Goal: Task Accomplishment & Management: Complete application form

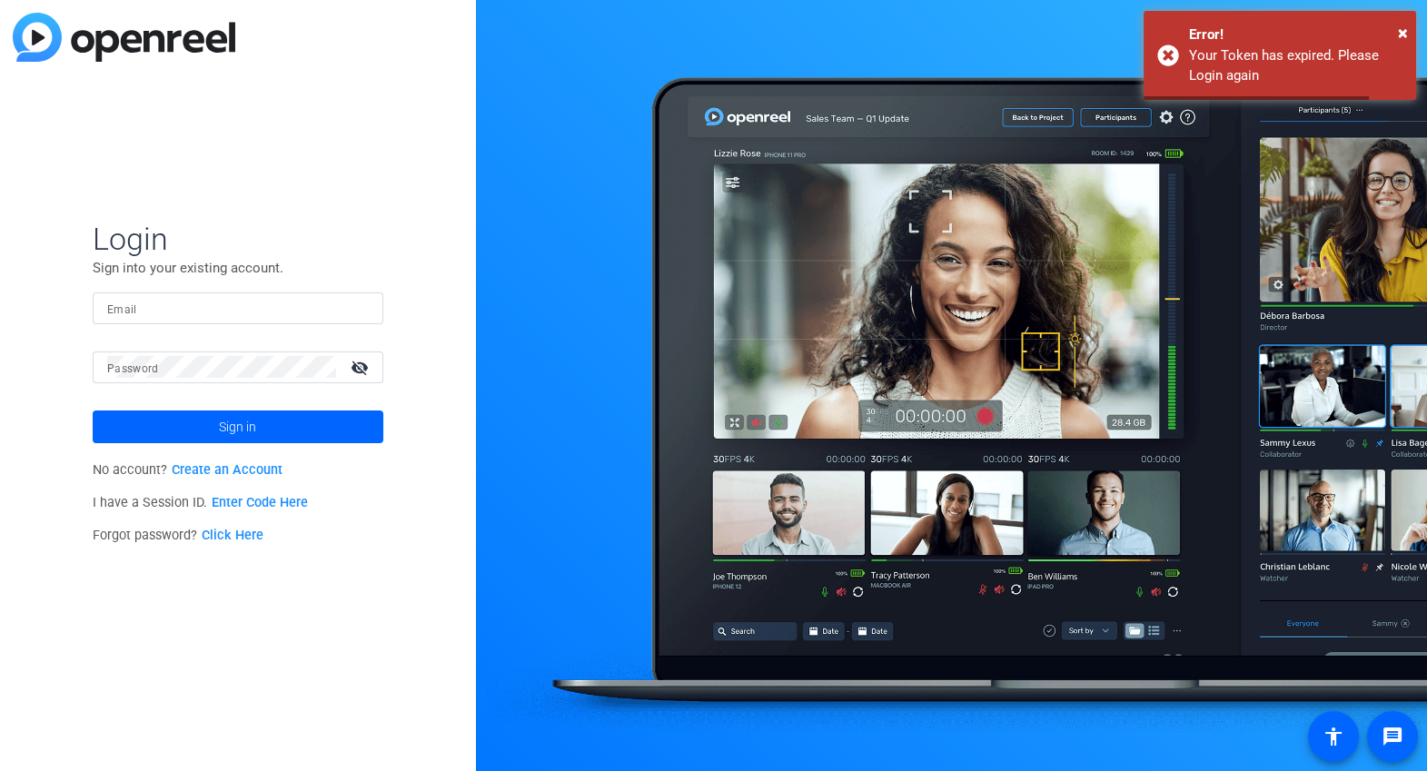
type input "[EMAIL_ADDRESS][DOMAIN_NAME]"
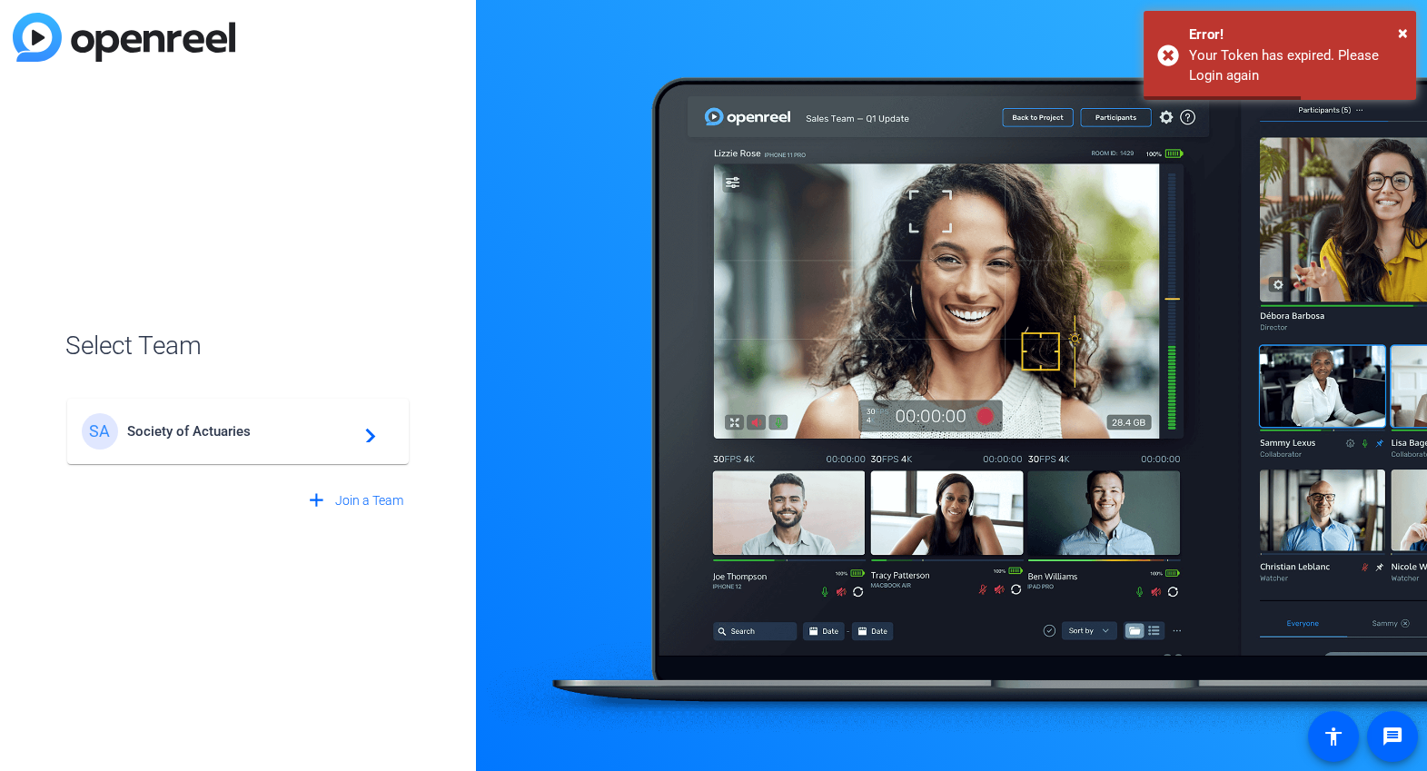
click at [305, 443] on div "SA Society of Actuaries navigate_next" at bounding box center [238, 431] width 313 height 36
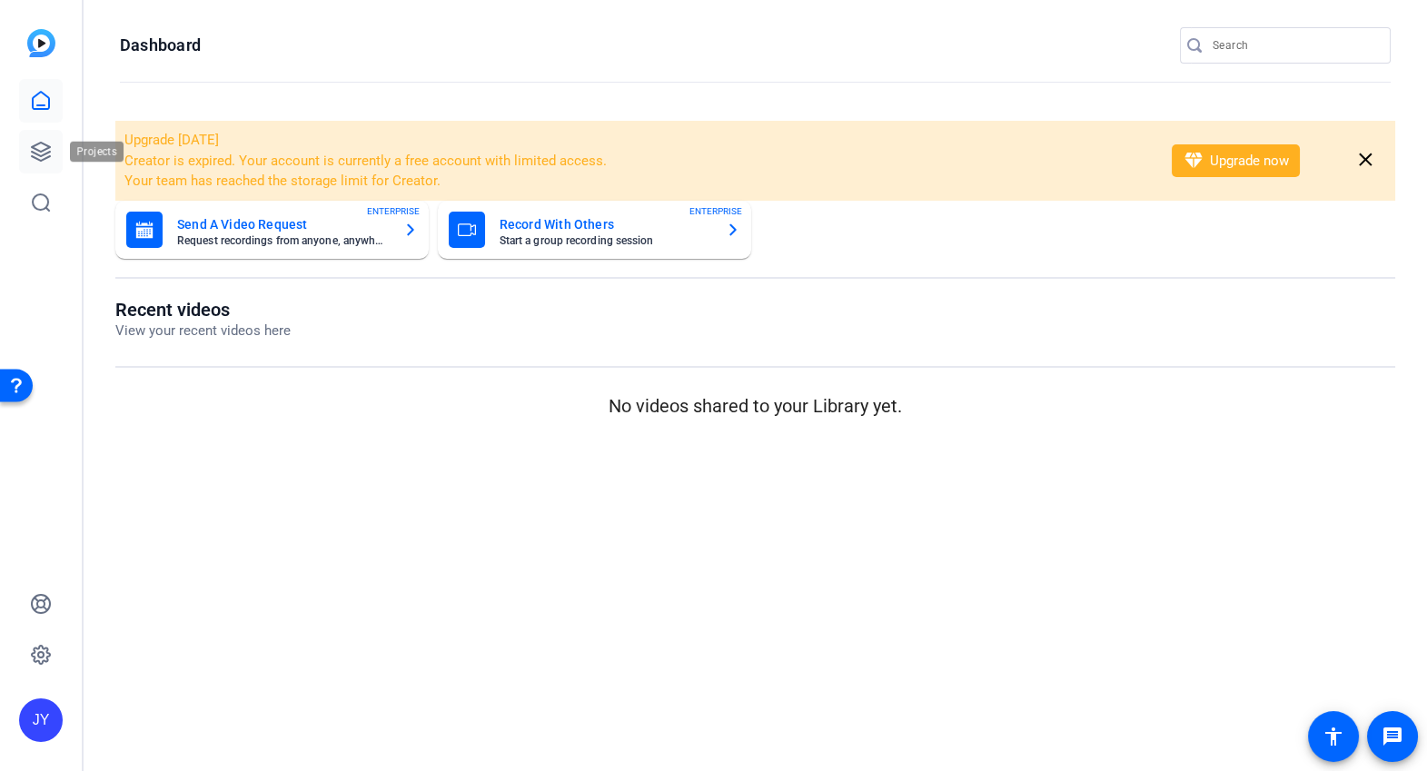
click at [58, 152] on link at bounding box center [41, 152] width 44 height 44
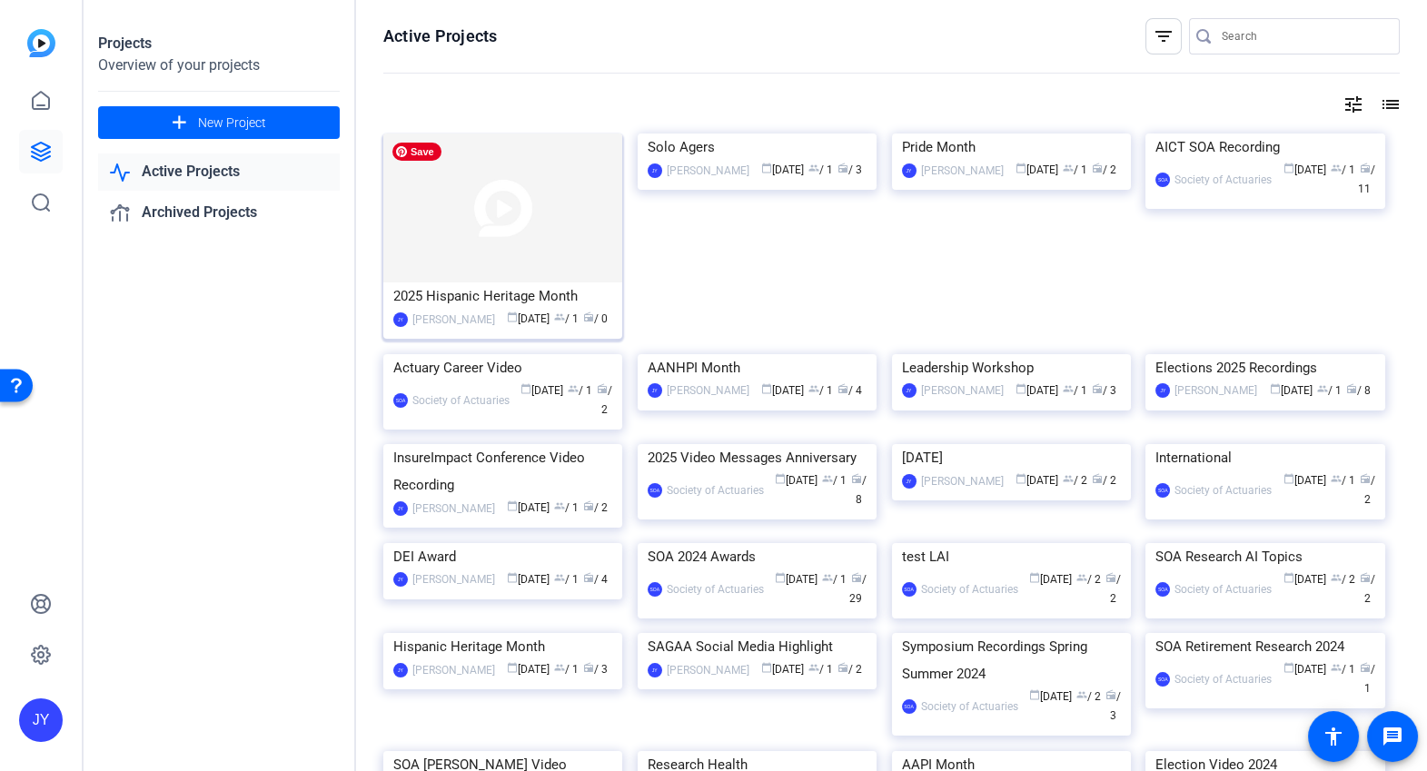
click at [568, 243] on img at bounding box center [502, 208] width 239 height 149
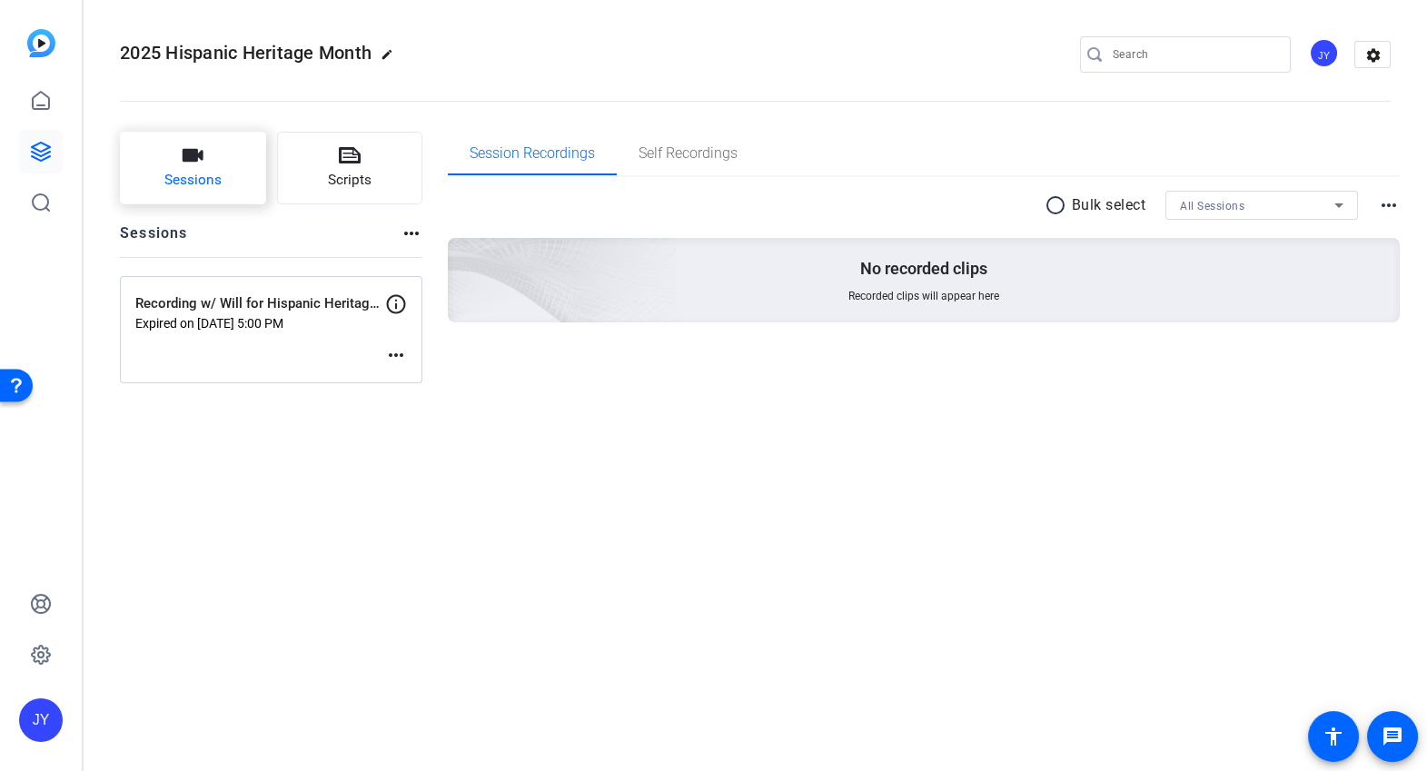
click at [214, 166] on button "Sessions" at bounding box center [193, 168] width 146 height 73
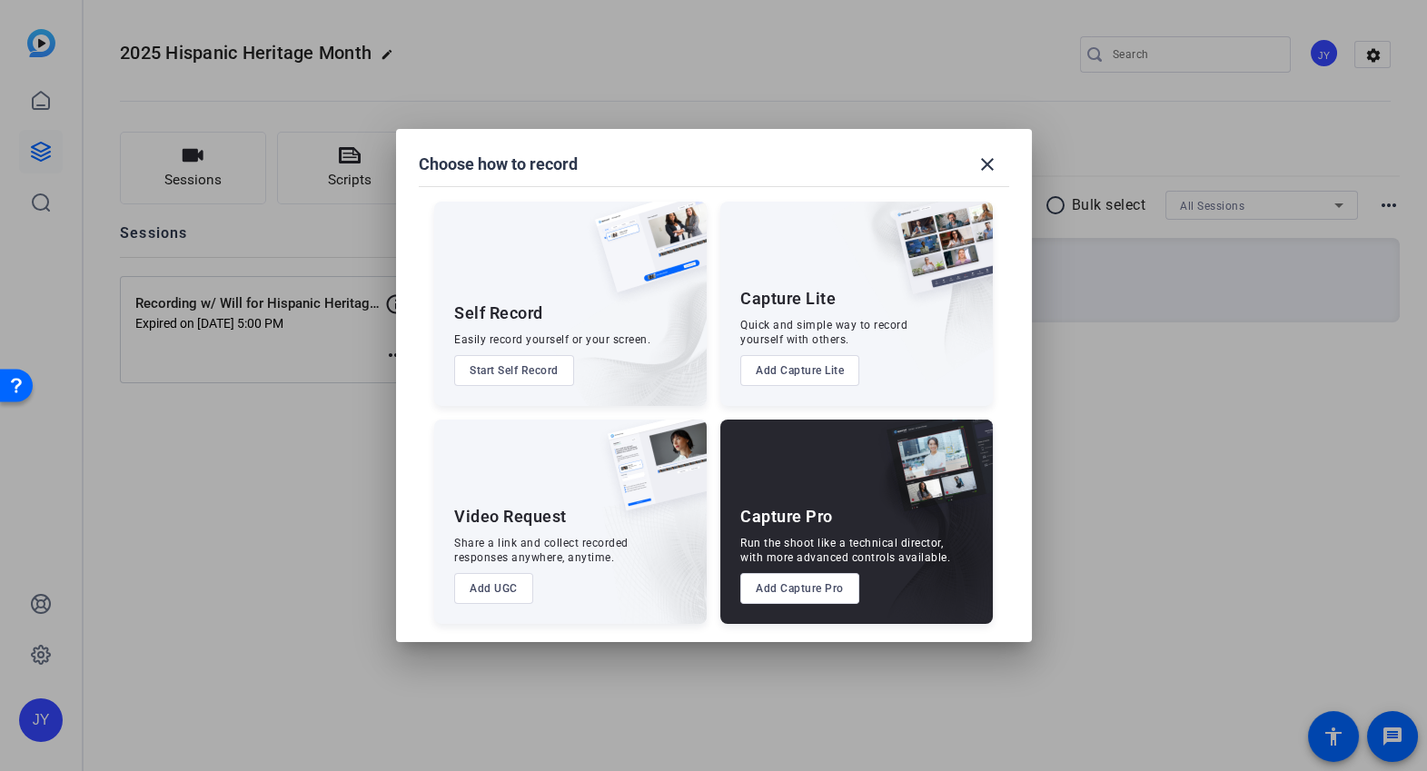
click at [822, 590] on button "Add Capture Pro" at bounding box center [800, 588] width 119 height 31
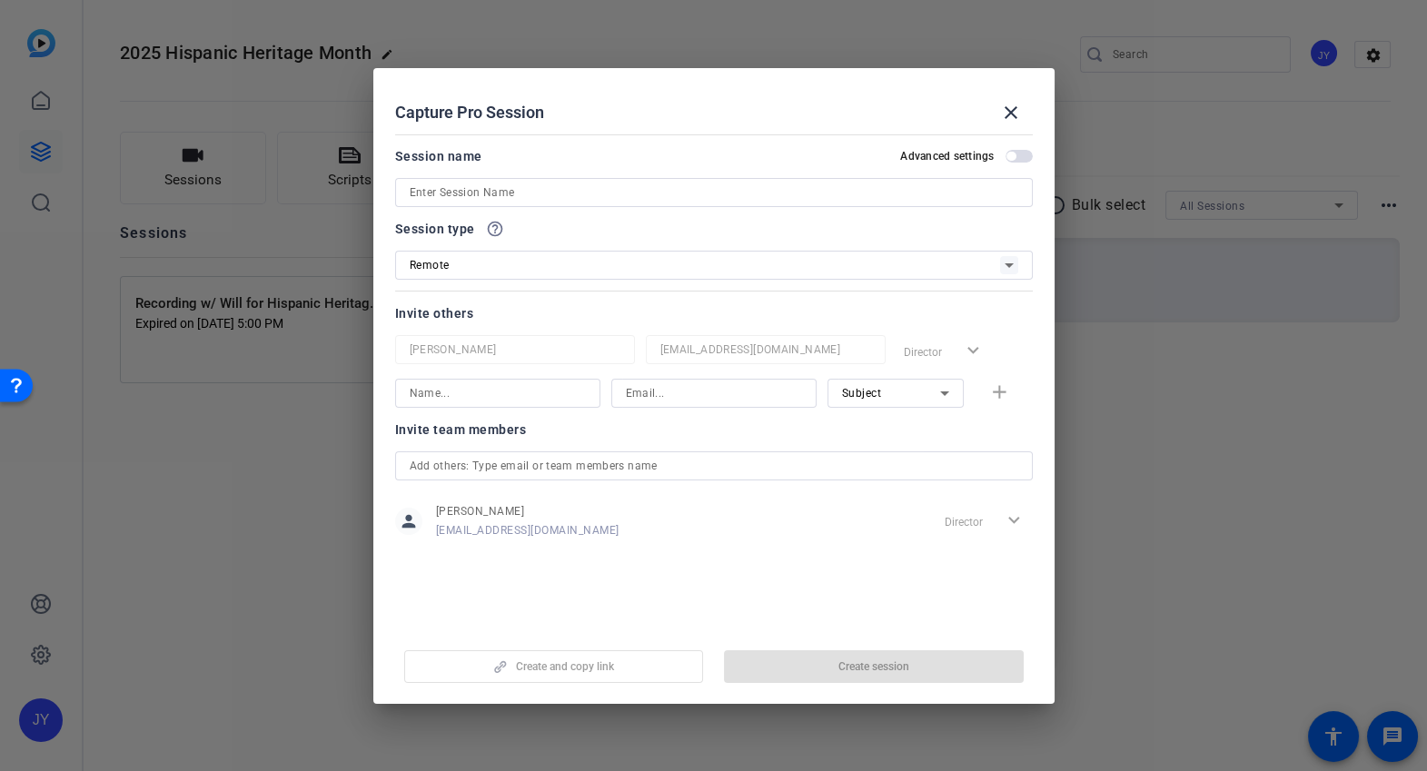
click at [526, 198] on input at bounding box center [714, 193] width 609 height 22
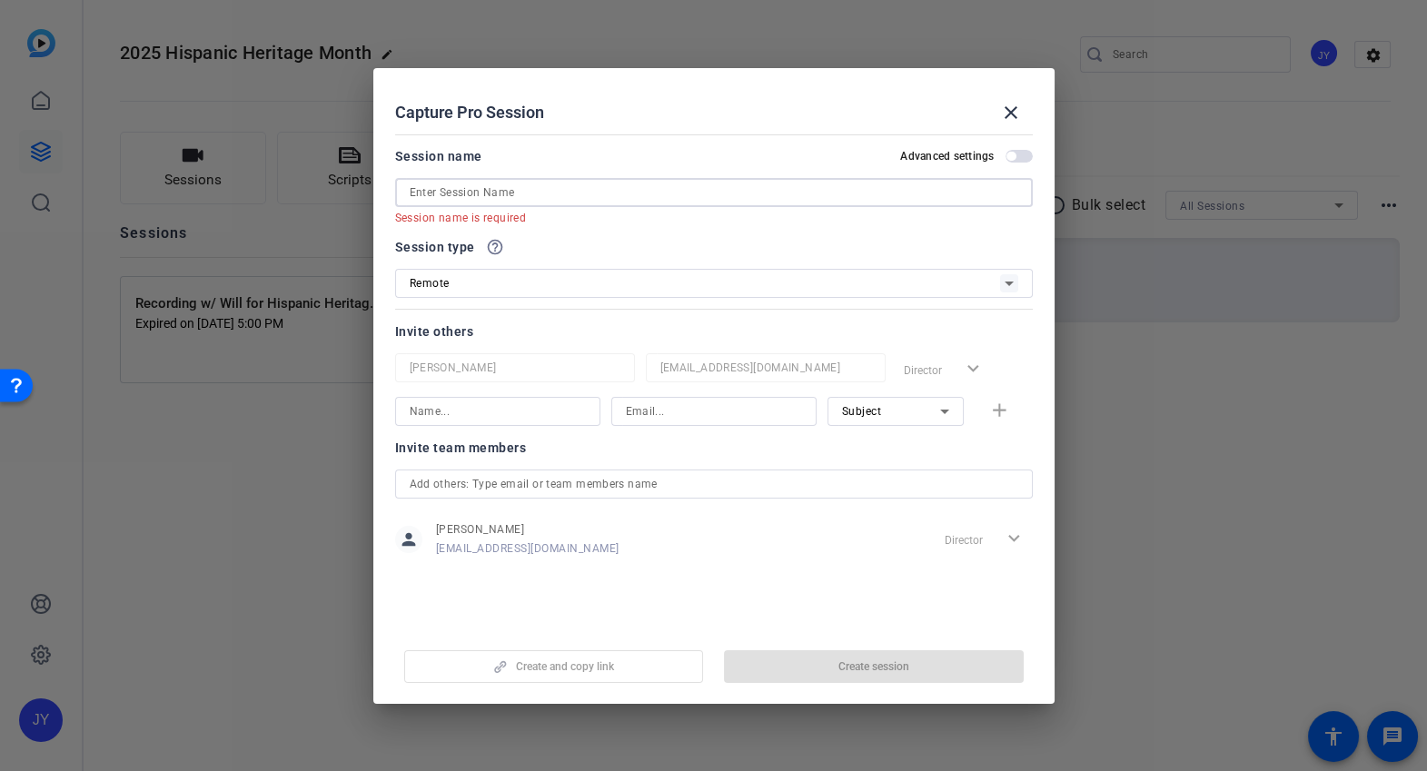
click at [623, 192] on input at bounding box center [714, 193] width 609 height 22
paste input "Hispanic Heritage Month - [PERSON_NAME]"
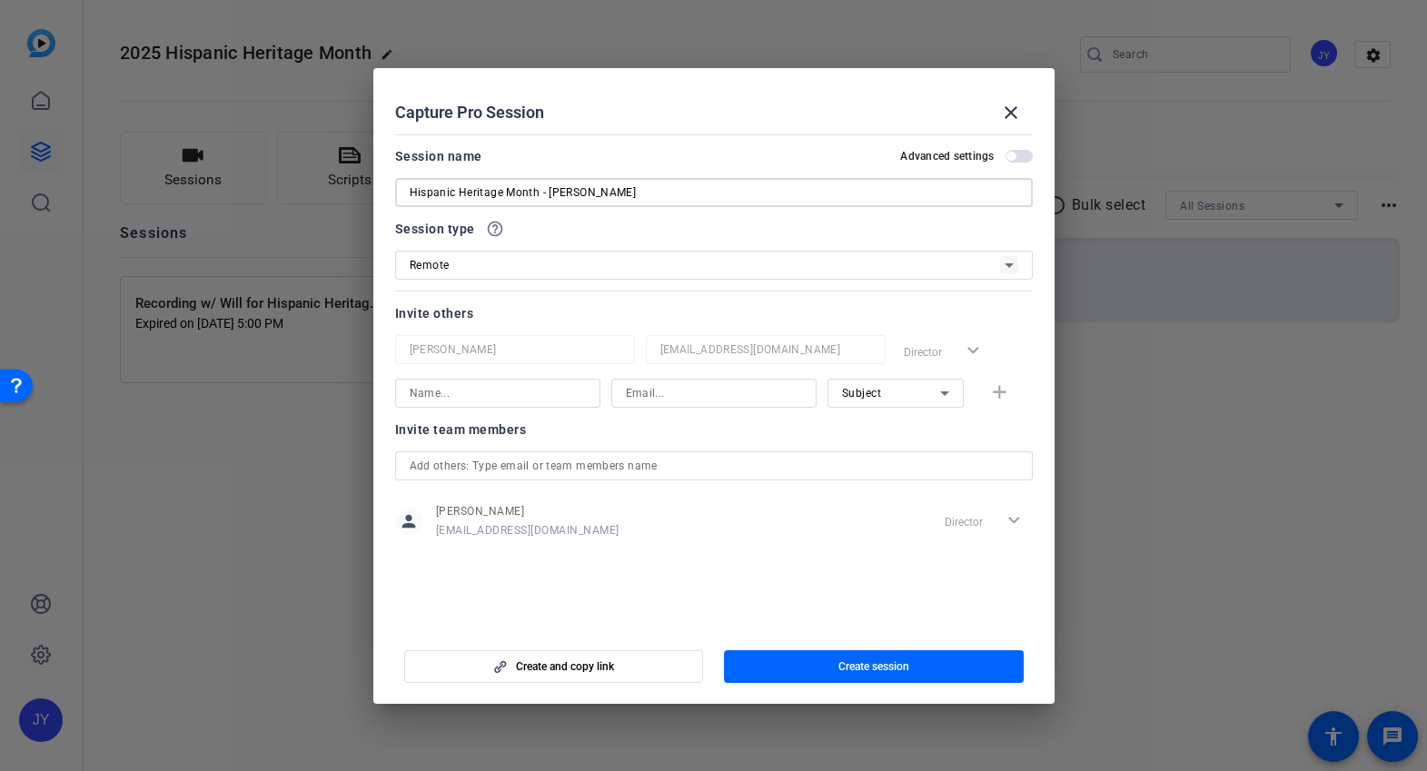
click at [1020, 153] on span "button" at bounding box center [1019, 156] width 27 height 13
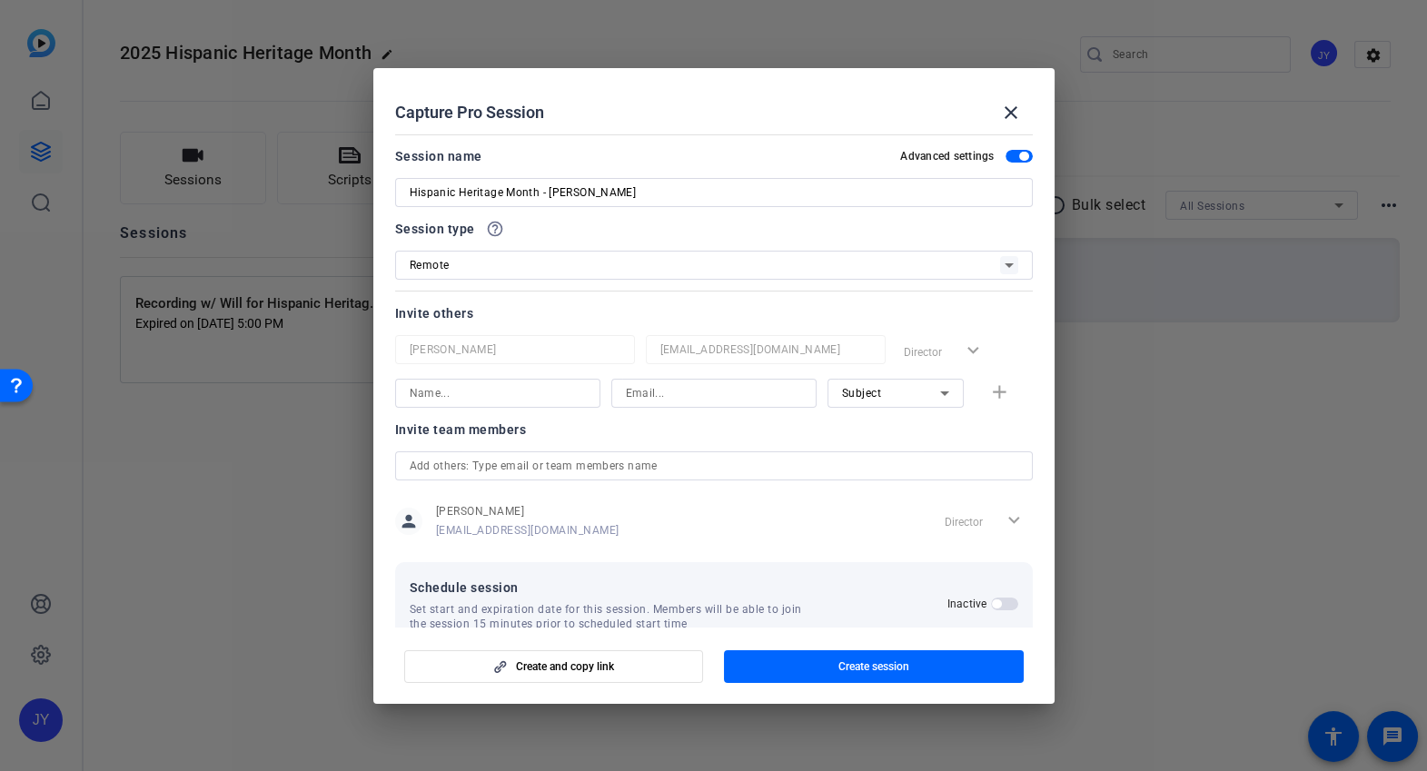
scroll to position [36, 0]
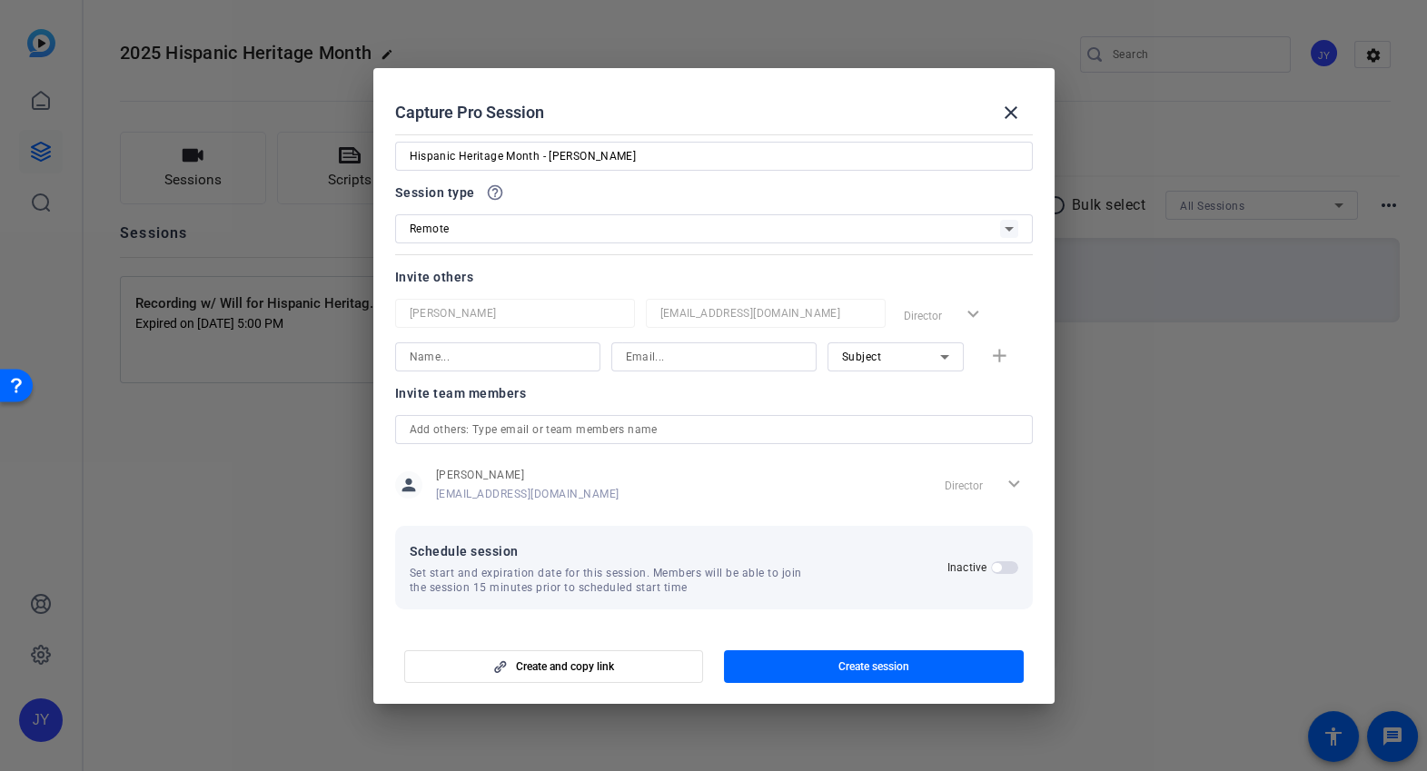
click at [535, 153] on input "Hispanic Heritage Month - [PERSON_NAME]" at bounding box center [714, 156] width 609 height 22
type input "Hispanic Heritage Month Recording - [PERSON_NAME]"
click at [518, 361] on input at bounding box center [498, 357] width 176 height 22
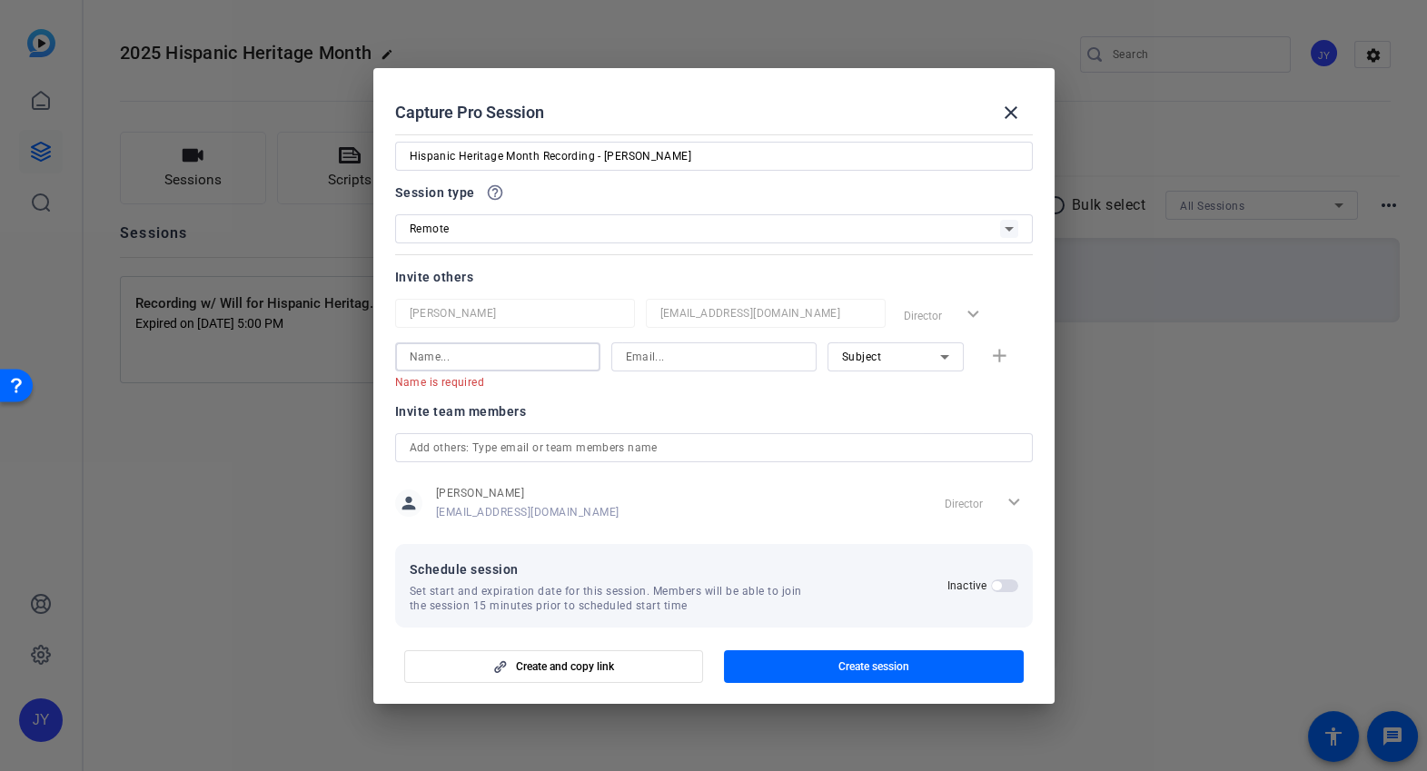
paste input "mailto:[PERSON_NAME][EMAIL_ADDRESS][PERSON_NAME][DOMAIN_NAME]"
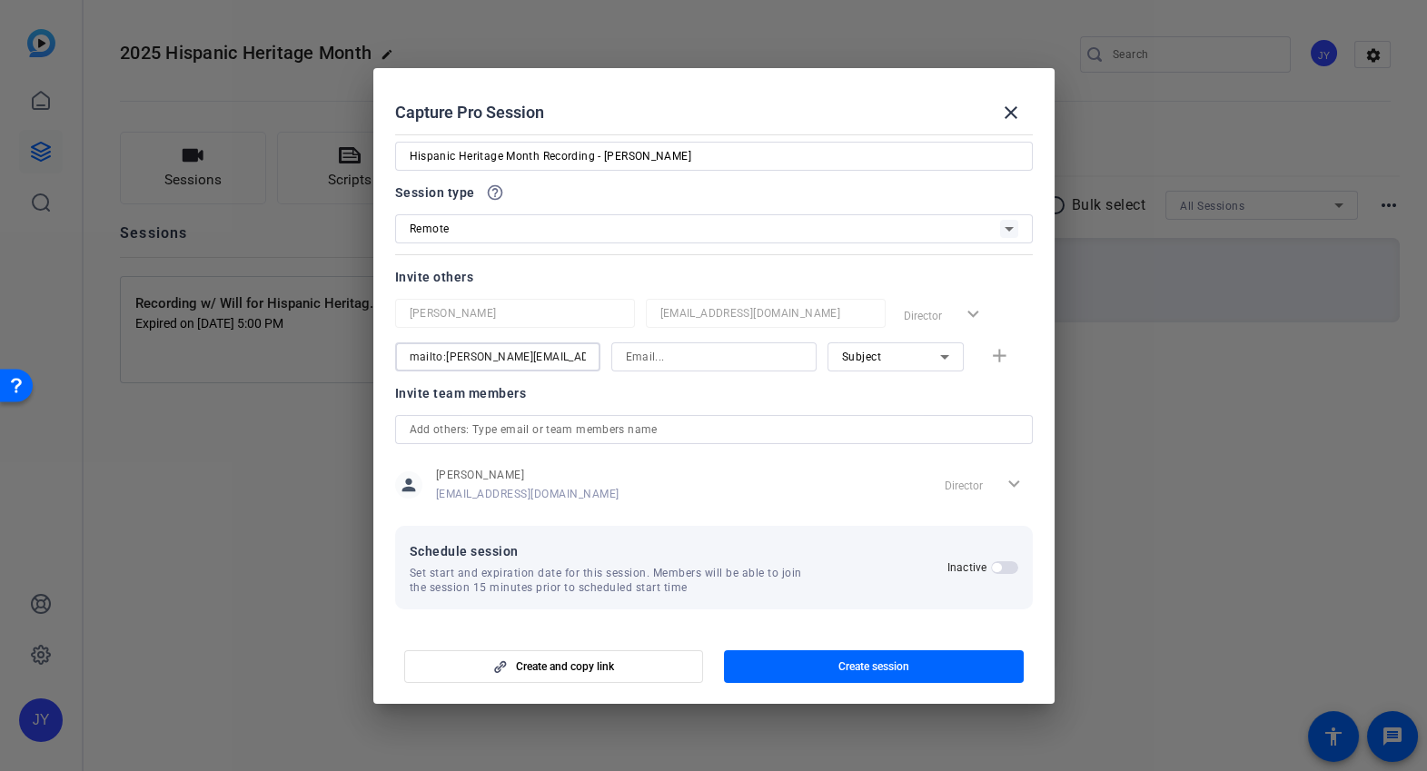
scroll to position [0, 27]
click at [416, 355] on input "mailto:[PERSON_NAME][EMAIL_ADDRESS][PERSON_NAME][DOMAIN_NAME]" at bounding box center [498, 357] width 176 height 22
type input "[PERSON_NAME][EMAIL_ADDRESS][PERSON_NAME][DOMAIN_NAME]"
click at [563, 354] on input "[PERSON_NAME][EMAIL_ADDRESS][PERSON_NAME][DOMAIN_NAME]" at bounding box center [498, 357] width 176 height 22
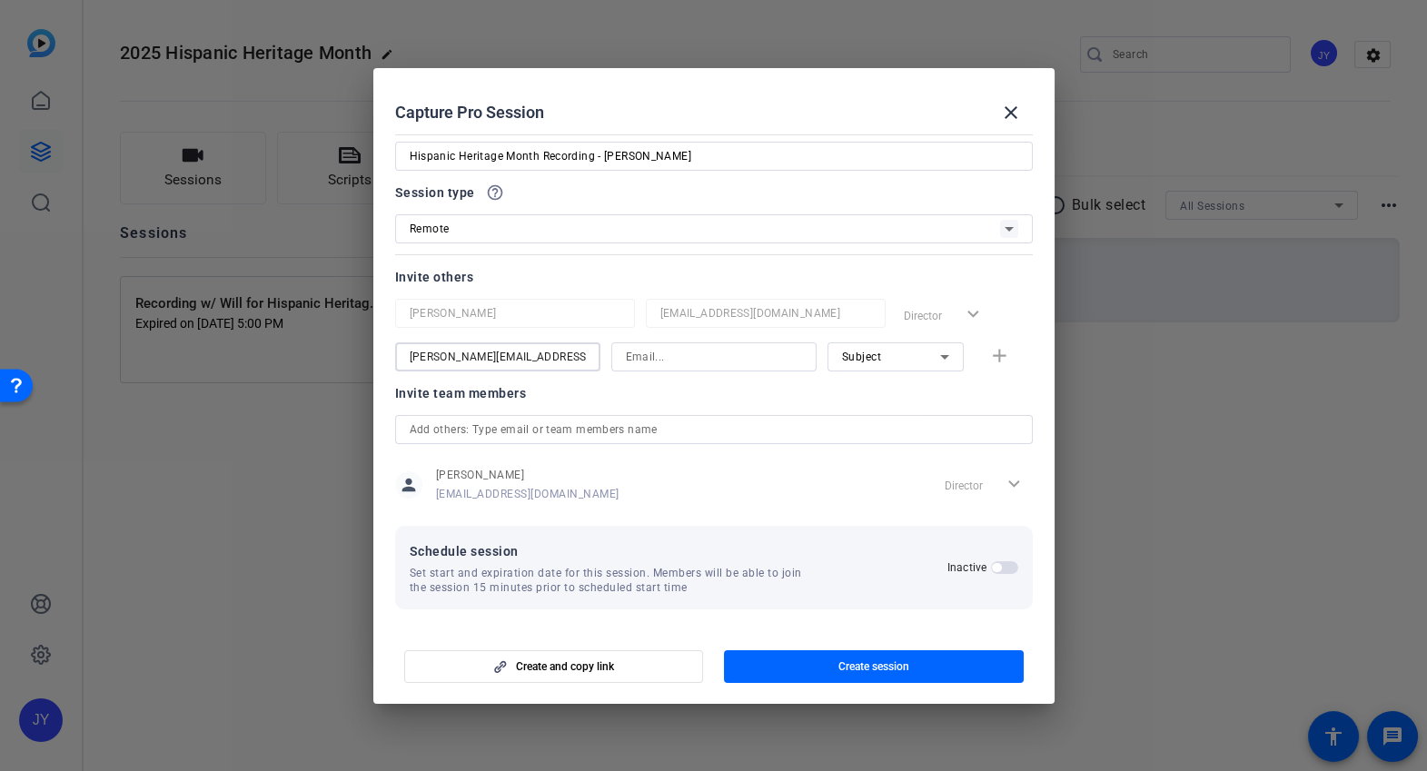
click at [563, 354] on input "[PERSON_NAME][EMAIL_ADDRESS][PERSON_NAME][DOMAIN_NAME]" at bounding box center [498, 357] width 176 height 22
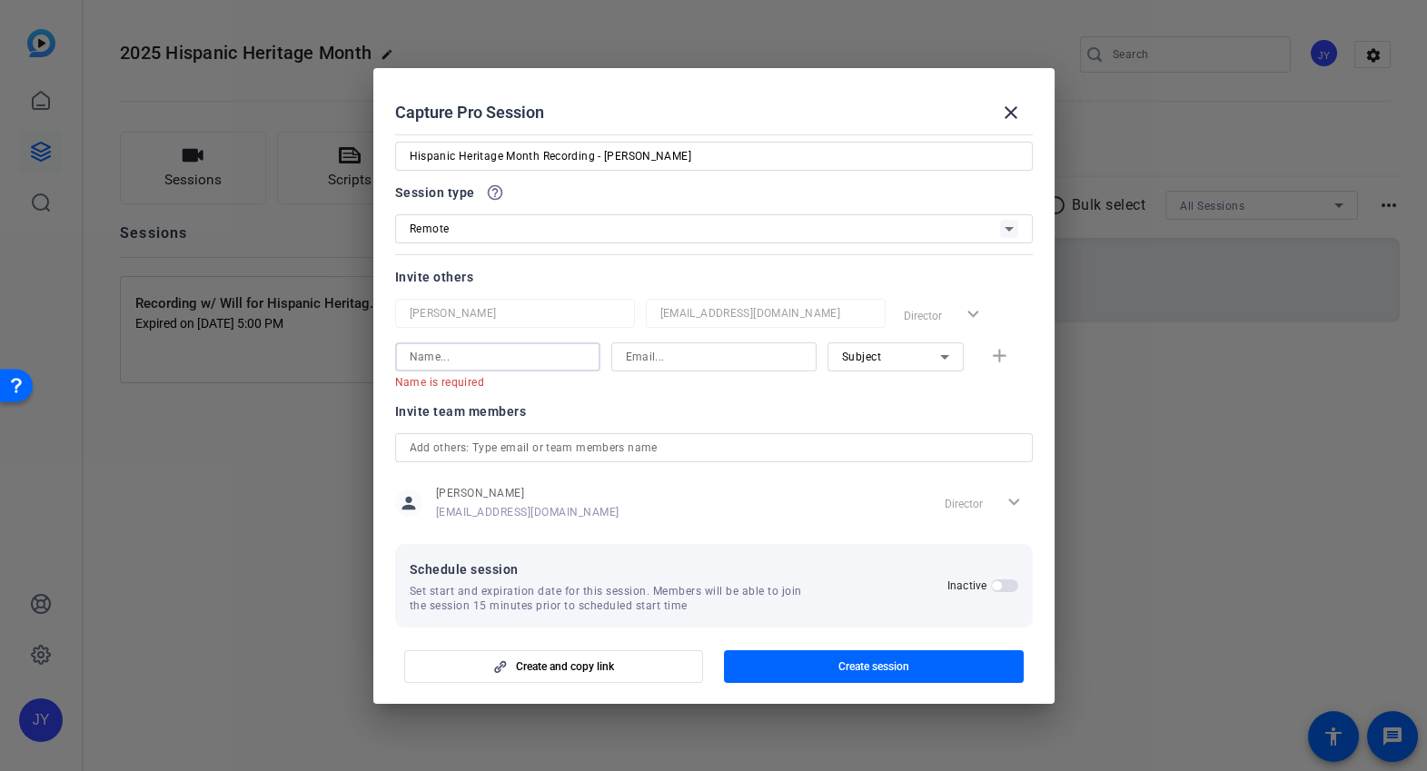
click at [720, 353] on input at bounding box center [714, 357] width 176 height 22
paste input "[PERSON_NAME][EMAIL_ADDRESS][PERSON_NAME][DOMAIN_NAME]"
type input "[PERSON_NAME][EMAIL_ADDRESS][PERSON_NAME][DOMAIN_NAME]"
click at [525, 355] on input at bounding box center [498, 357] width 176 height 22
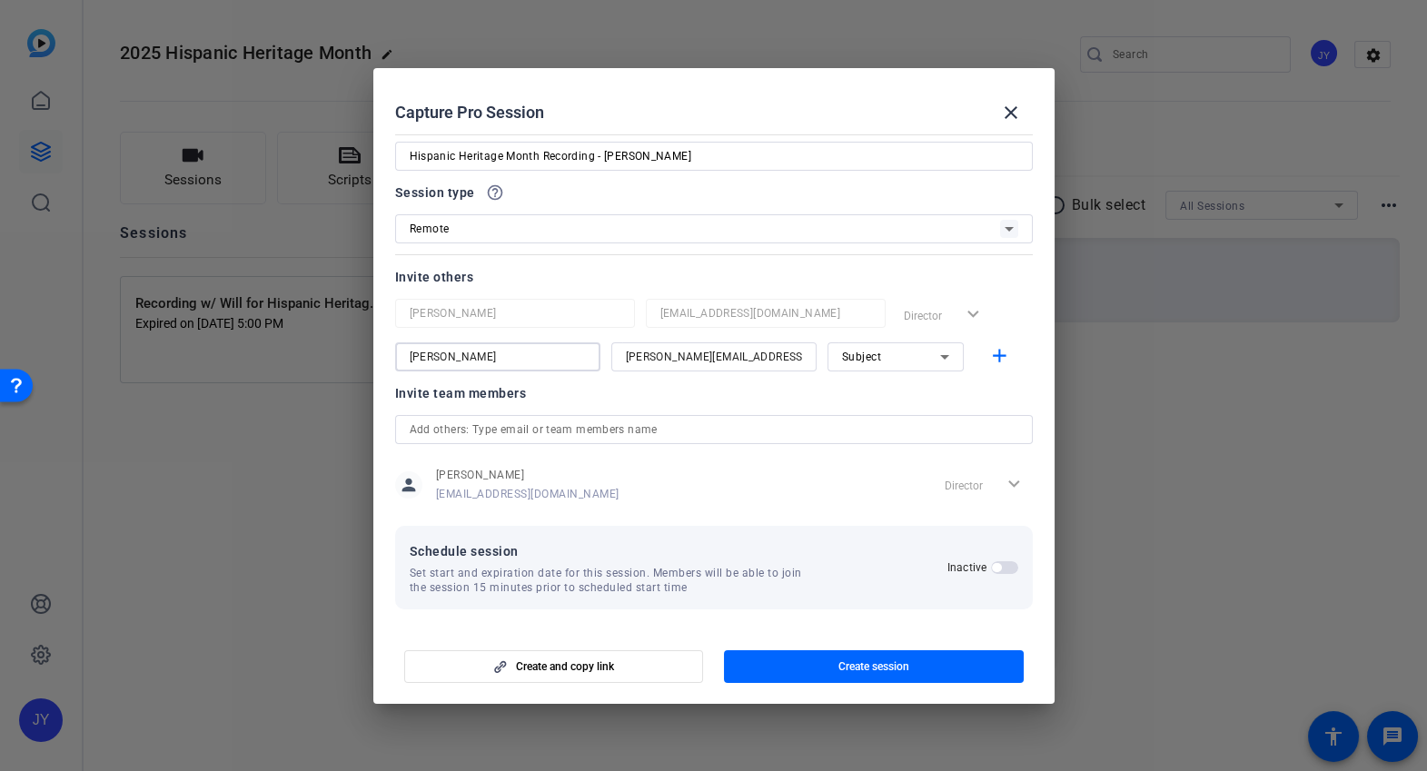
type input "[PERSON_NAME]"
click at [860, 384] on div at bounding box center [896, 382] width 136 height 20
click at [991, 358] on mat-icon "add" at bounding box center [1000, 356] width 23 height 23
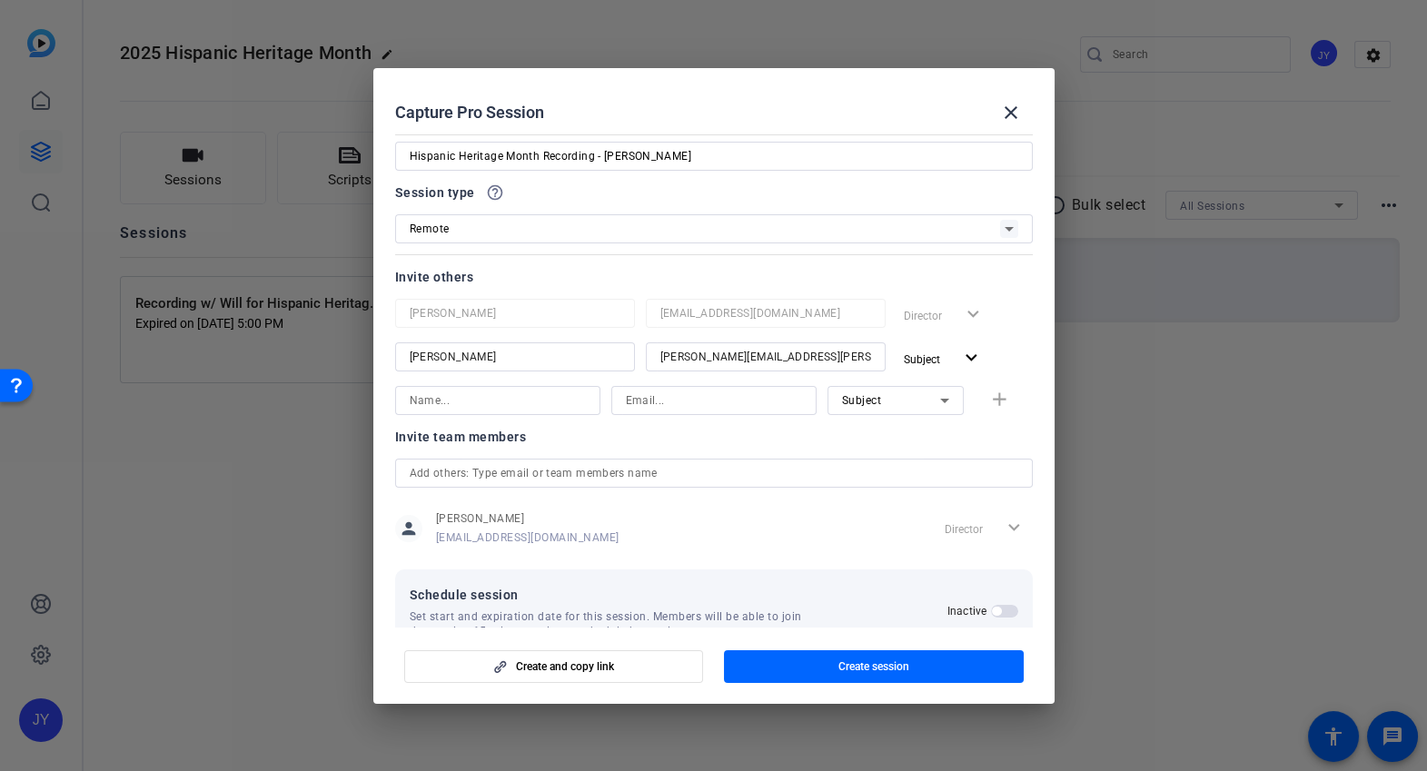
click at [501, 403] on input at bounding box center [498, 401] width 176 height 22
type input "[PERSON_NAME]"
click at [624, 423] on div at bounding box center [713, 425] width 205 height 20
click at [654, 403] on input at bounding box center [714, 401] width 176 height 22
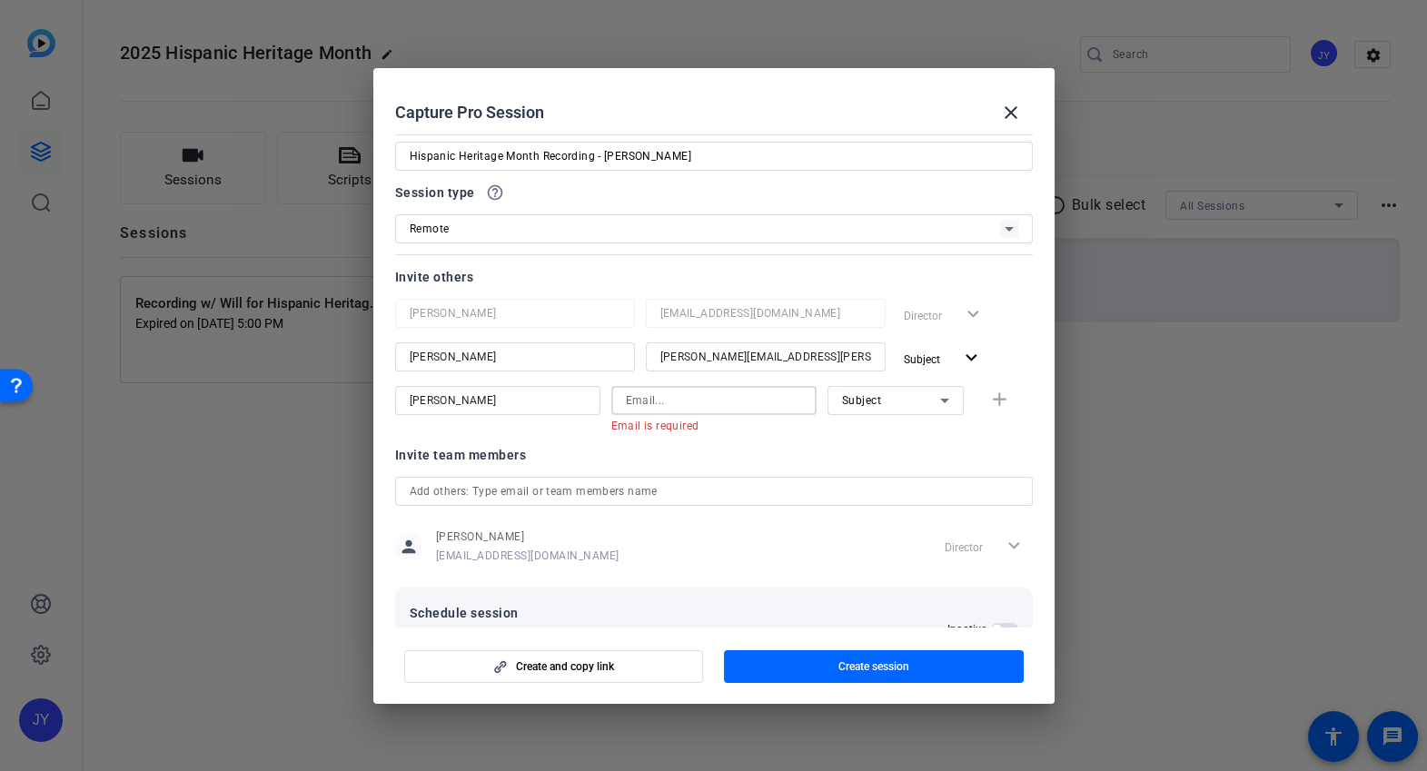
click at [671, 397] on input at bounding box center [714, 401] width 176 height 22
paste input "[EMAIL_ADDRESS][DOMAIN_NAME]"
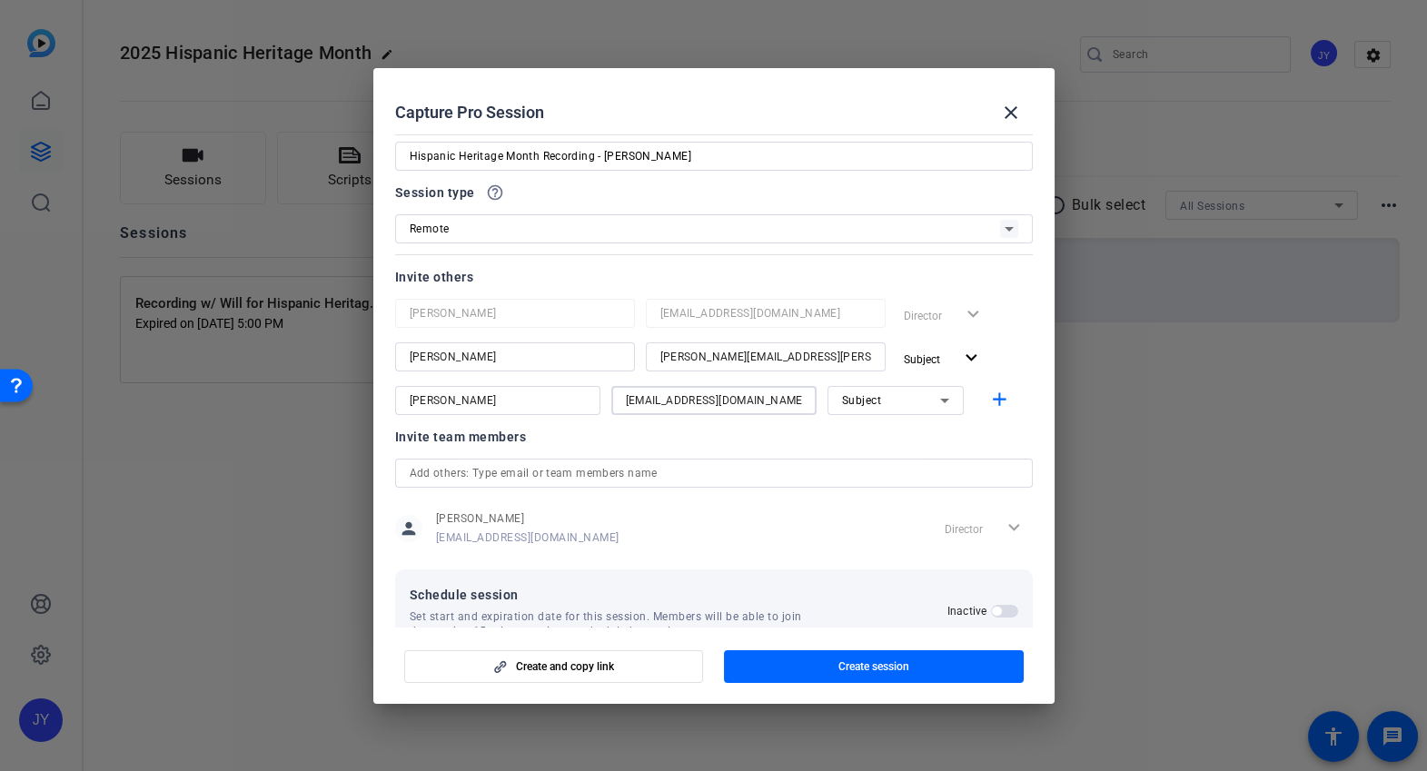
type input "[EMAIL_ADDRESS][DOMAIN_NAME]"
click at [885, 406] on div "Subject" at bounding box center [891, 400] width 98 height 23
click at [882, 445] on span "Collaborator" at bounding box center [870, 435] width 66 height 22
click at [989, 400] on mat-icon "add" at bounding box center [1000, 400] width 23 height 23
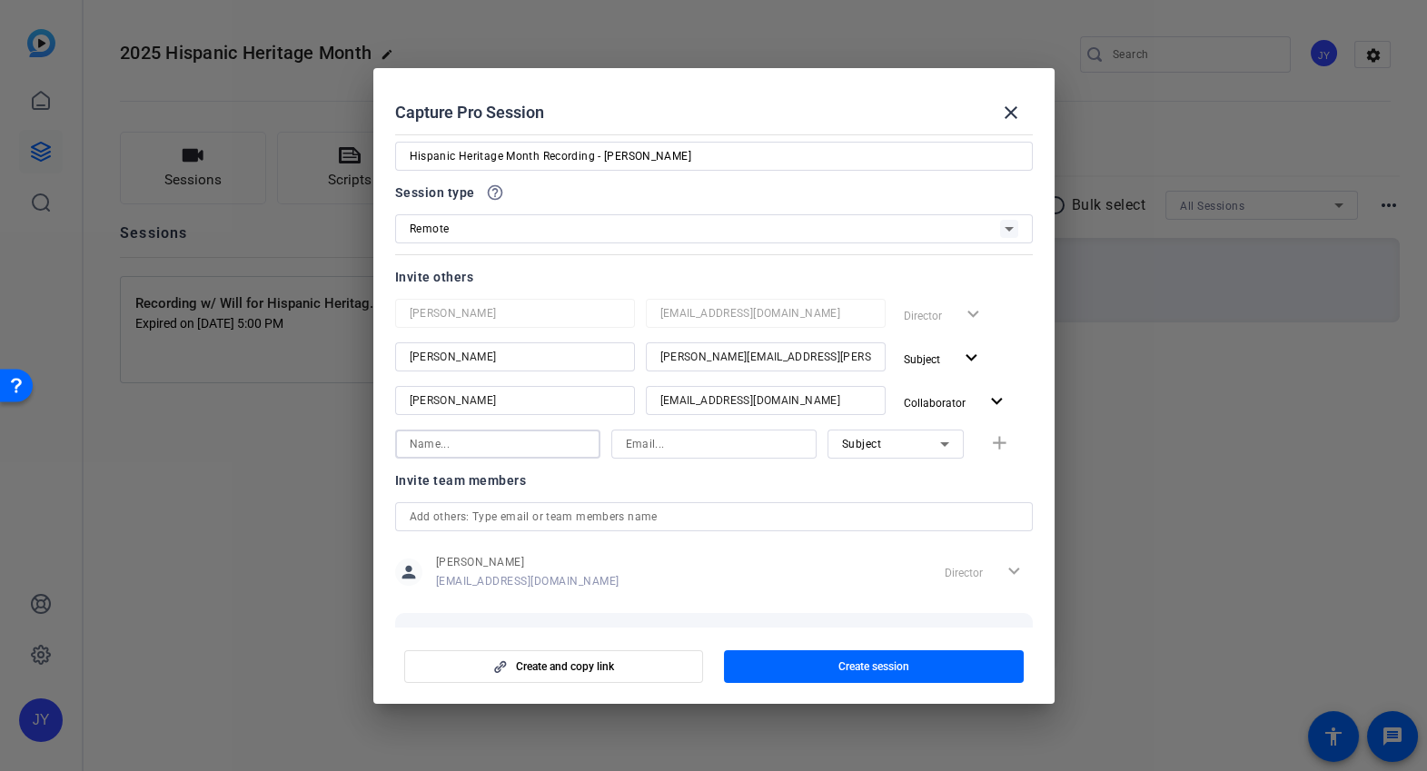
click at [540, 452] on input at bounding box center [498, 444] width 176 height 22
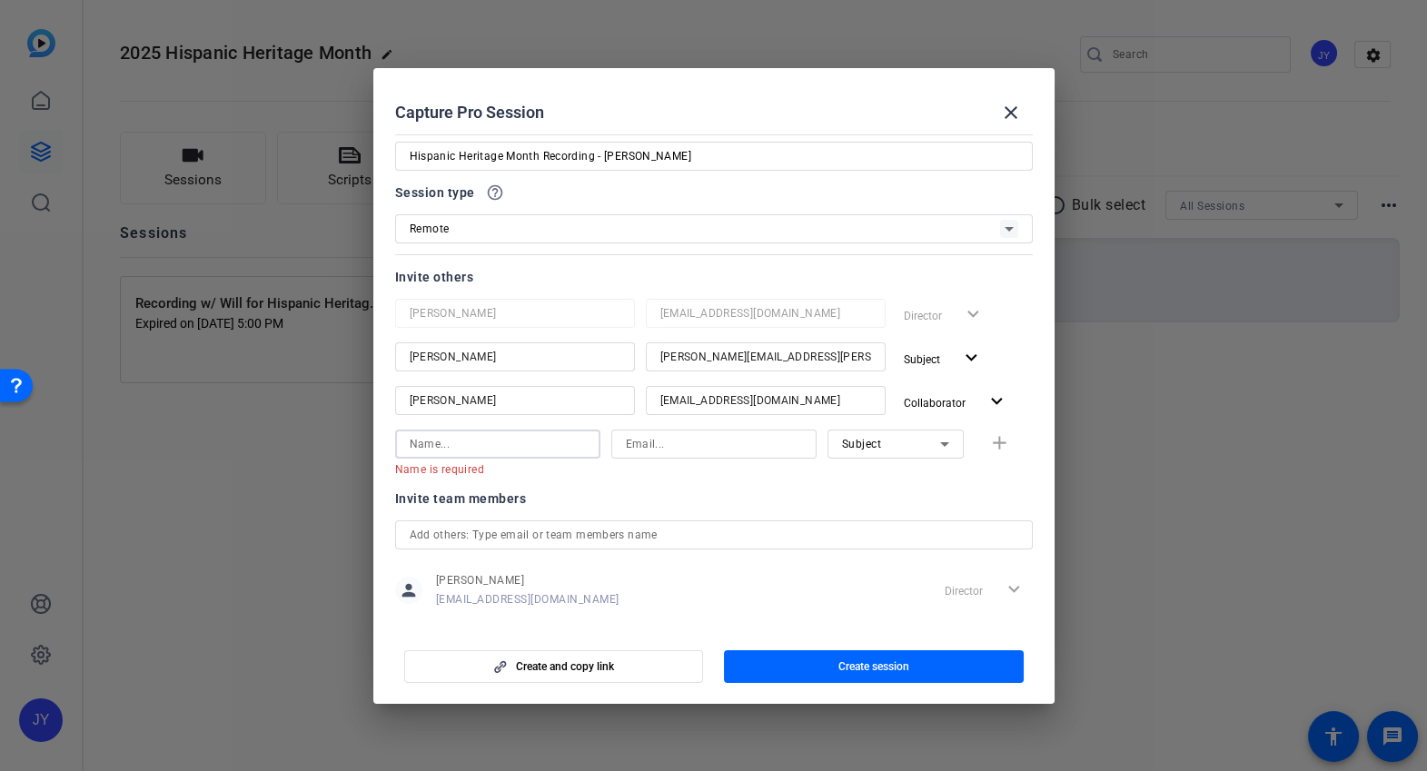
click at [654, 442] on input at bounding box center [714, 444] width 176 height 22
paste input "[EMAIL_ADDRESS][DOMAIN_NAME]"
type input "[EMAIL_ADDRESS][DOMAIN_NAME]"
click at [585, 444] on div at bounding box center [497, 444] width 205 height 29
paste input "[PERSON_NAME]"
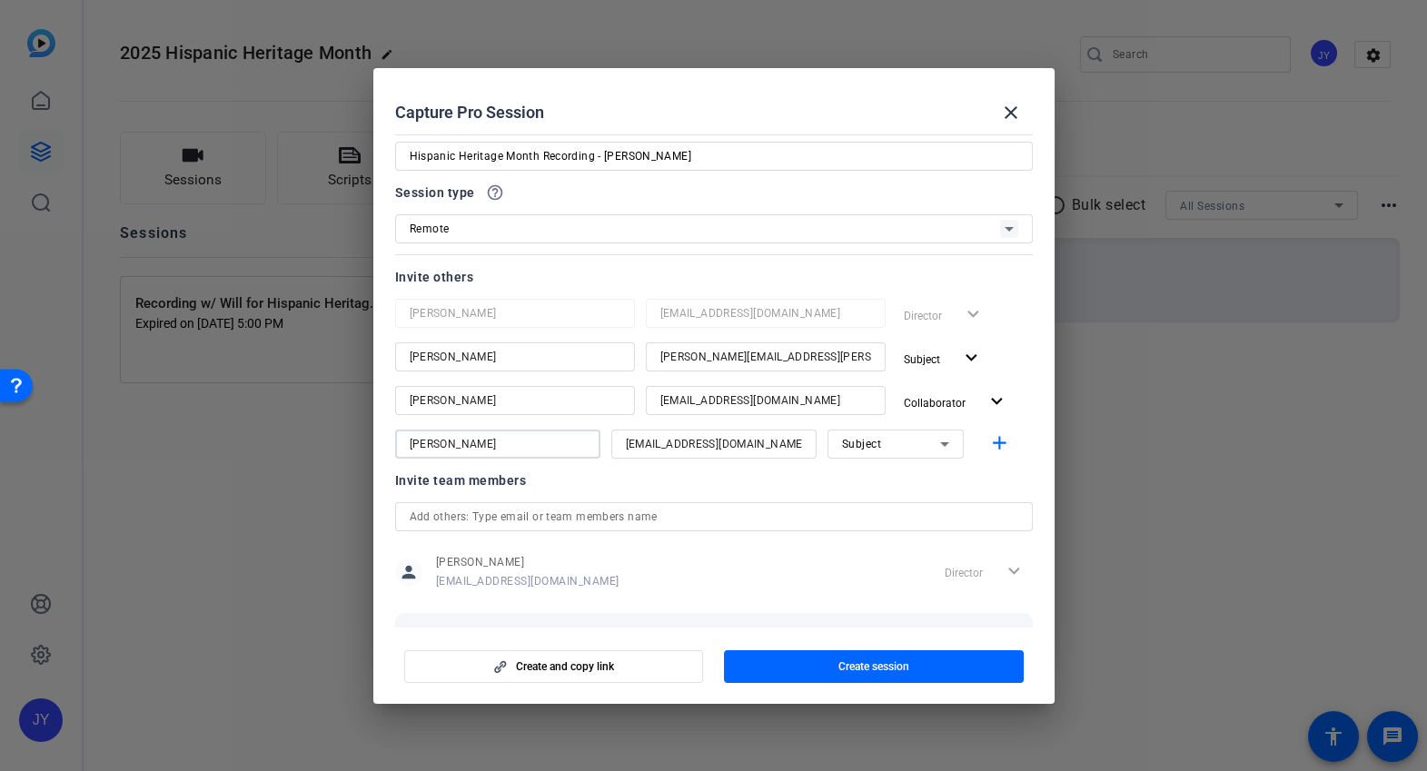
type input "[PERSON_NAME]"
click at [881, 445] on div "Subject" at bounding box center [891, 443] width 98 height 23
click at [880, 477] on span "Collaborator" at bounding box center [870, 479] width 66 height 22
click at [996, 438] on mat-icon "add" at bounding box center [1000, 443] width 23 height 23
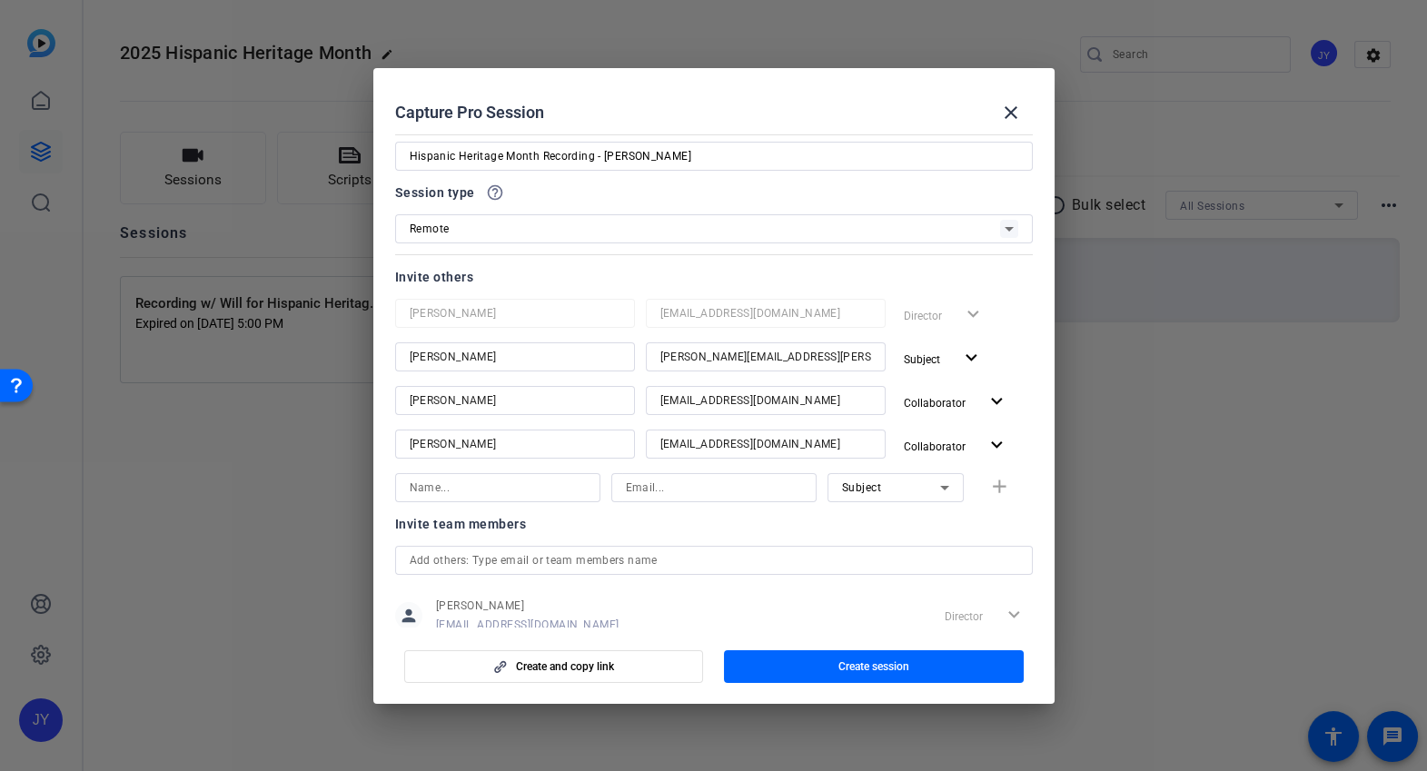
click at [703, 493] on input at bounding box center [714, 488] width 176 height 22
paste input "[EMAIL_ADDRESS][DOMAIN_NAME]"
type input "[EMAIL_ADDRESS][DOMAIN_NAME]"
click at [568, 482] on input at bounding box center [498, 488] width 176 height 22
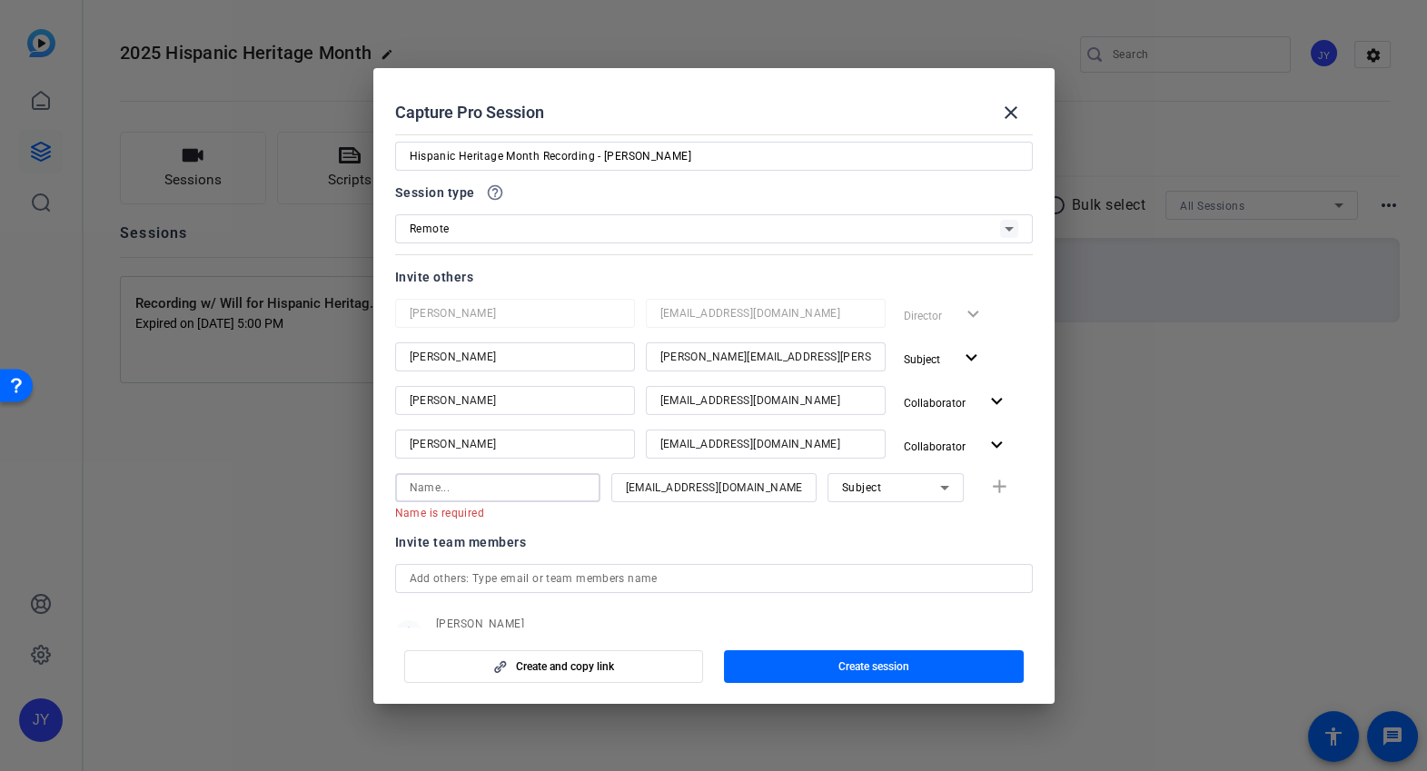
paste input "[PERSON_NAME]"
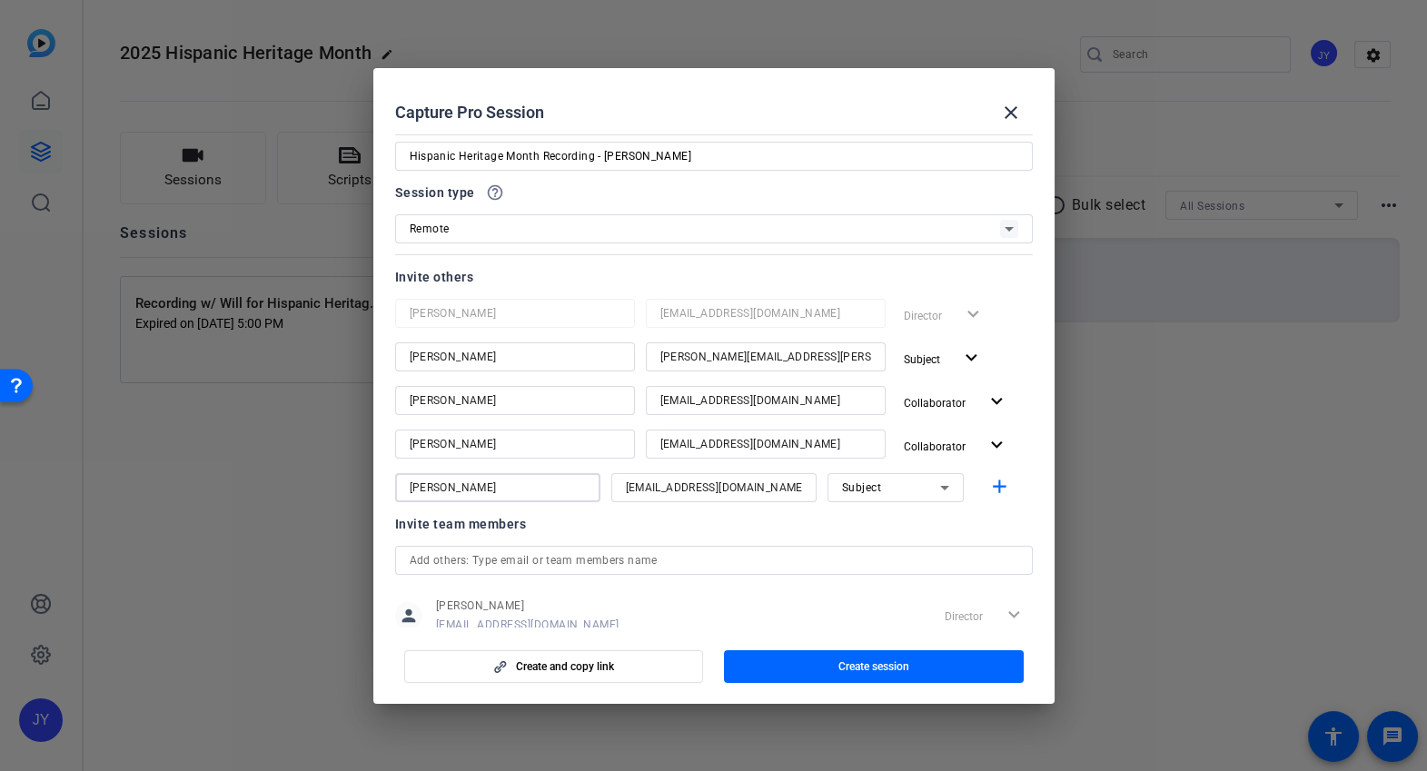
type input "[PERSON_NAME]"
click at [683, 518] on div at bounding box center [713, 512] width 205 height 20
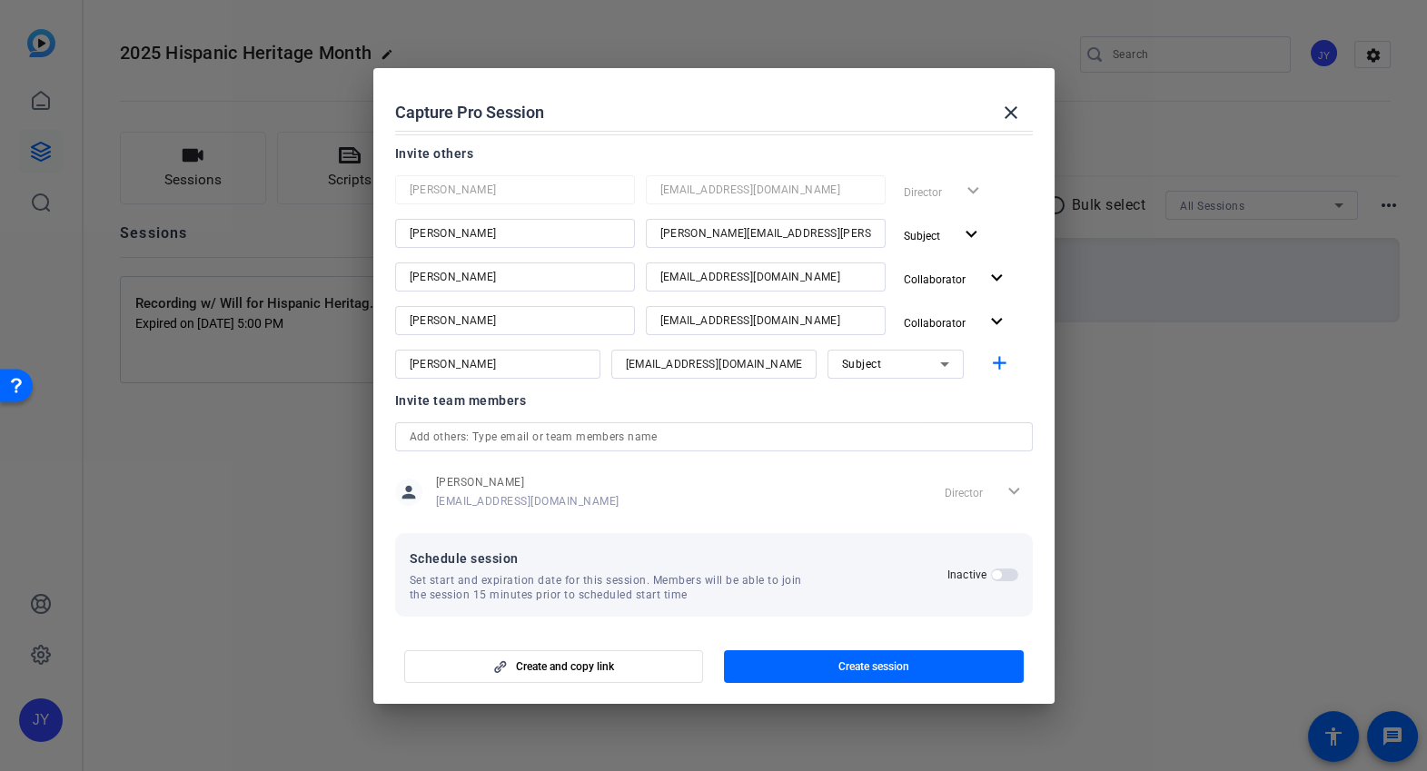
scroll to position [168, 0]
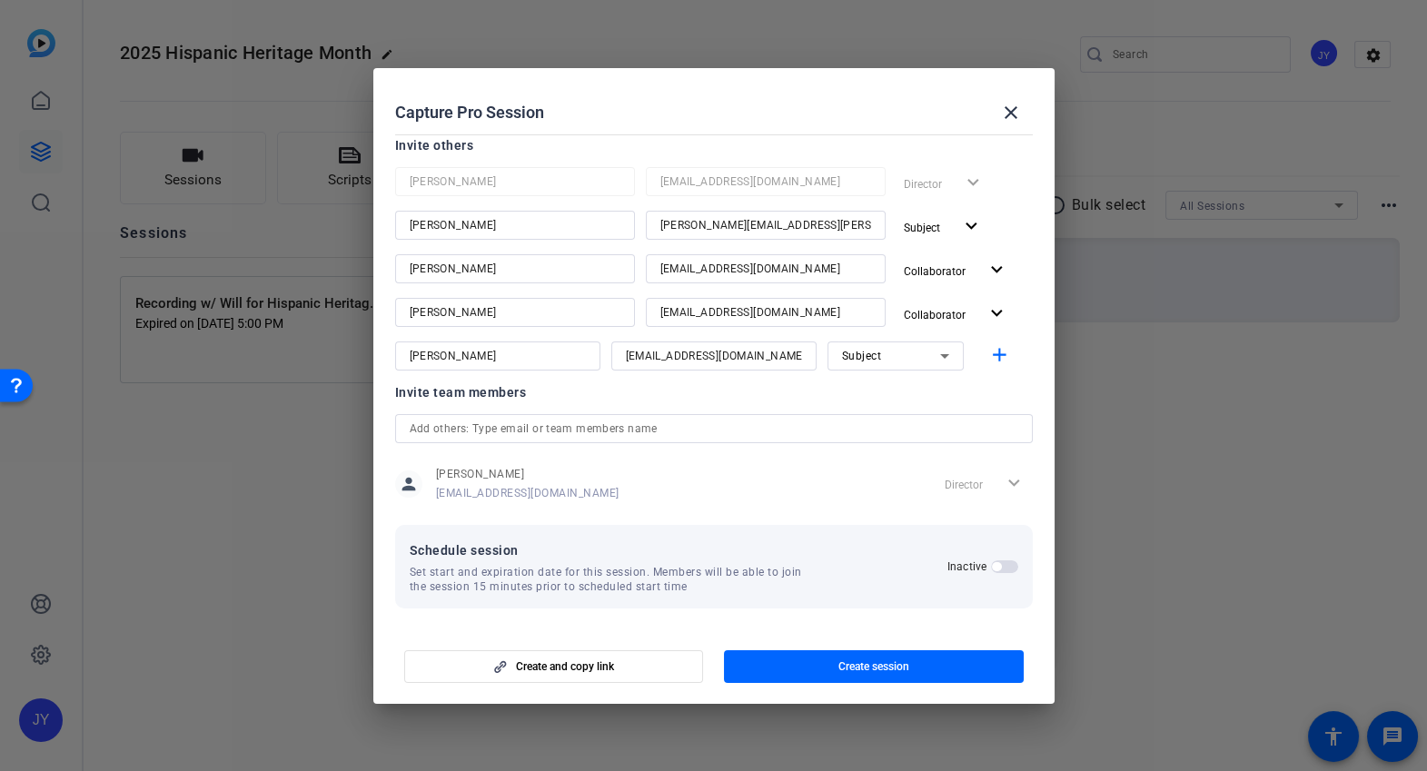
drag, startPoint x: 993, startPoint y: 356, endPoint x: 879, endPoint y: 407, distance: 125.3
click at [879, 407] on openreel-capture-pro-session-invite-users "Invite others [PERSON_NAME] [PERSON_NAME][EMAIL_ADDRESS][DOMAIN_NAME] Director …" at bounding box center [714, 329] width 638 height 391
click at [936, 346] on icon at bounding box center [945, 356] width 22 height 22
click at [870, 423] on span "Watcher" at bounding box center [859, 421] width 44 height 22
click at [995, 570] on span "button" at bounding box center [996, 566] width 9 height 9
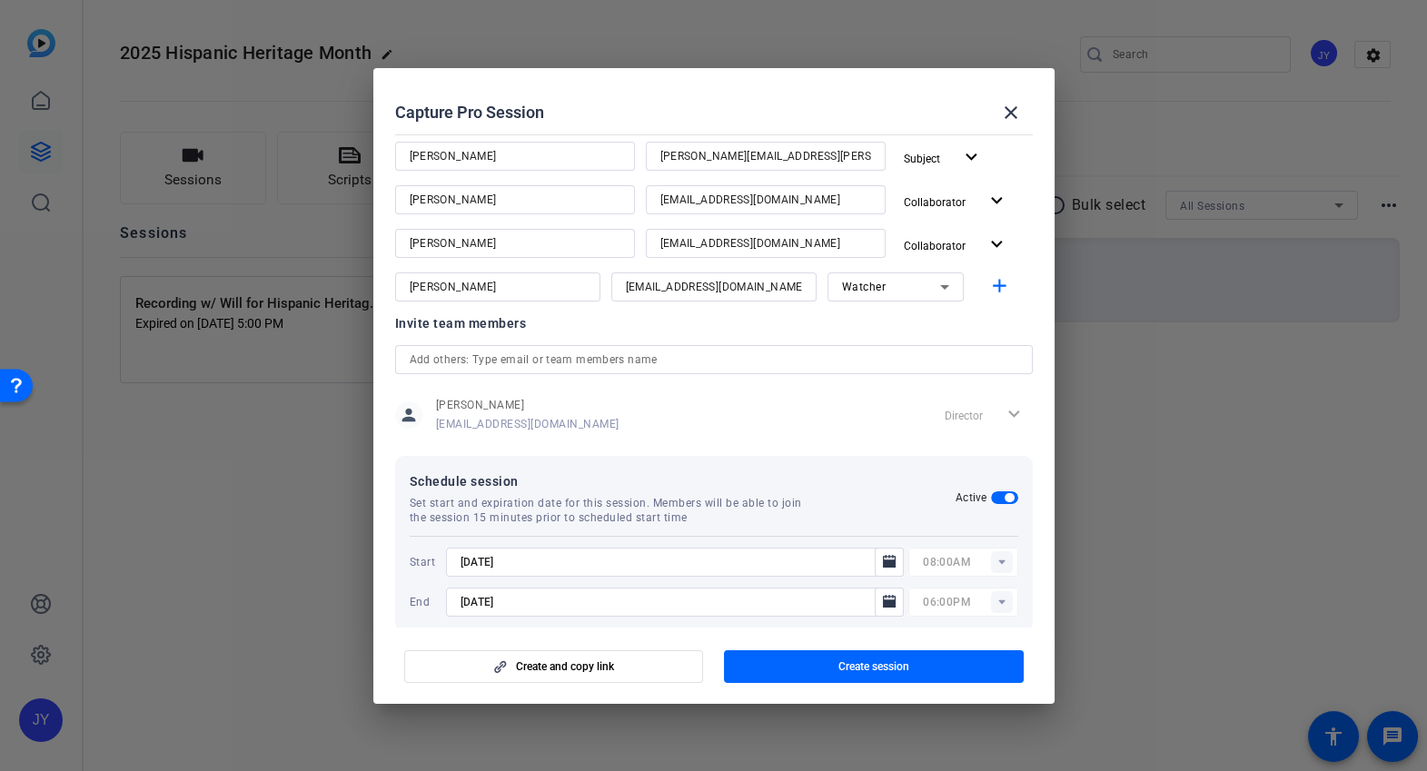
scroll to position [259, 0]
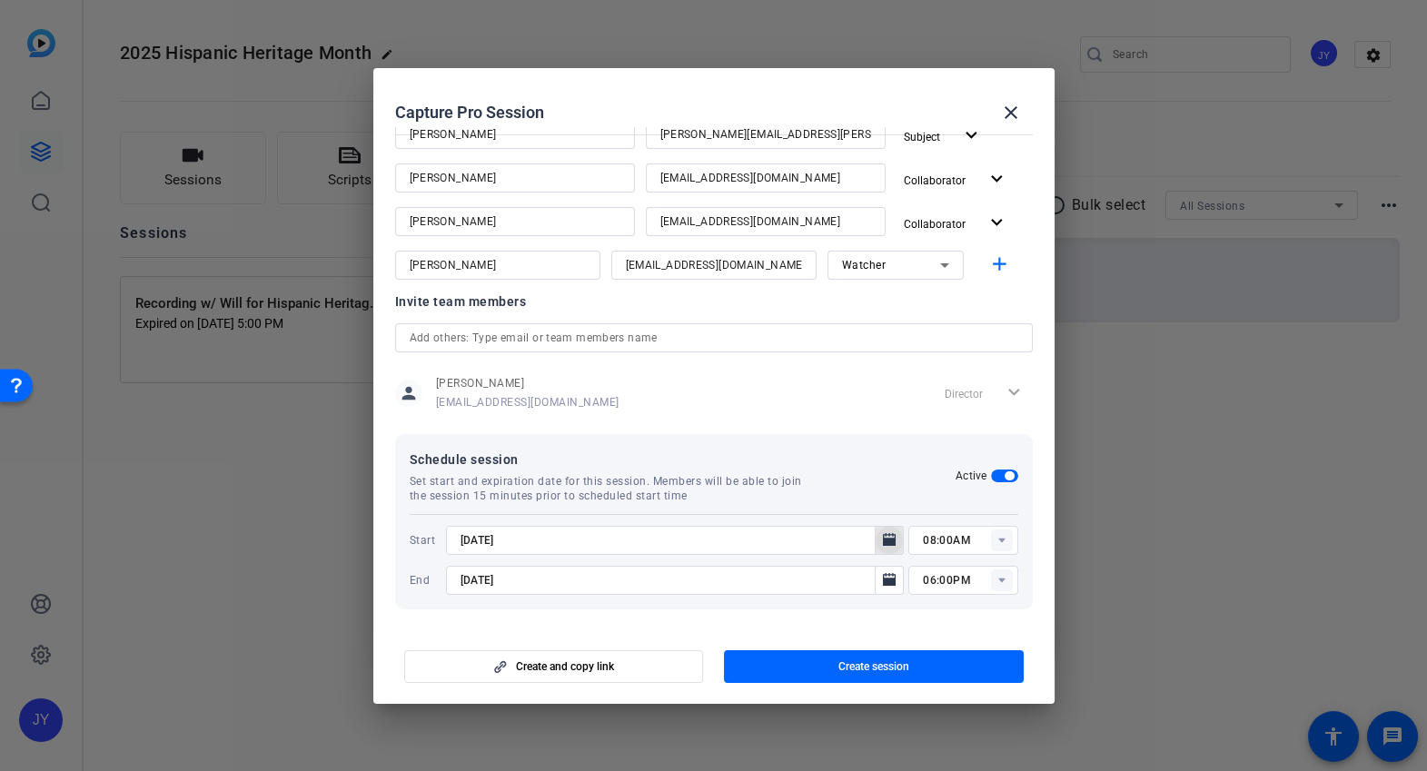
click at [884, 542] on icon "Open calendar" at bounding box center [889, 539] width 13 height 13
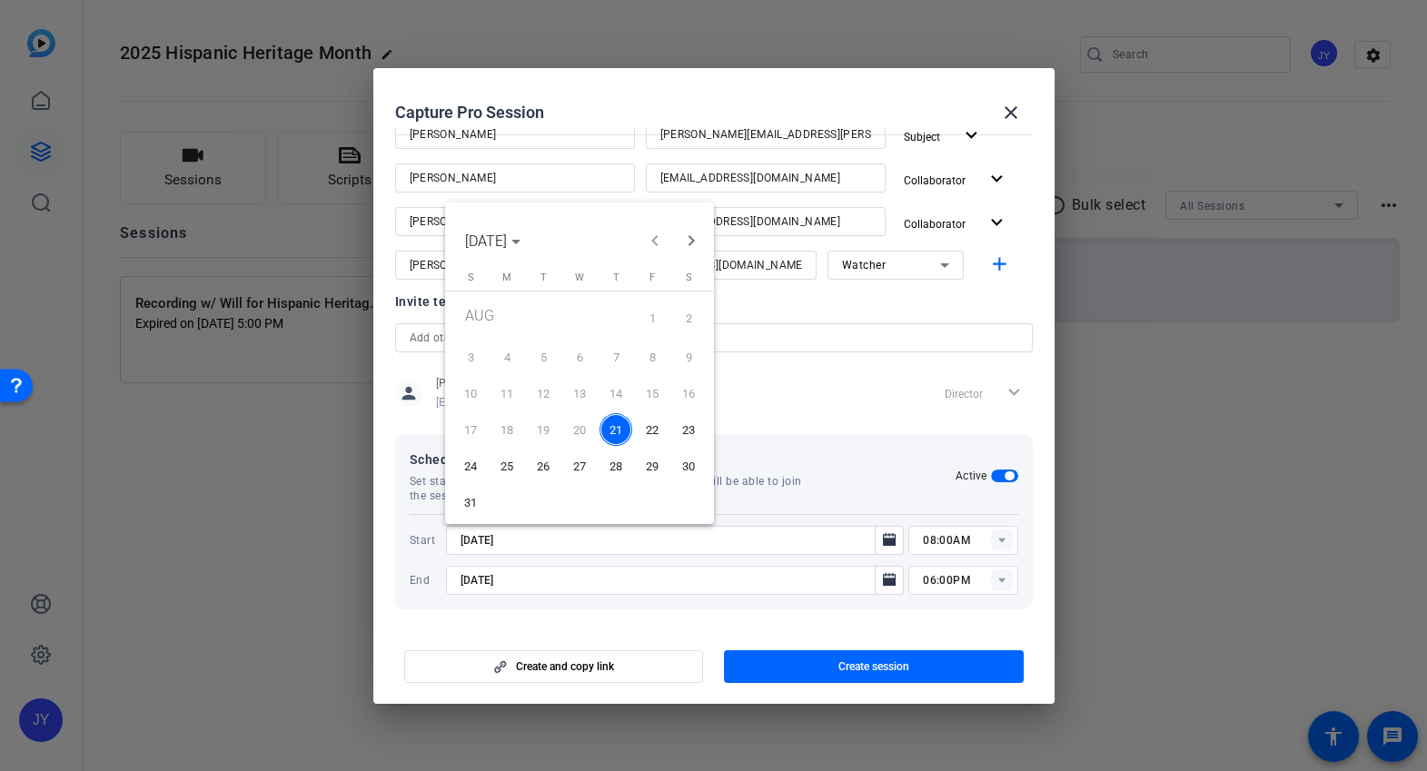
click at [529, 466] on span "26" at bounding box center [543, 466] width 33 height 33
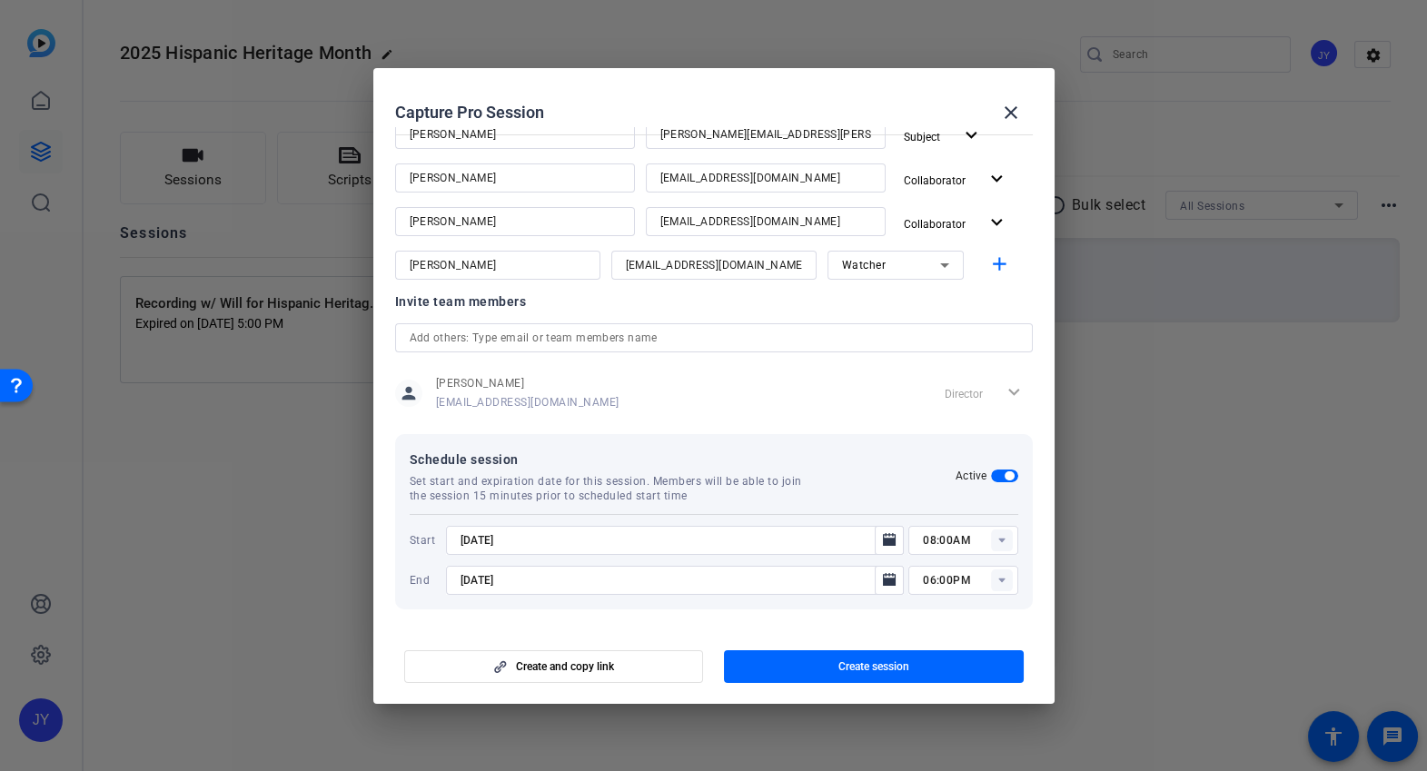
type input "[DATE]"
click at [890, 589] on icon "Open calendar" at bounding box center [889, 581] width 15 height 22
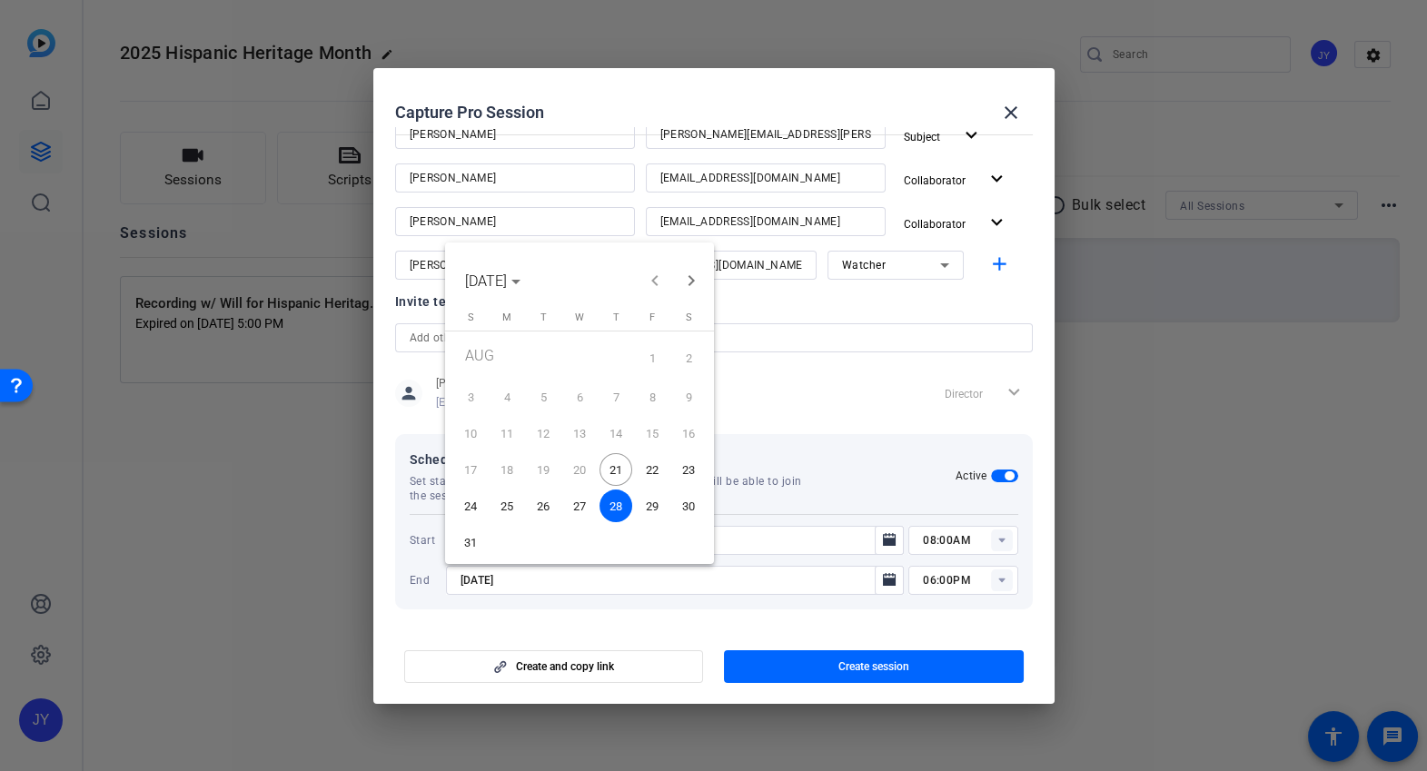
click at [547, 506] on span "26" at bounding box center [543, 506] width 33 height 33
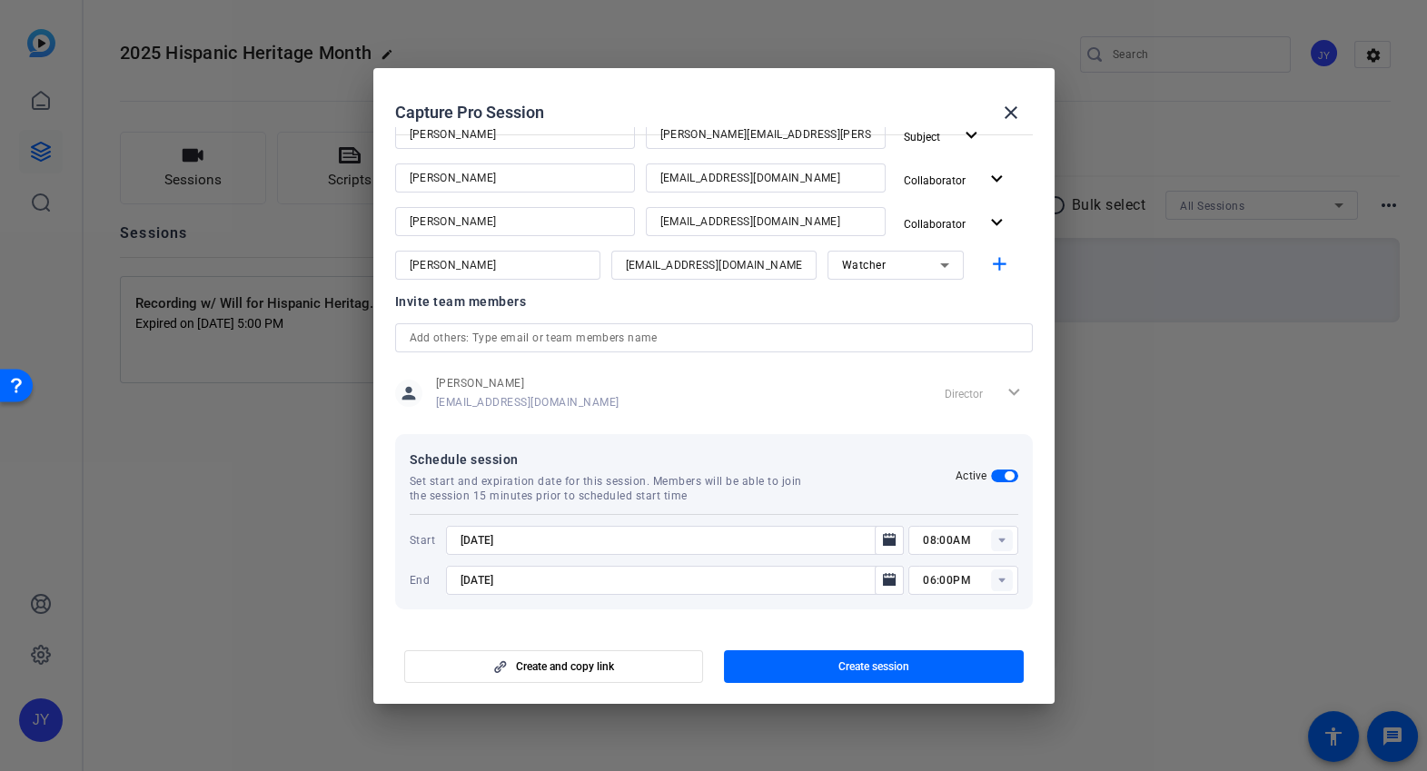
type input "[DATE]"
click at [1005, 541] on rect at bounding box center [1002, 541] width 22 height 22
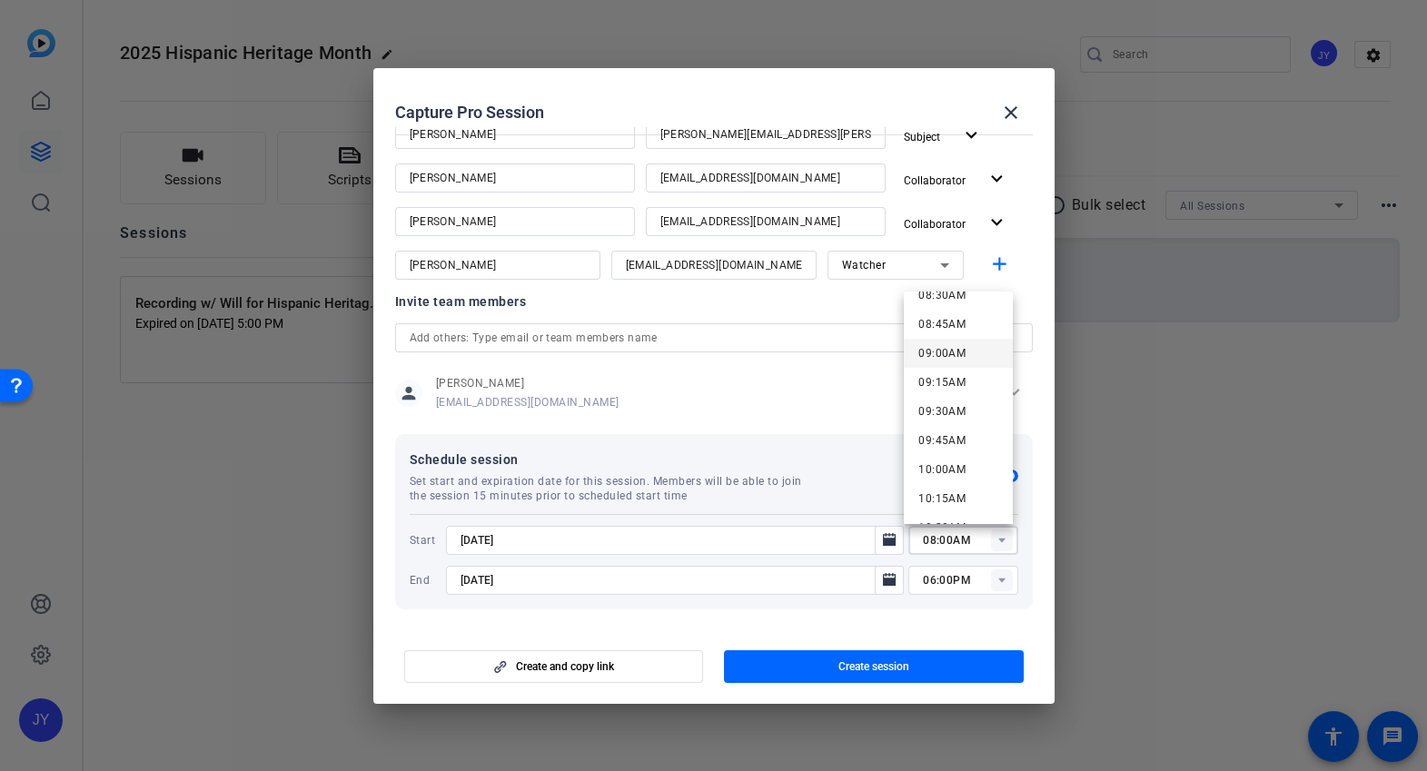
click at [949, 354] on span "09:00AM" at bounding box center [942, 353] width 47 height 13
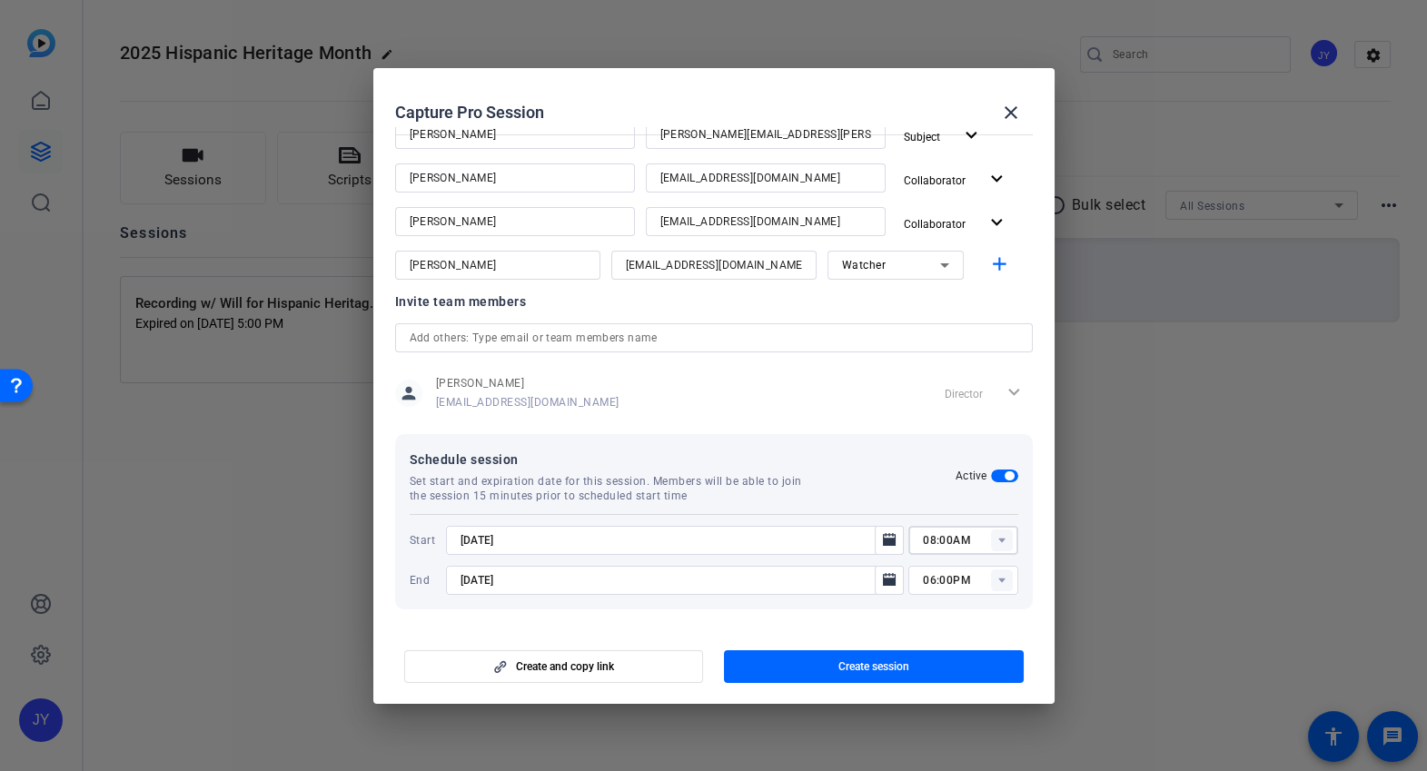
type input "09:00AM"
click at [994, 584] on rect at bounding box center [1002, 581] width 22 height 22
click at [950, 363] on span "10:00AM" at bounding box center [942, 355] width 47 height 22
type input "10:00AM"
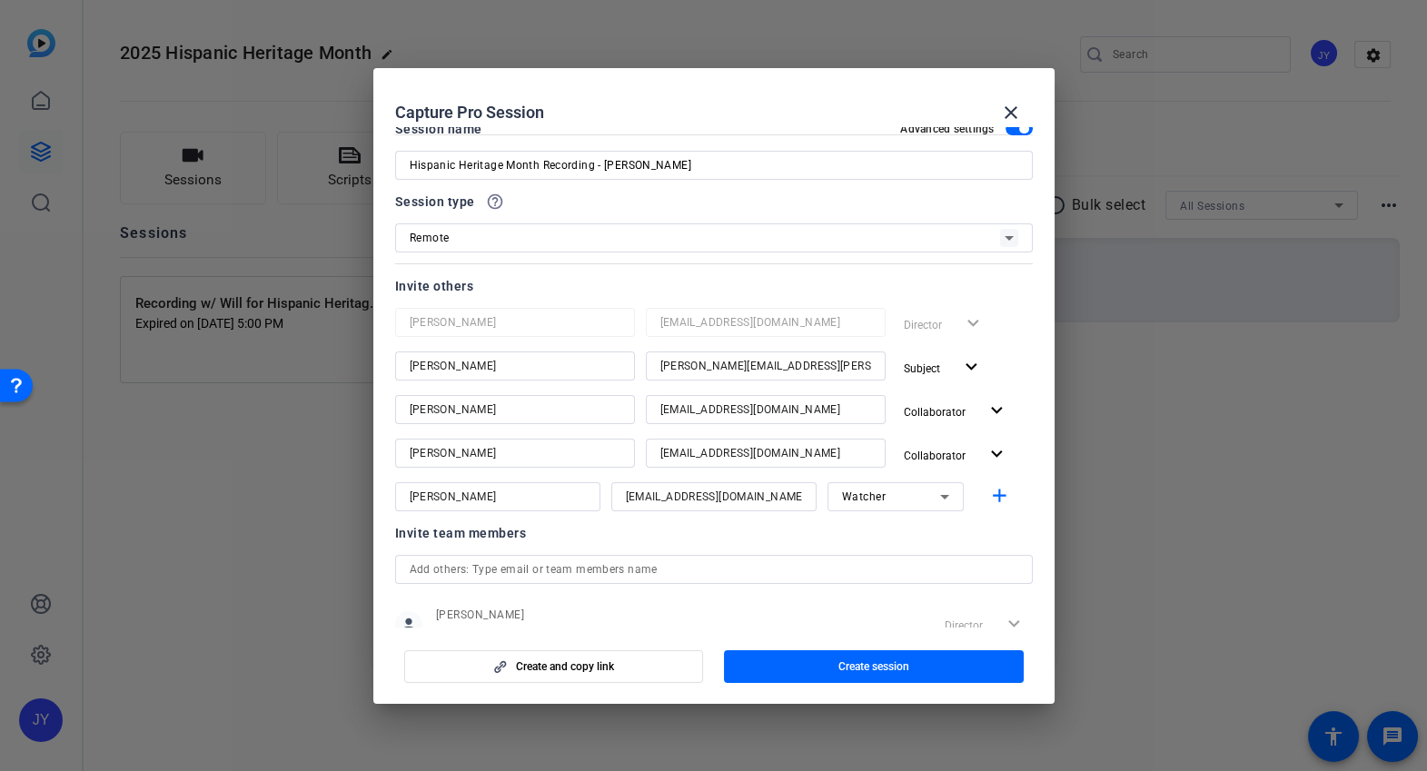
scroll to position [0, 0]
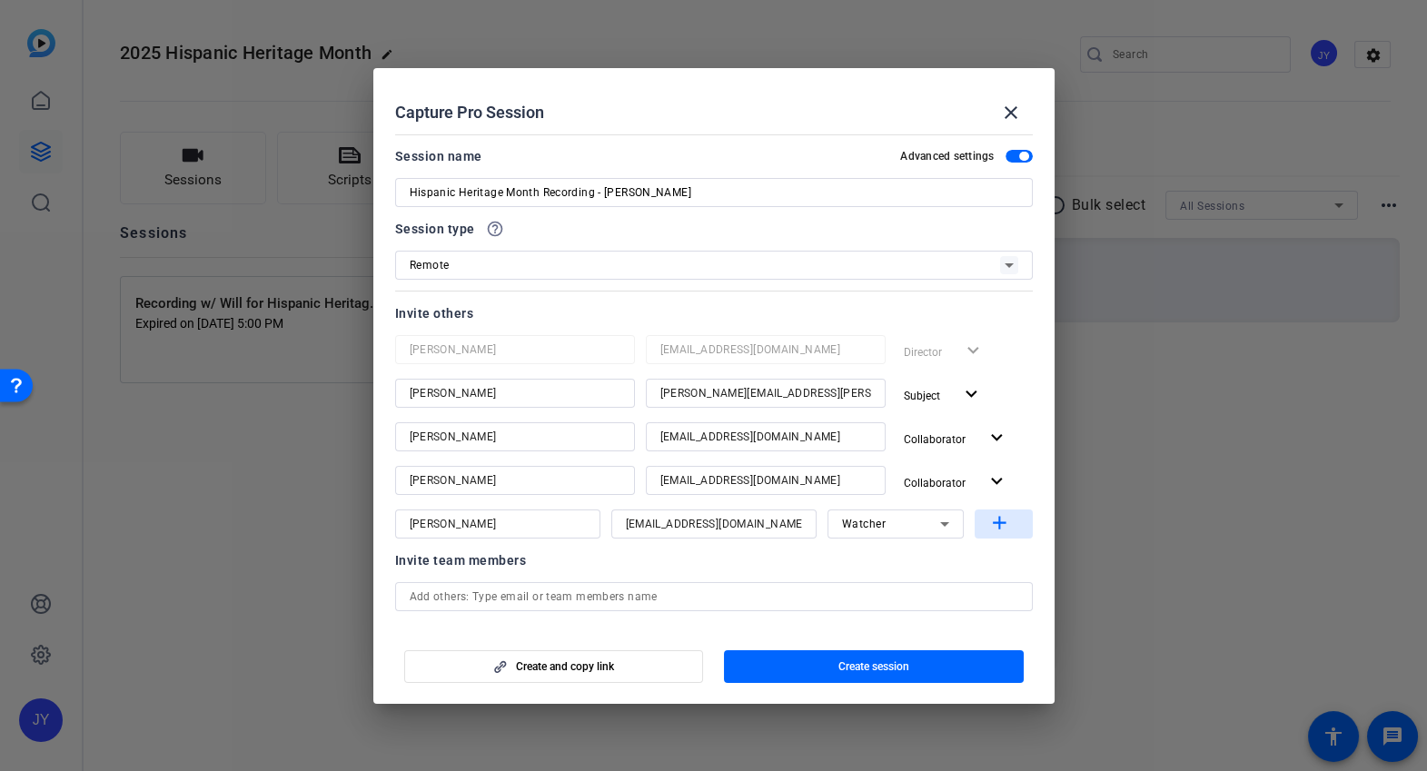
click at [996, 522] on mat-icon "add" at bounding box center [1000, 523] width 23 height 23
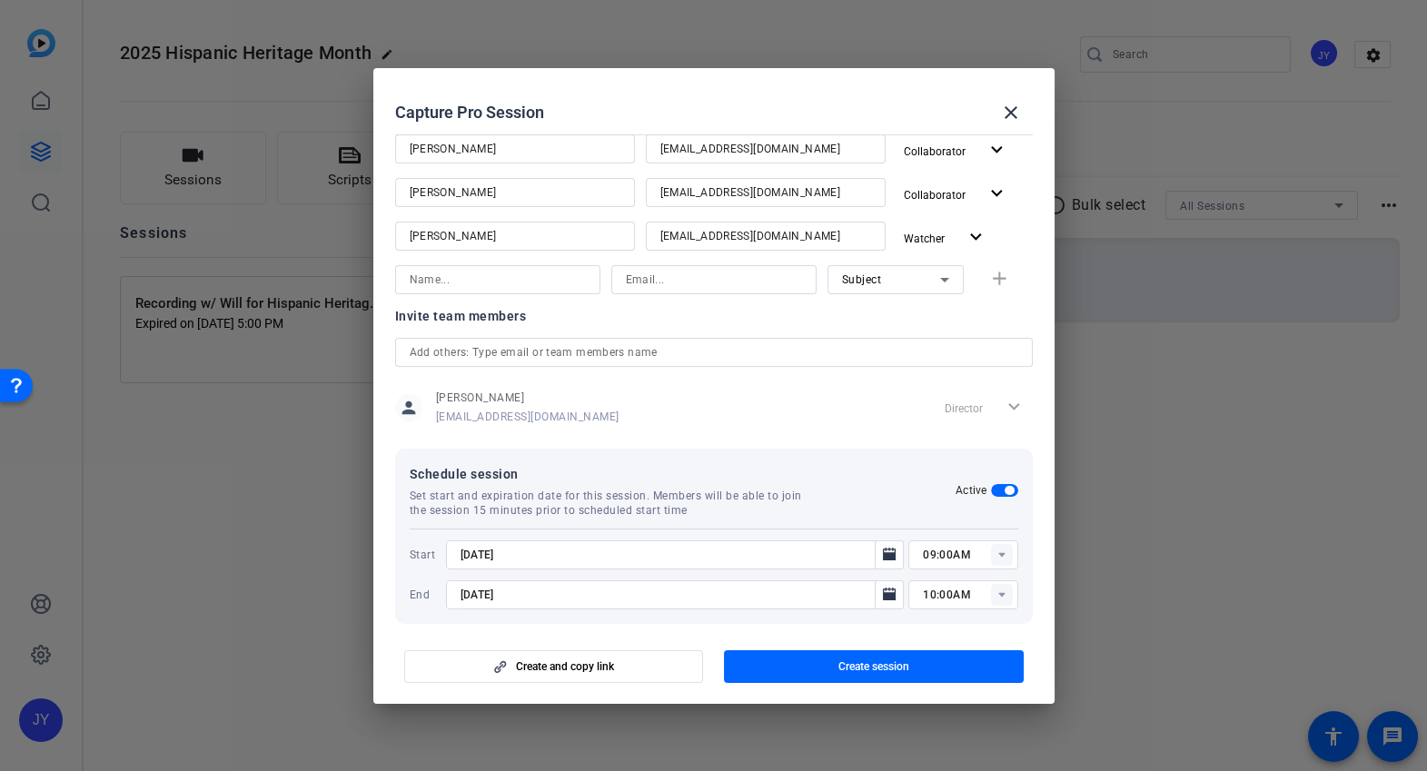
scroll to position [303, 0]
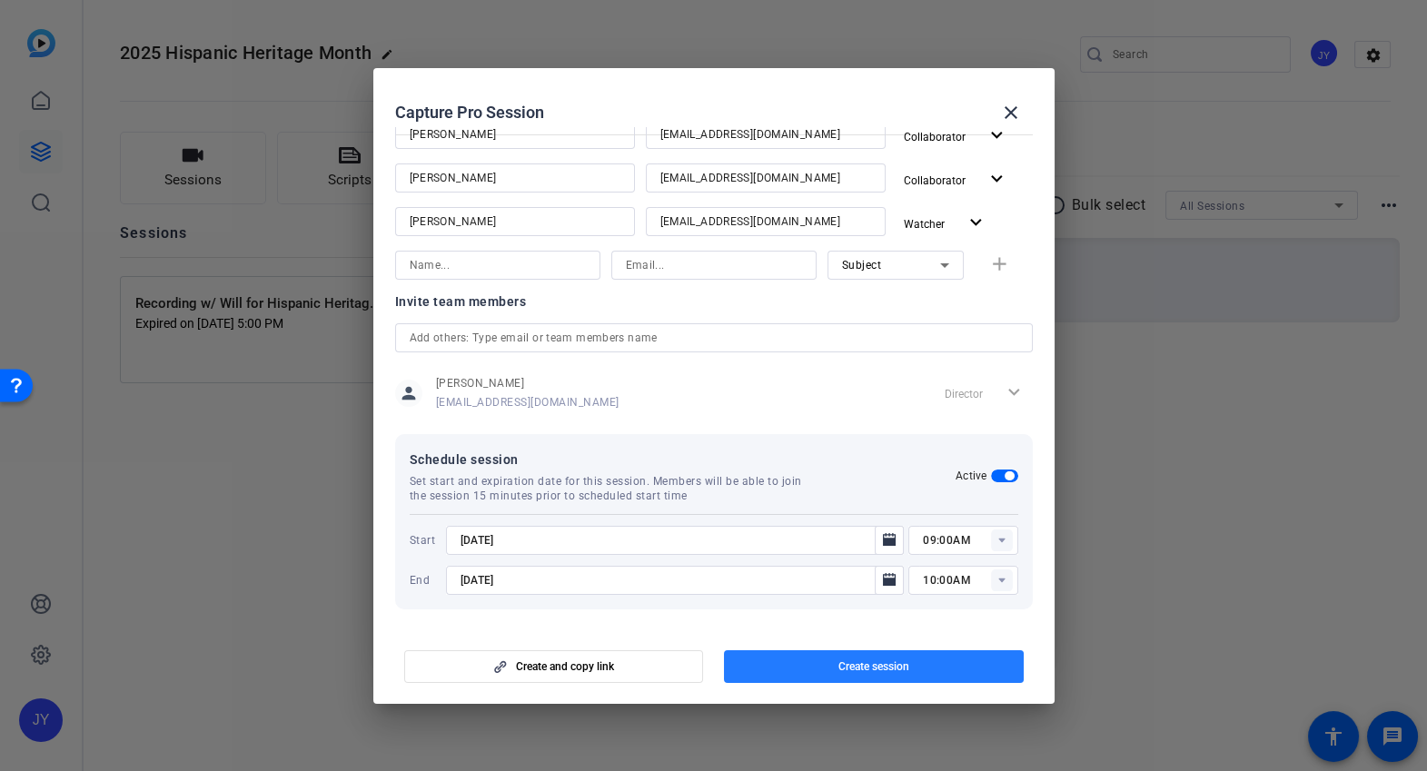
click at [961, 654] on span "button" at bounding box center [874, 667] width 300 height 44
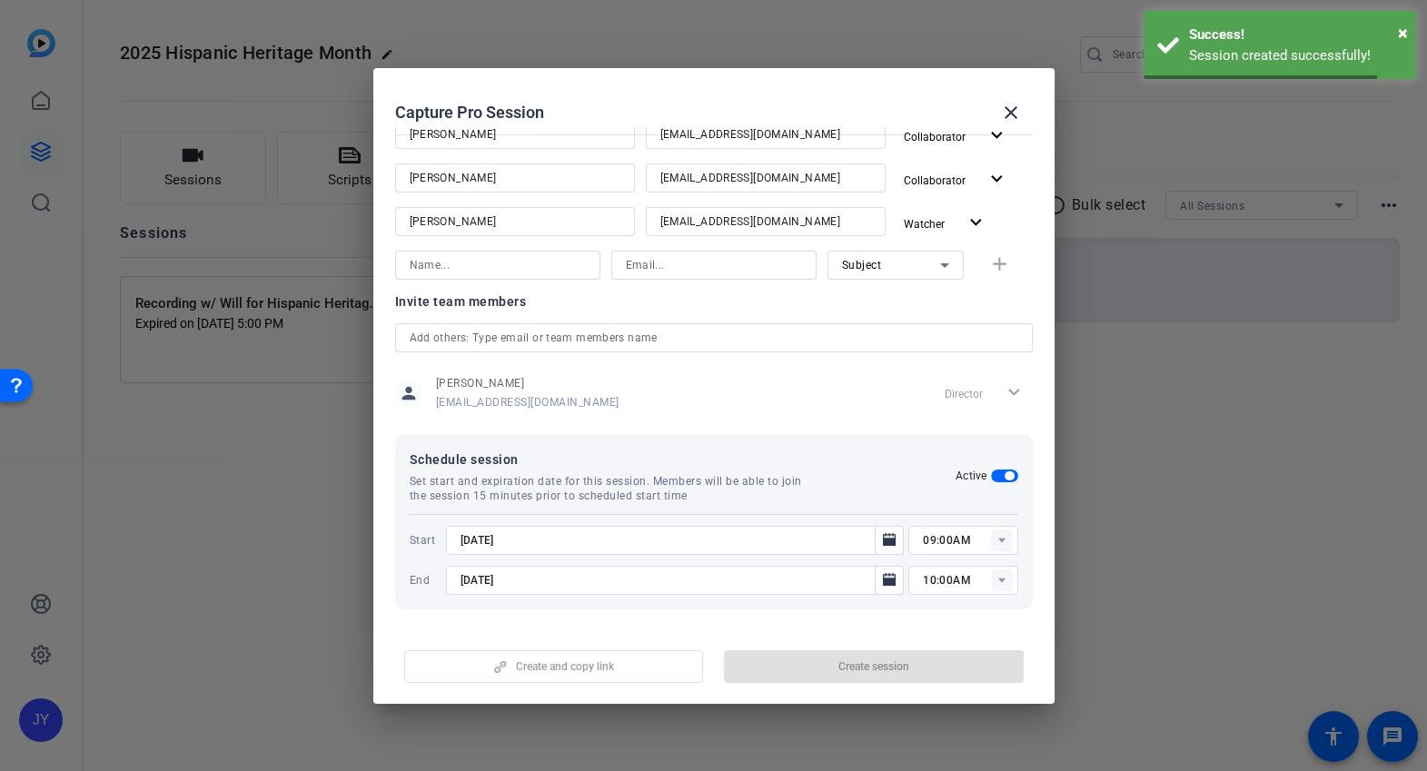
scroll to position [0, 0]
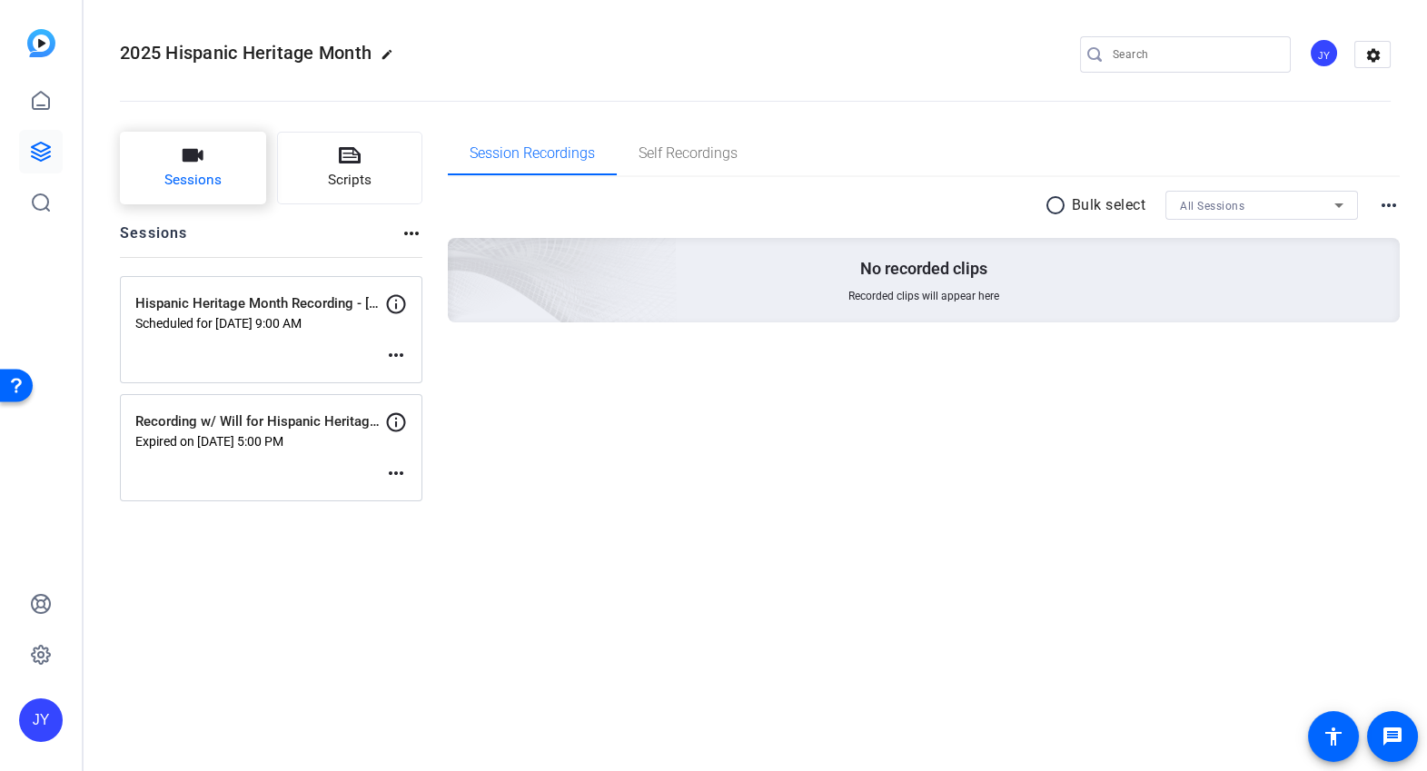
click at [243, 176] on button "Sessions" at bounding box center [193, 168] width 146 height 73
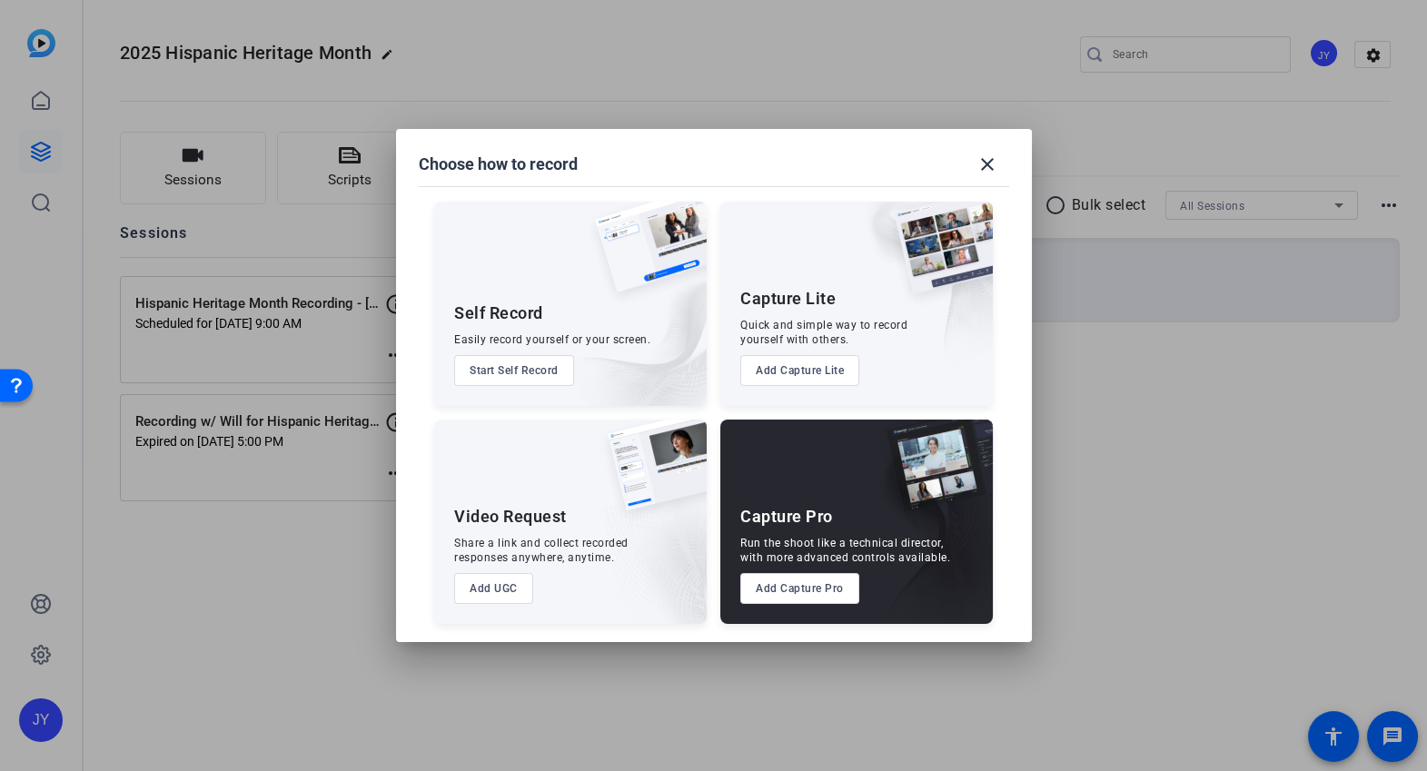
click at [800, 601] on button "Add Capture Pro" at bounding box center [800, 588] width 119 height 31
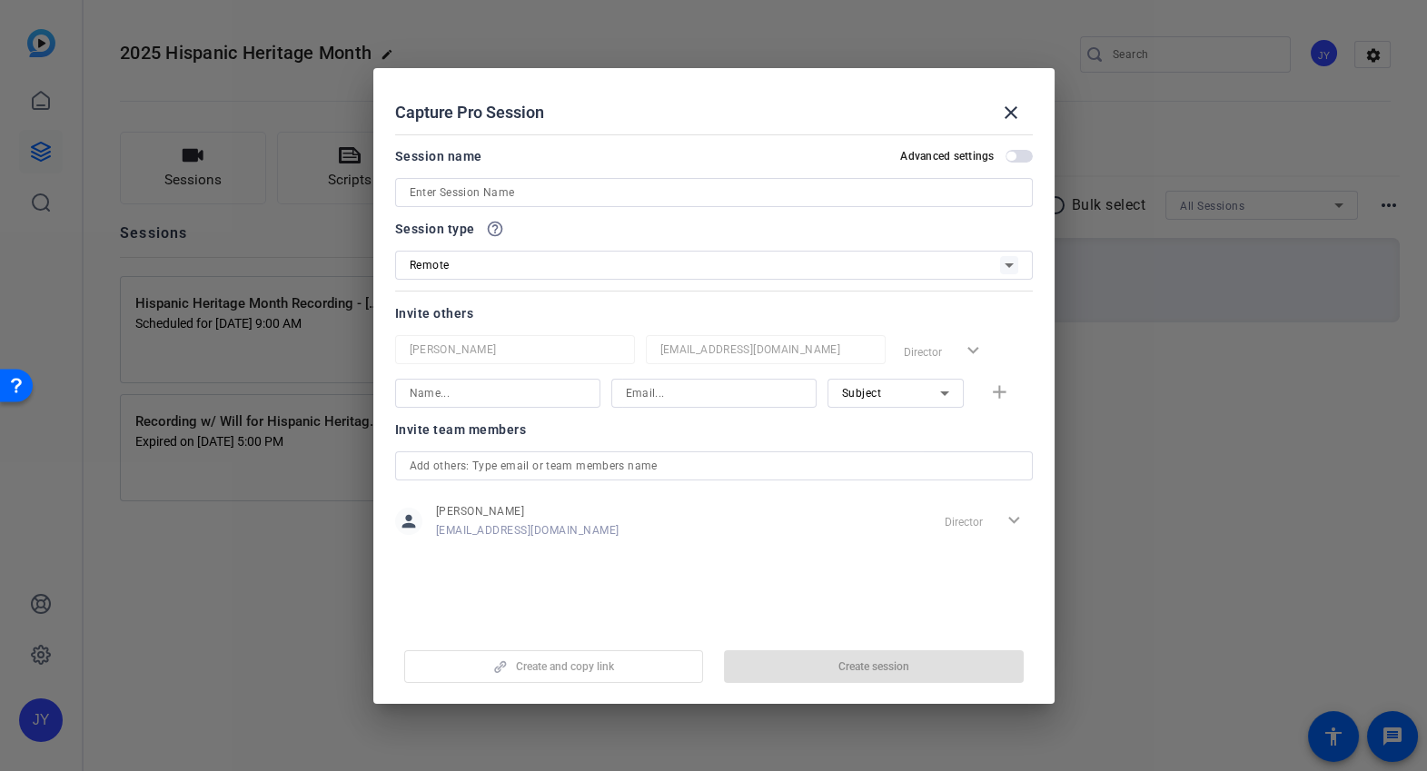
click at [547, 194] on input at bounding box center [714, 193] width 609 height 22
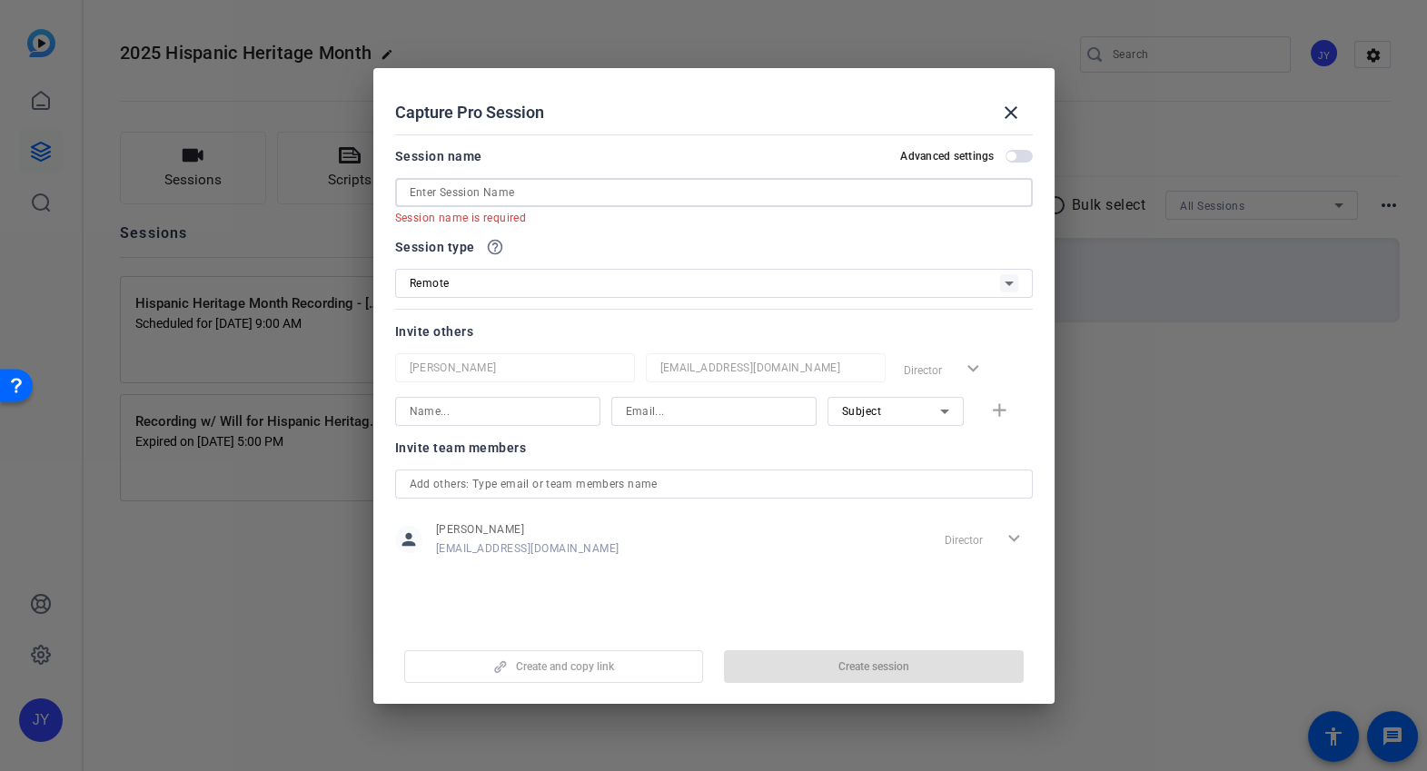
paste input "Hispanic Heritage Month - [PERSON_NAME]"
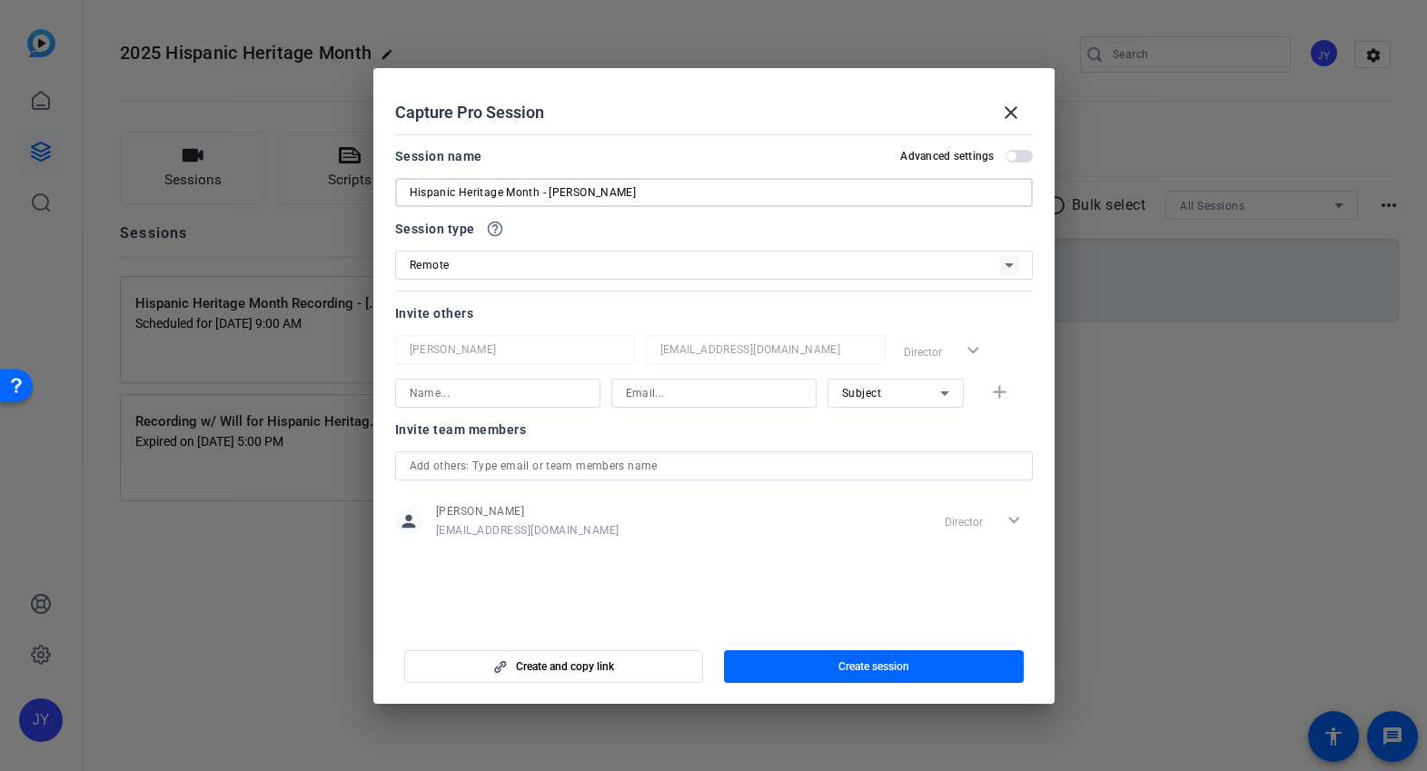
click at [546, 193] on input "Hispanic Heritage Month - [PERSON_NAME]" at bounding box center [714, 193] width 609 height 22
paste input "[PERSON_NAME]"
type input "Hispanic Heritage Month - [PERSON_NAME]"
click at [558, 323] on div "Invite others [PERSON_NAME] [PERSON_NAME][EMAIL_ADDRESS][DOMAIN_NAME] Director …" at bounding box center [714, 355] width 638 height 105
click at [586, 405] on div at bounding box center [497, 393] width 205 height 29
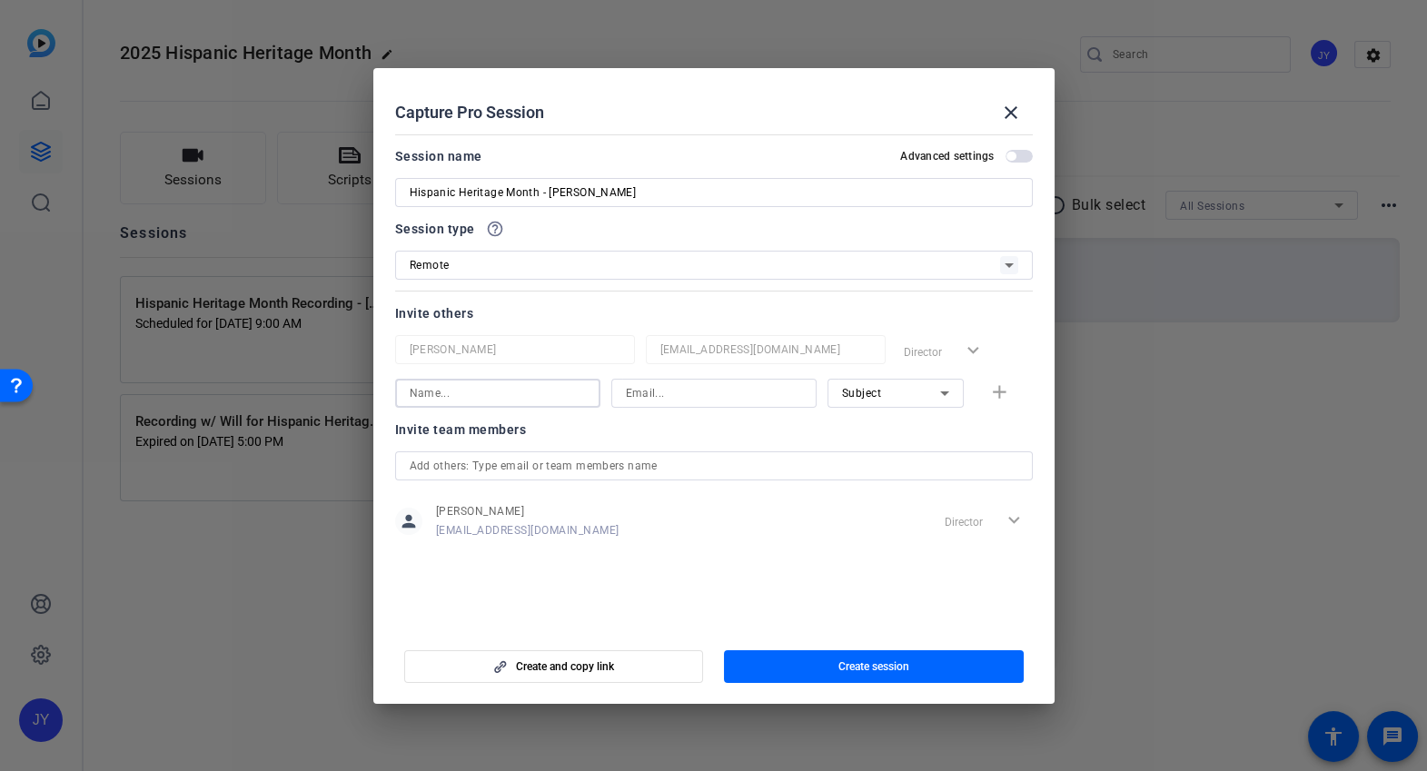
click at [582, 401] on input at bounding box center [498, 394] width 176 height 22
paste input "[PERSON_NAME]"
type input "[PERSON_NAME]"
click at [663, 395] on input at bounding box center [714, 394] width 176 height 22
paste input "mailto:[EMAIL_ADDRESS][PERSON_NAME][DOMAIN_NAME]"
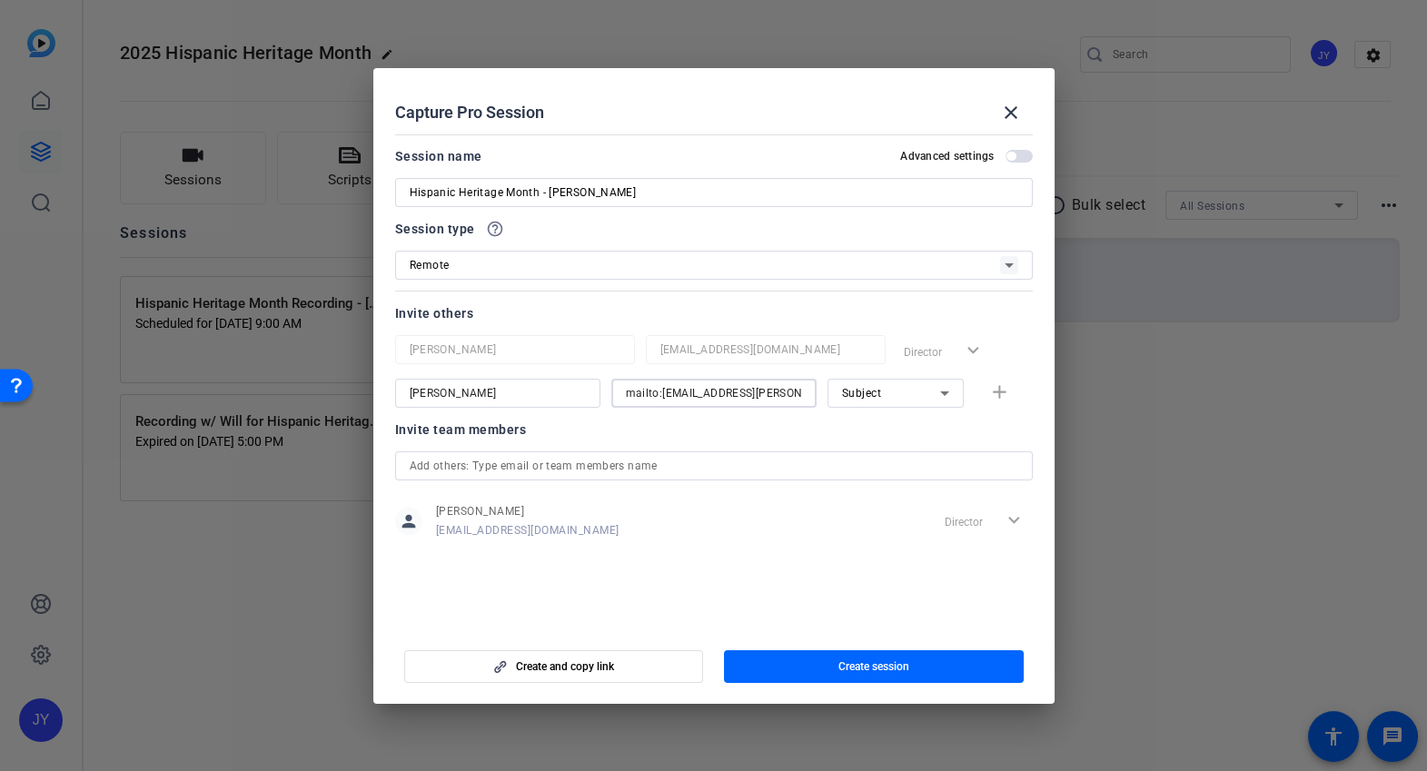
click at [772, 428] on openreel-capture-pro-session-invite-users "Invite others [PERSON_NAME] [PERSON_NAME][EMAIL_ADDRESS][DOMAIN_NAME] Director …" at bounding box center [714, 433] width 638 height 260
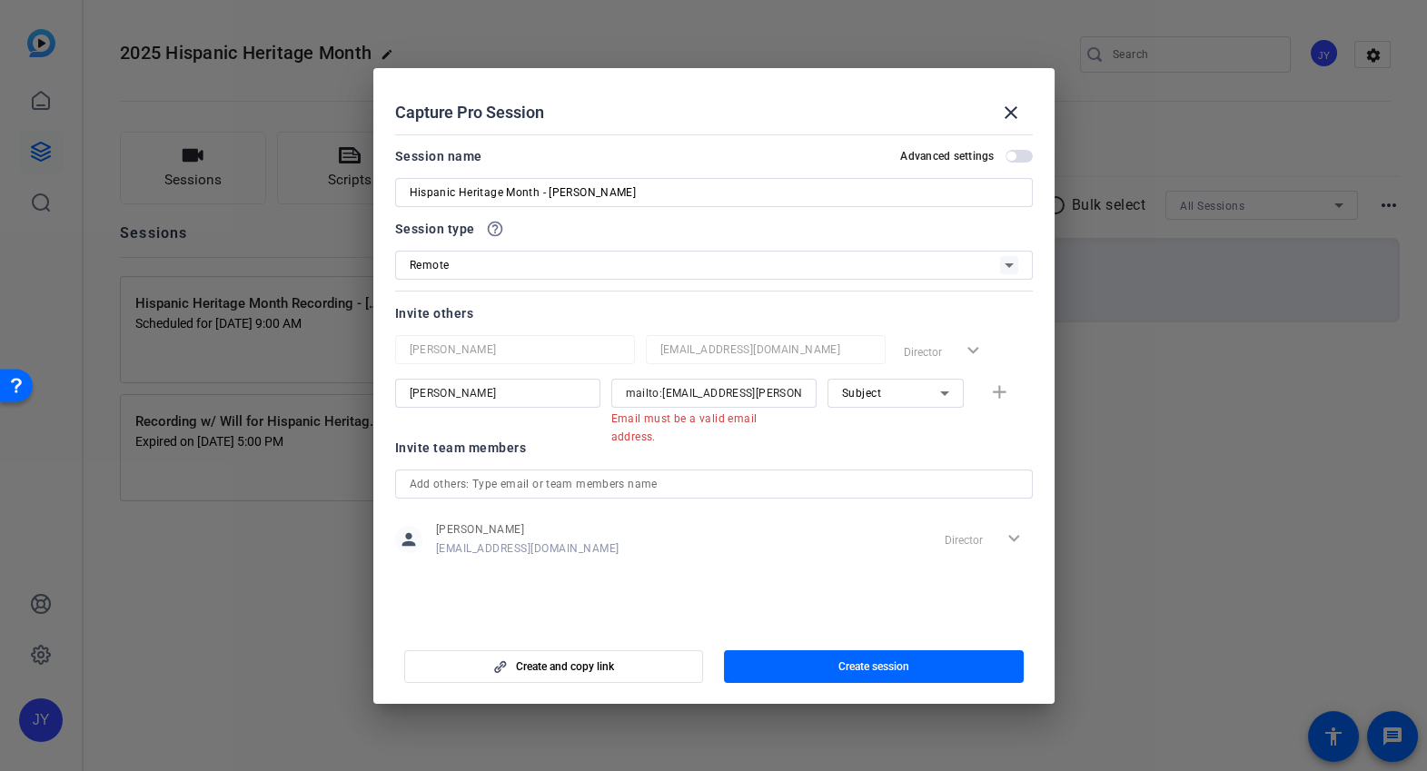
click at [870, 390] on span "Subject" at bounding box center [862, 393] width 40 height 13
click at [876, 493] on span "Subject" at bounding box center [860, 487] width 39 height 22
click at [740, 397] on input "mailto:[EMAIL_ADDRESS][PERSON_NAME][DOMAIN_NAME]" at bounding box center [714, 394] width 176 height 22
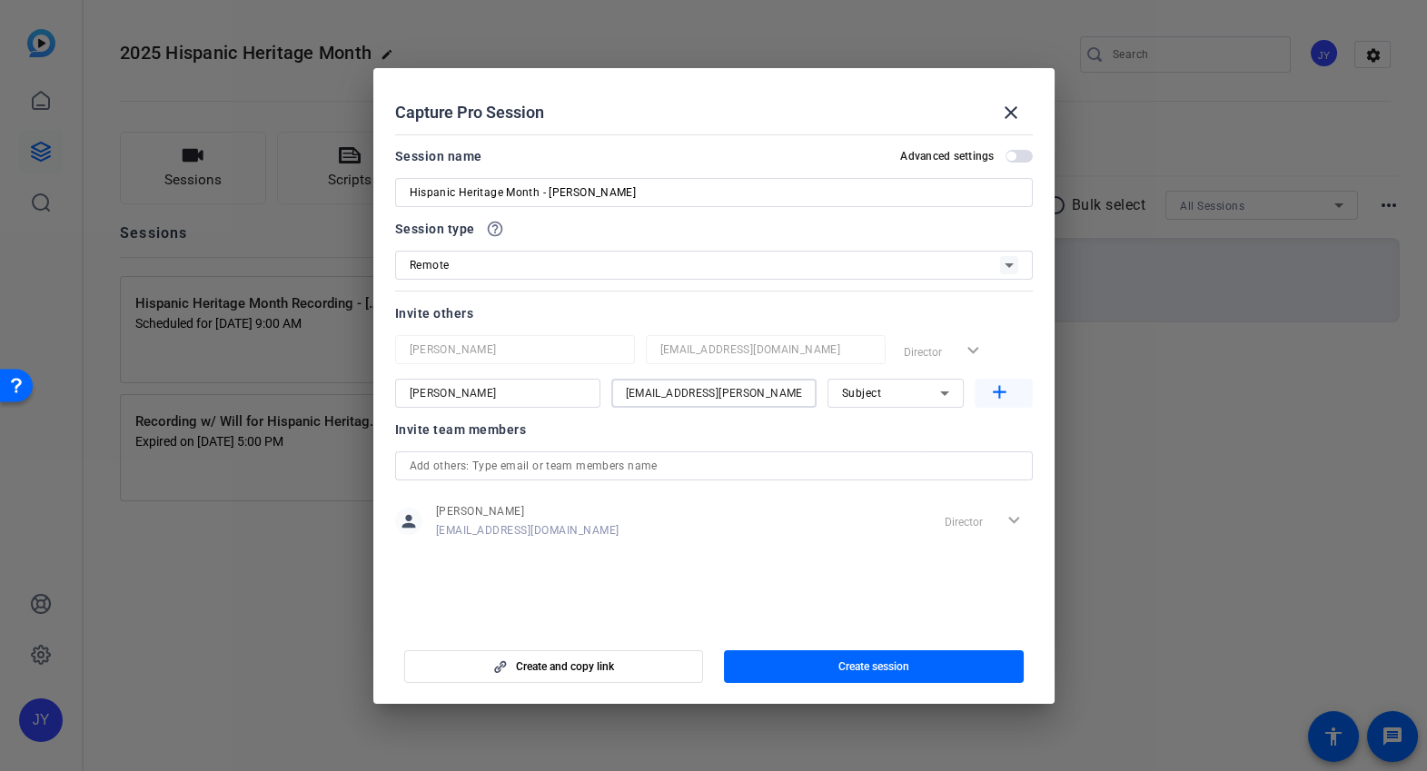
type input "[EMAIL_ADDRESS][PERSON_NAME][DOMAIN_NAME]"
click at [1008, 392] on mat-icon "add" at bounding box center [1000, 393] width 23 height 23
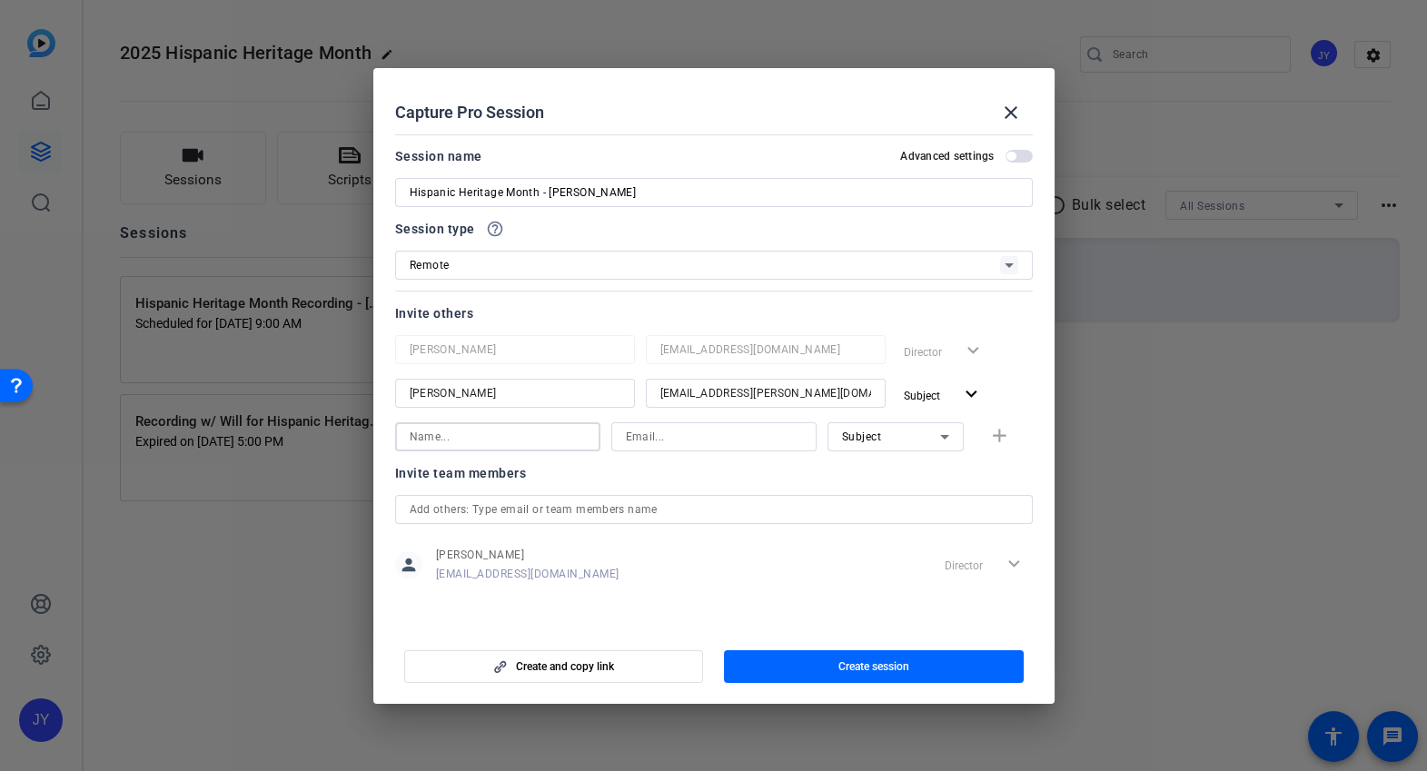
click at [509, 441] on input at bounding box center [498, 437] width 176 height 22
type input "[PERSON_NAME]"
click at [719, 438] on input at bounding box center [714, 437] width 176 height 22
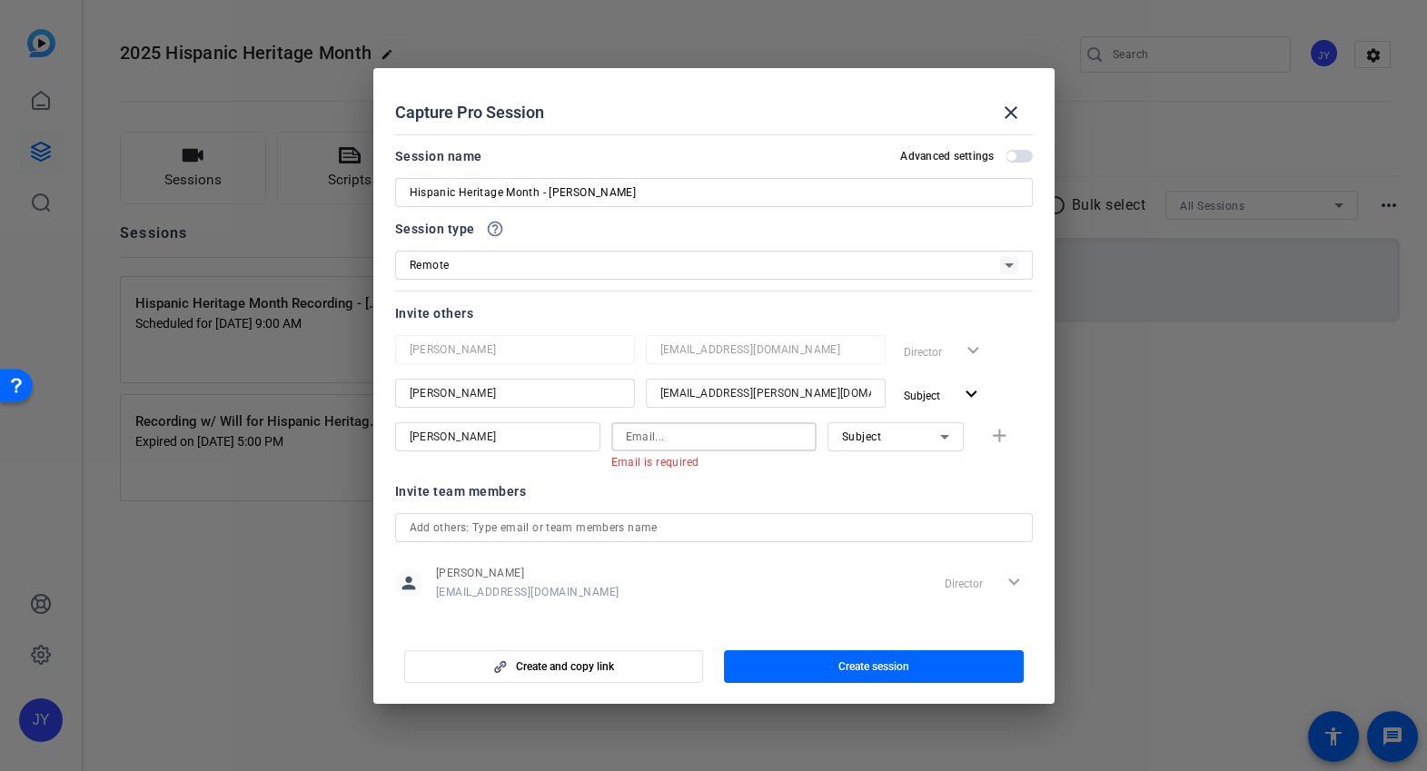
paste input "[EMAIL_ADDRESS][DOMAIN_NAME]"
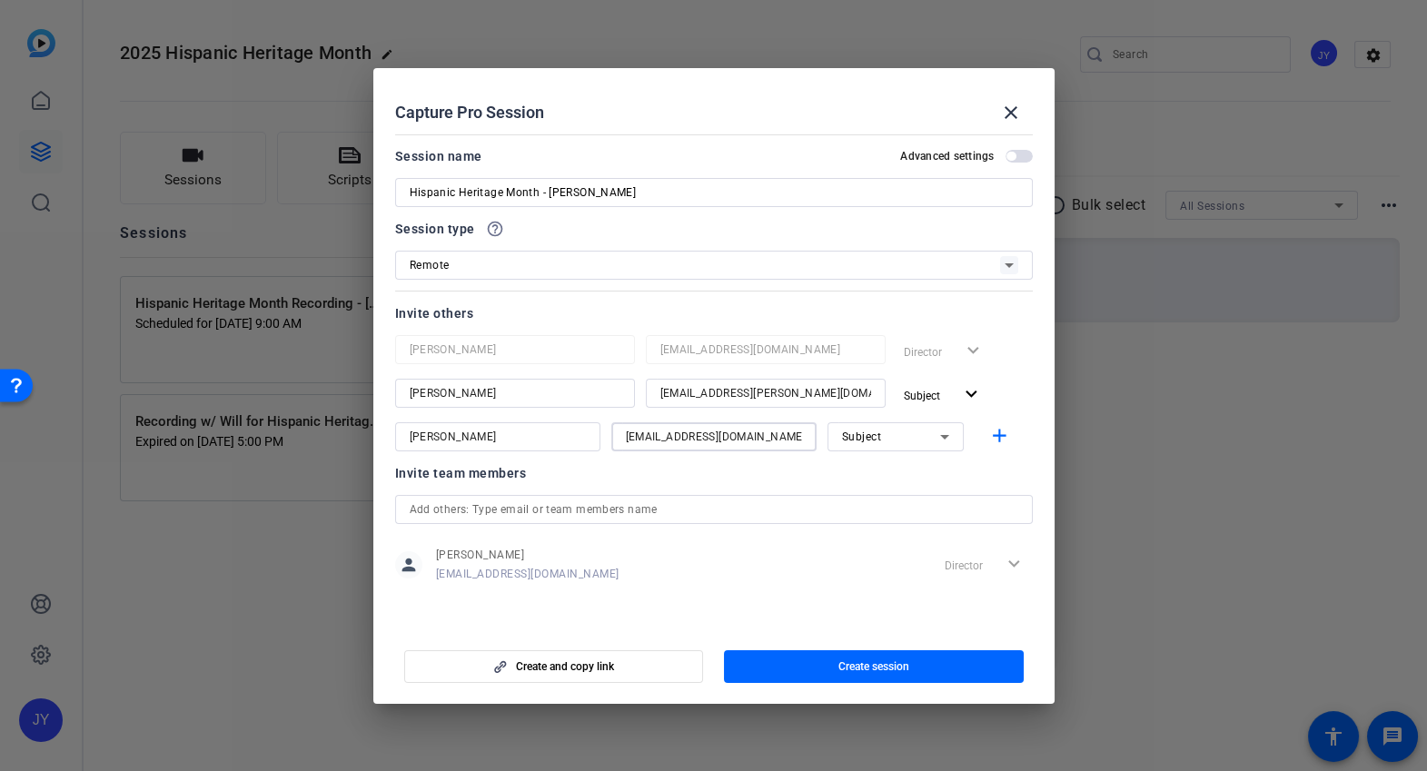
type input "[EMAIL_ADDRESS][DOMAIN_NAME]"
click at [877, 439] on span "Subject" at bounding box center [862, 437] width 40 height 13
drag, startPoint x: 884, startPoint y: 489, endPoint x: 887, endPoint y: 474, distance: 14.8
click at [887, 474] on div "Collaborator Watcher Subject" at bounding box center [895, 502] width 136 height 102
click at [887, 474] on span "Collaborator" at bounding box center [874, 473] width 66 height 22
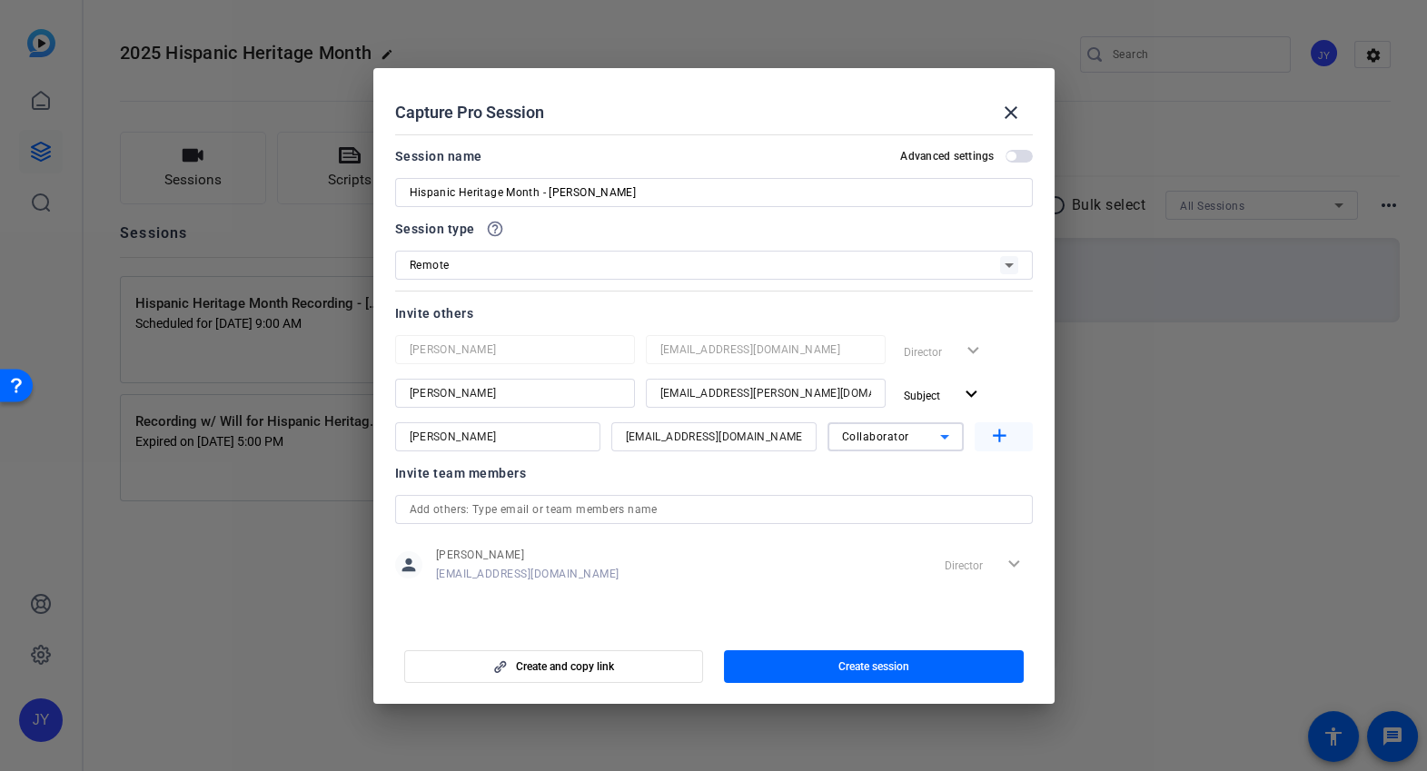
click at [1005, 438] on mat-icon "add" at bounding box center [1000, 436] width 23 height 23
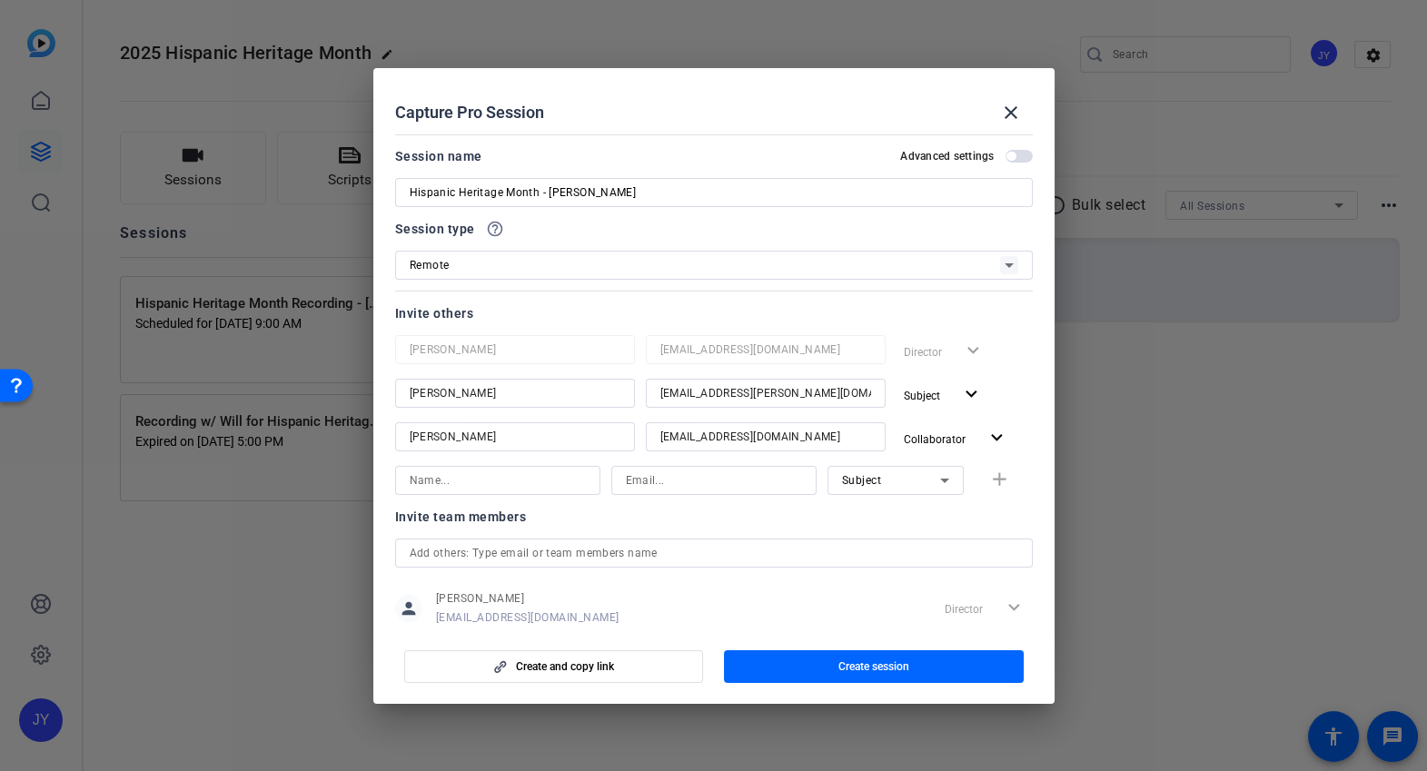
click at [494, 484] on input at bounding box center [498, 481] width 176 height 22
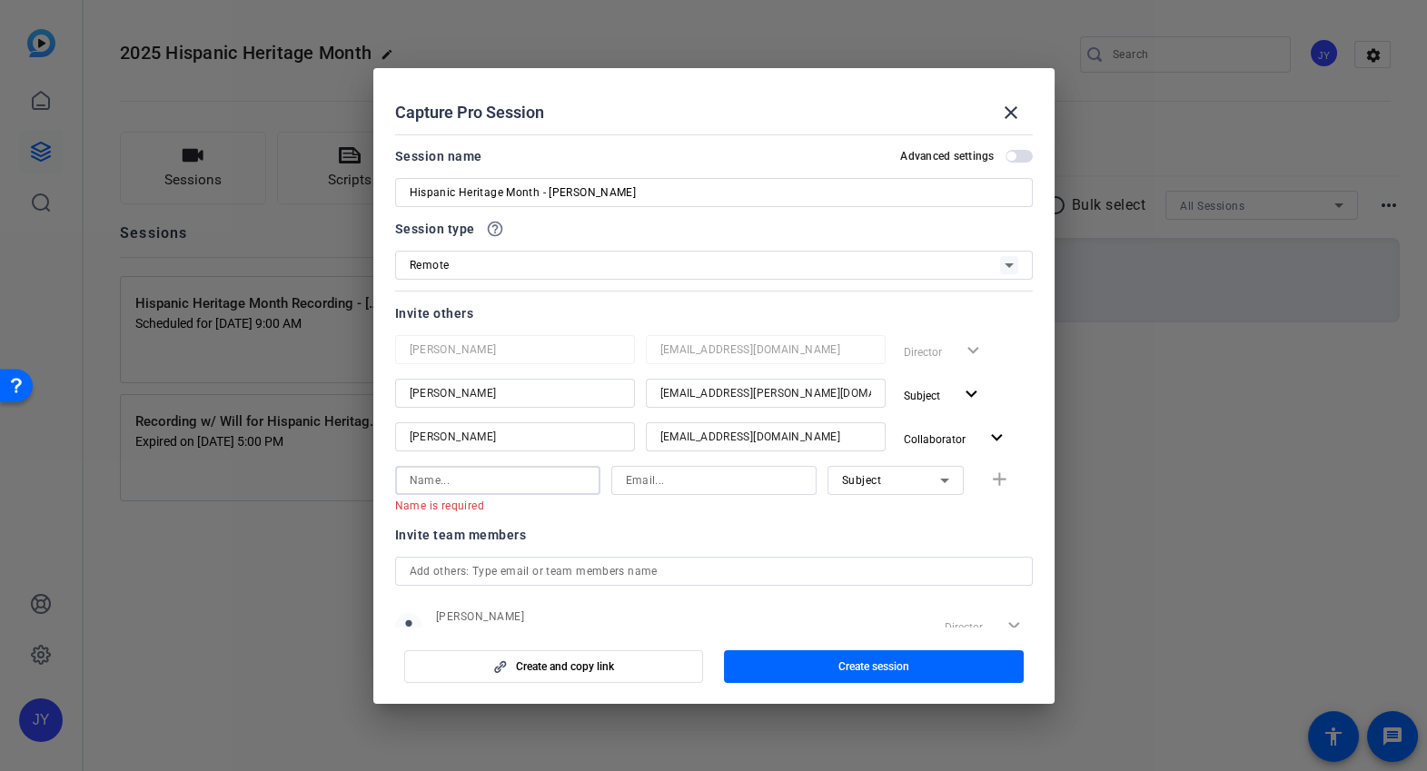
paste input "[PERSON_NAME]"
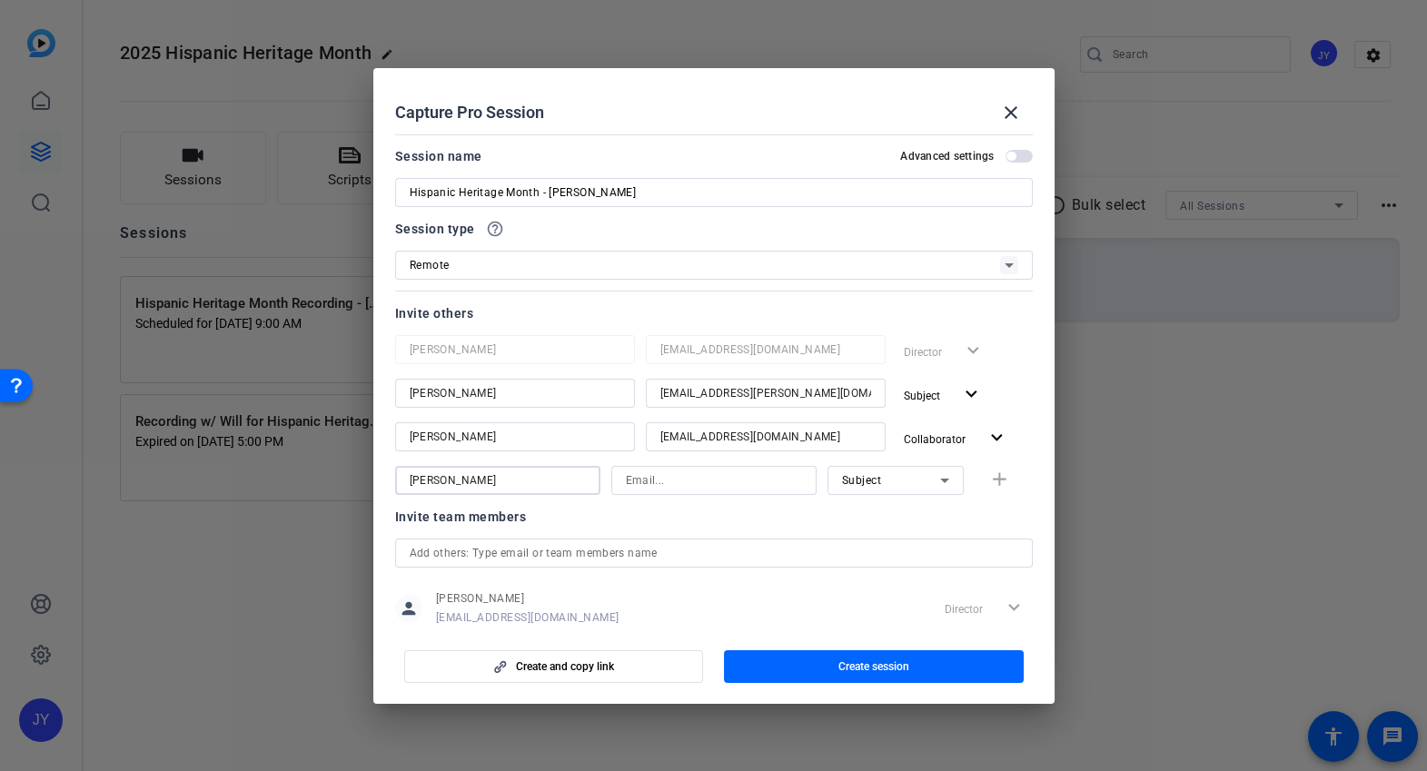
type input "[PERSON_NAME]"
click at [703, 478] on input at bounding box center [714, 481] width 176 height 22
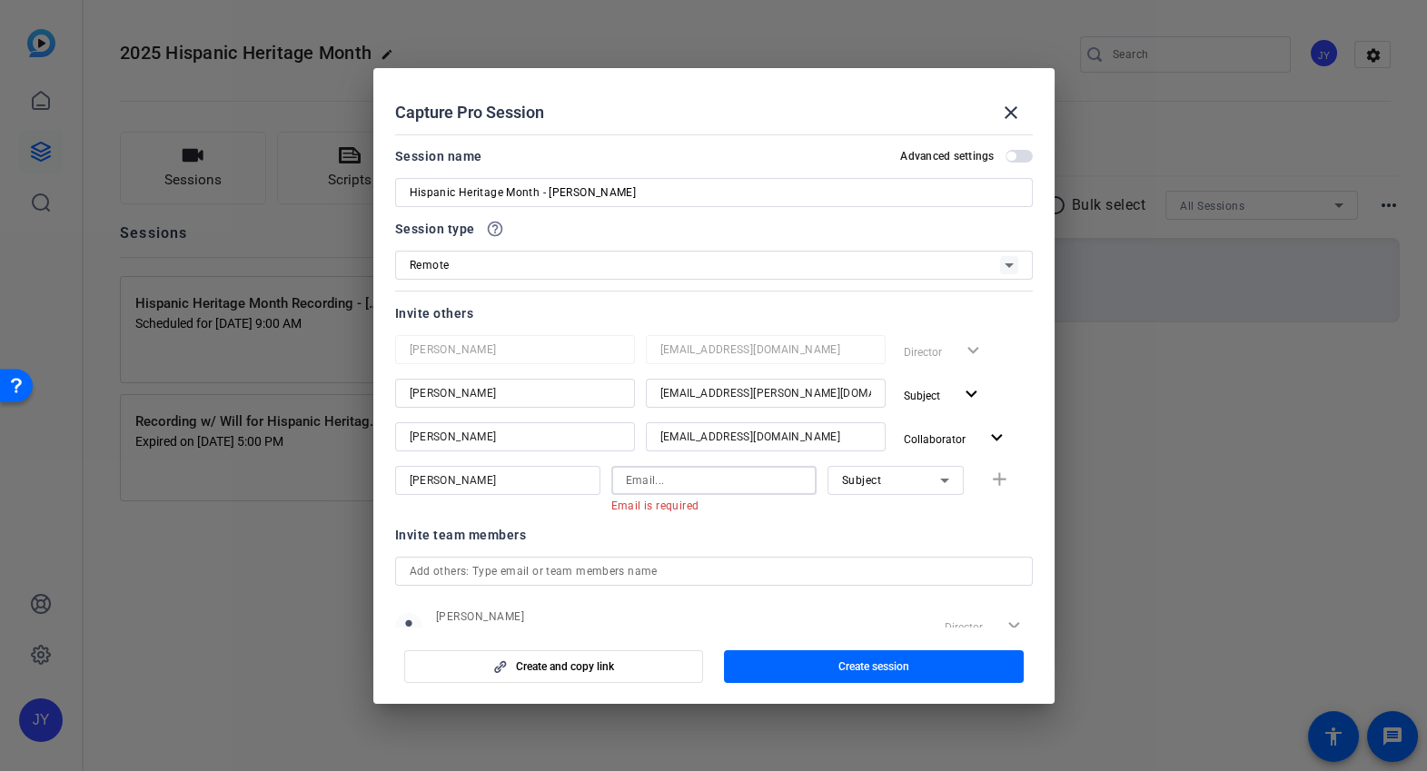
paste input "[EMAIL_ADDRESS][DOMAIN_NAME]"
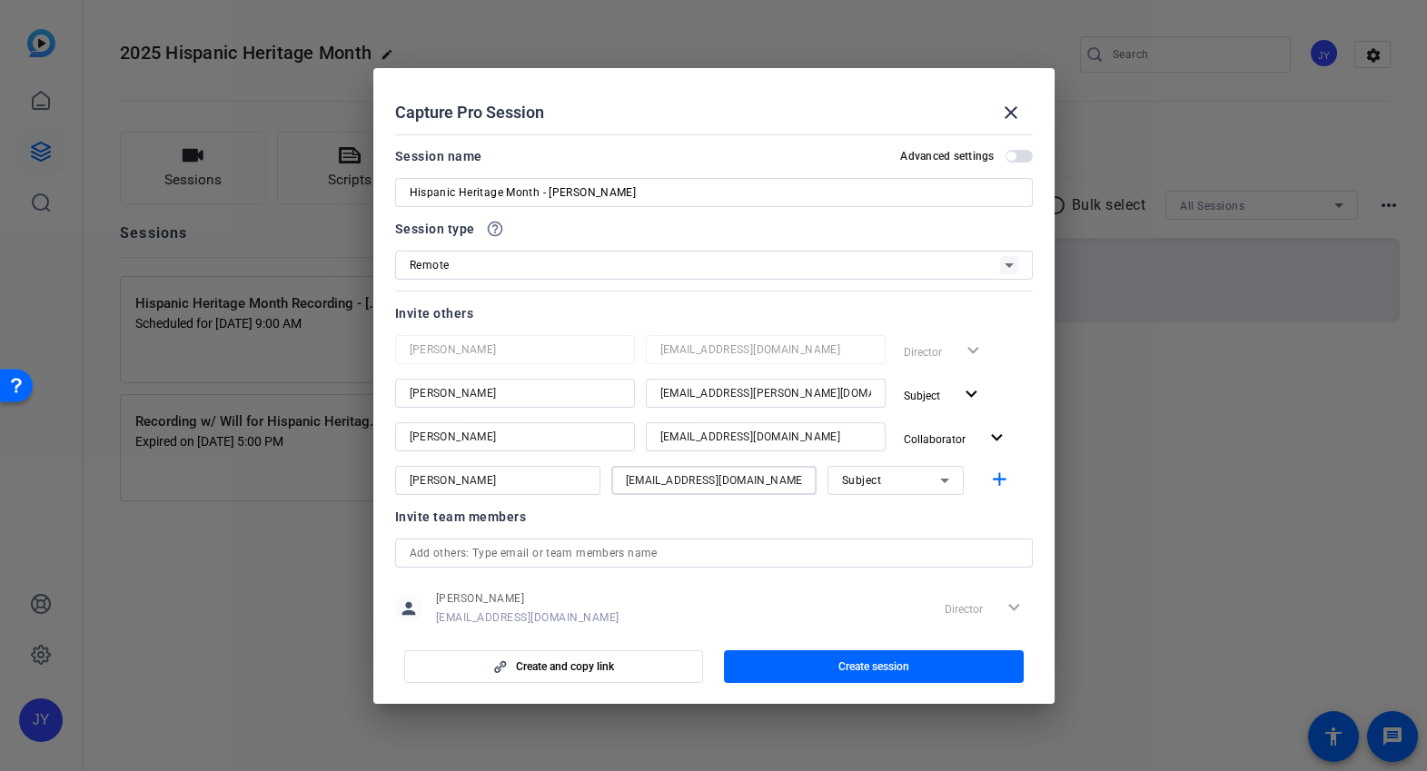
type input "[EMAIL_ADDRESS][DOMAIN_NAME]"
click at [894, 482] on div "Subject" at bounding box center [891, 480] width 98 height 23
click at [893, 524] on span "Collaborator" at bounding box center [870, 516] width 66 height 22
click at [920, 510] on div at bounding box center [896, 505] width 136 height 20
click at [1000, 479] on mat-icon "add" at bounding box center [1000, 480] width 23 height 23
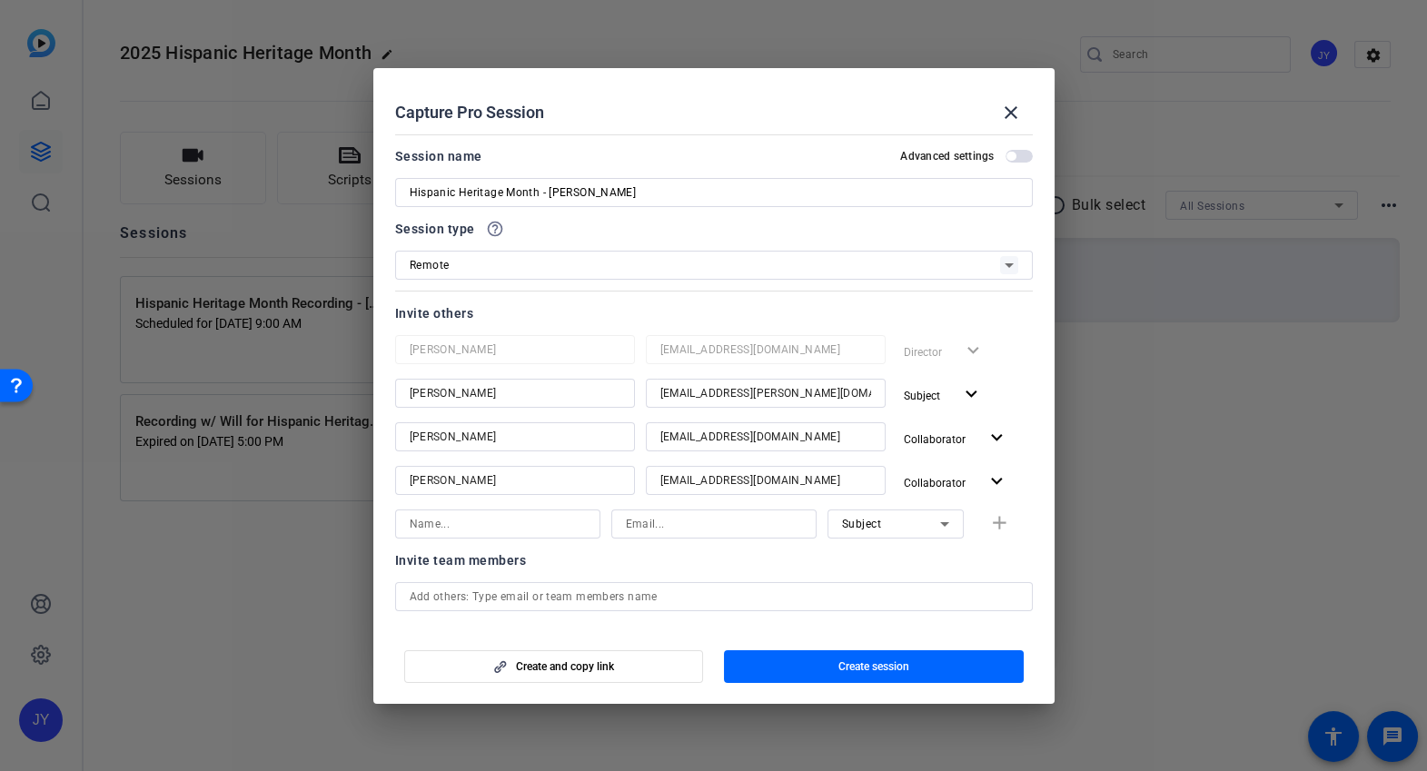
click at [540, 533] on input at bounding box center [498, 524] width 176 height 22
paste input "[PERSON_NAME]"
type input "[PERSON_NAME]"
click at [651, 526] on input at bounding box center [714, 524] width 176 height 22
click at [664, 522] on input at bounding box center [714, 524] width 176 height 22
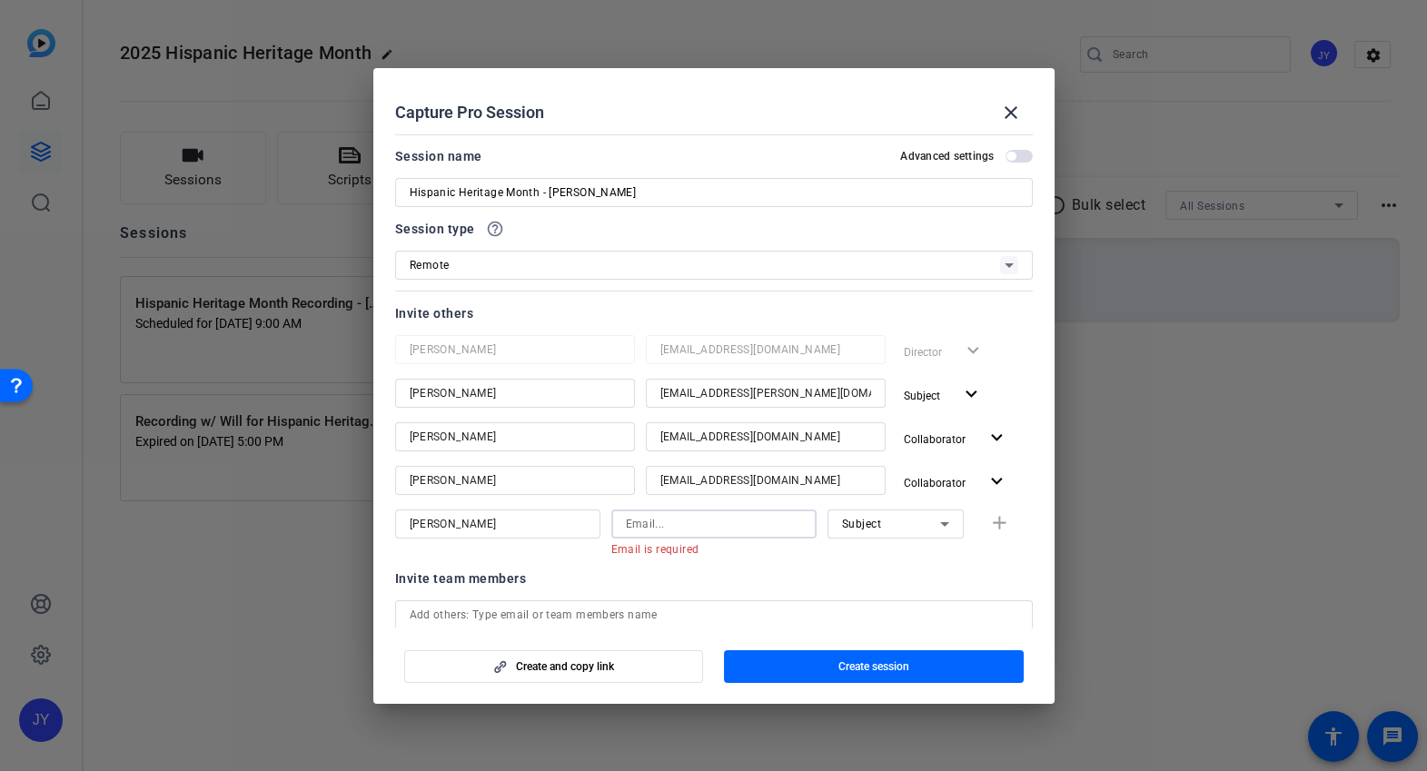
paste input "[EMAIL_ADDRESS][DOMAIN_NAME]"
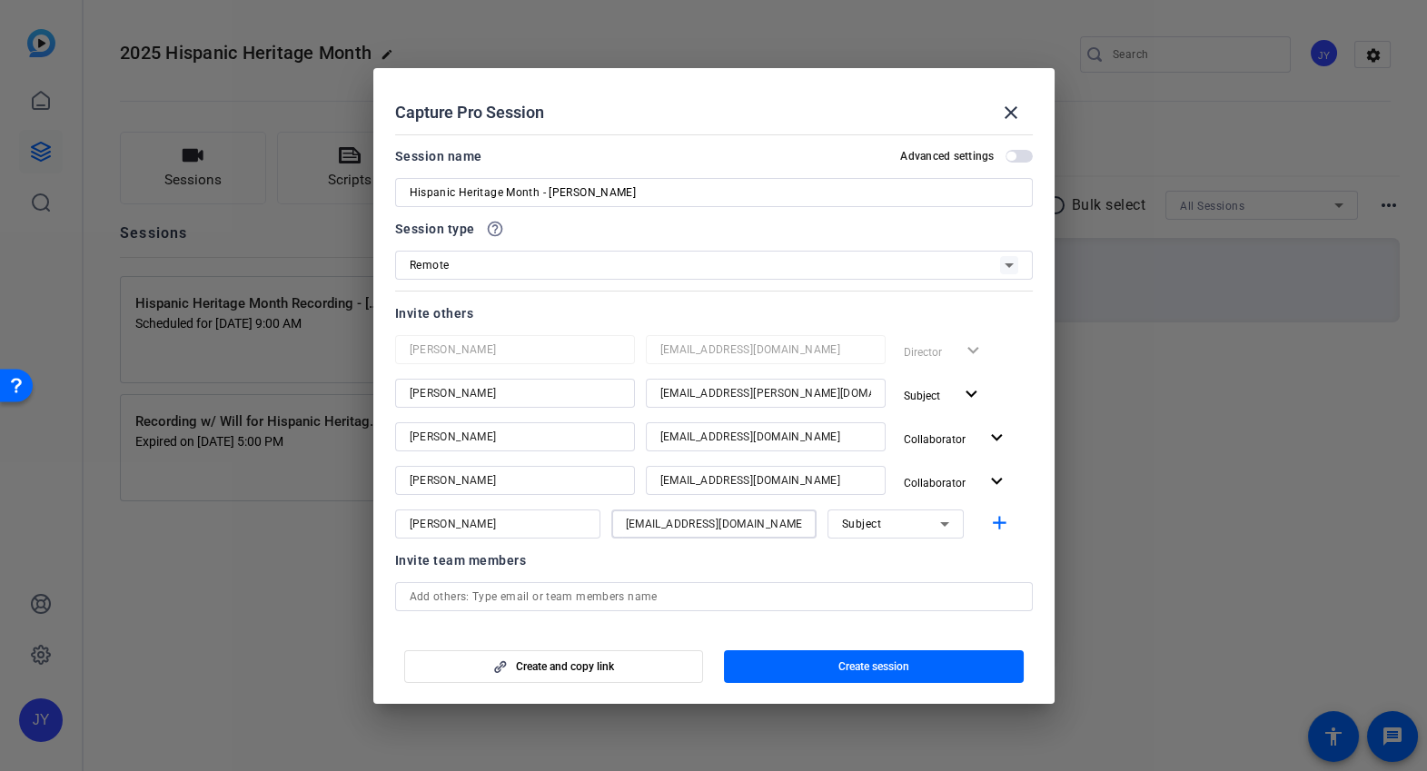
type input "[EMAIL_ADDRESS][DOMAIN_NAME]"
click at [887, 530] on div "Subject" at bounding box center [891, 523] width 98 height 23
click at [895, 586] on mat-option "Watcher" at bounding box center [890, 588] width 136 height 29
click at [992, 522] on mat-icon "add" at bounding box center [1000, 523] width 23 height 23
click at [1015, 157] on span "button" at bounding box center [1019, 156] width 27 height 13
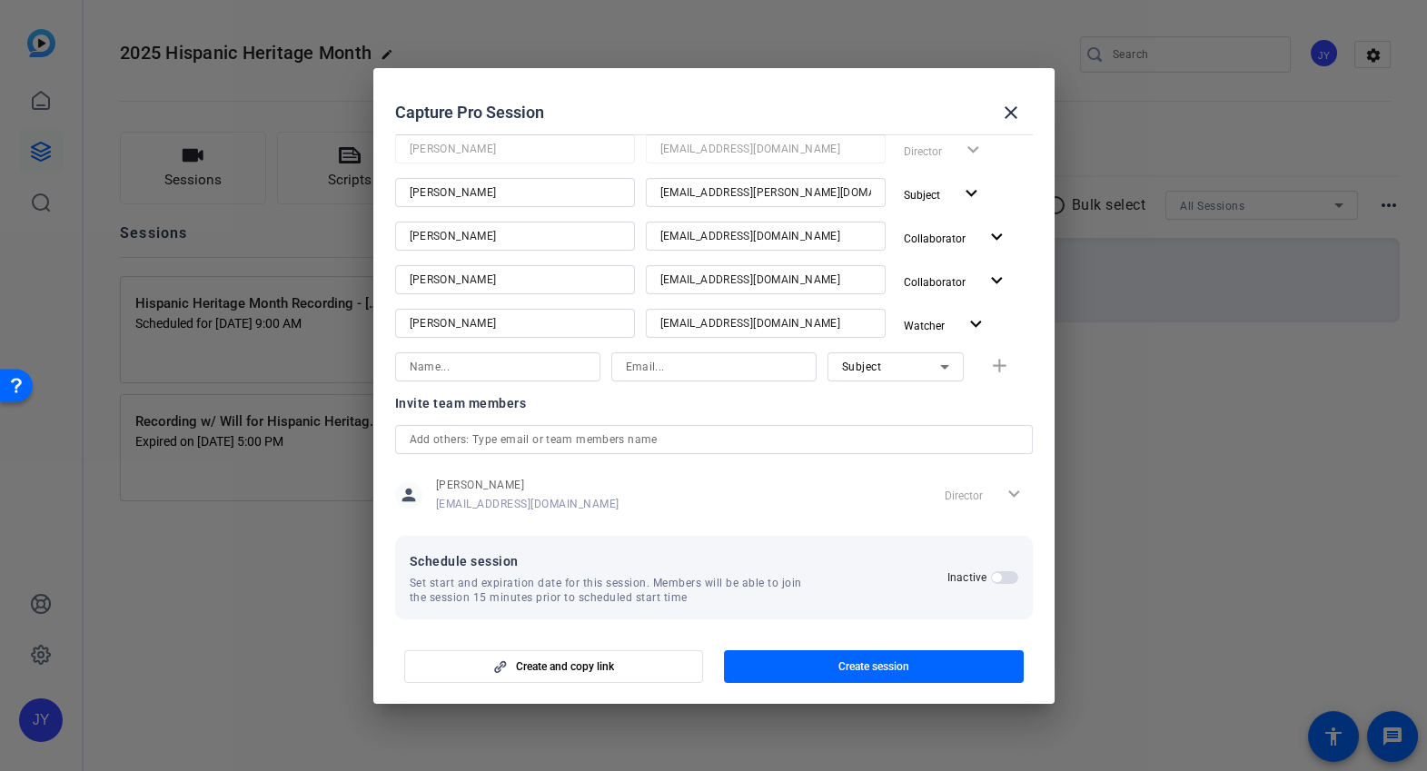
scroll to position [212, 0]
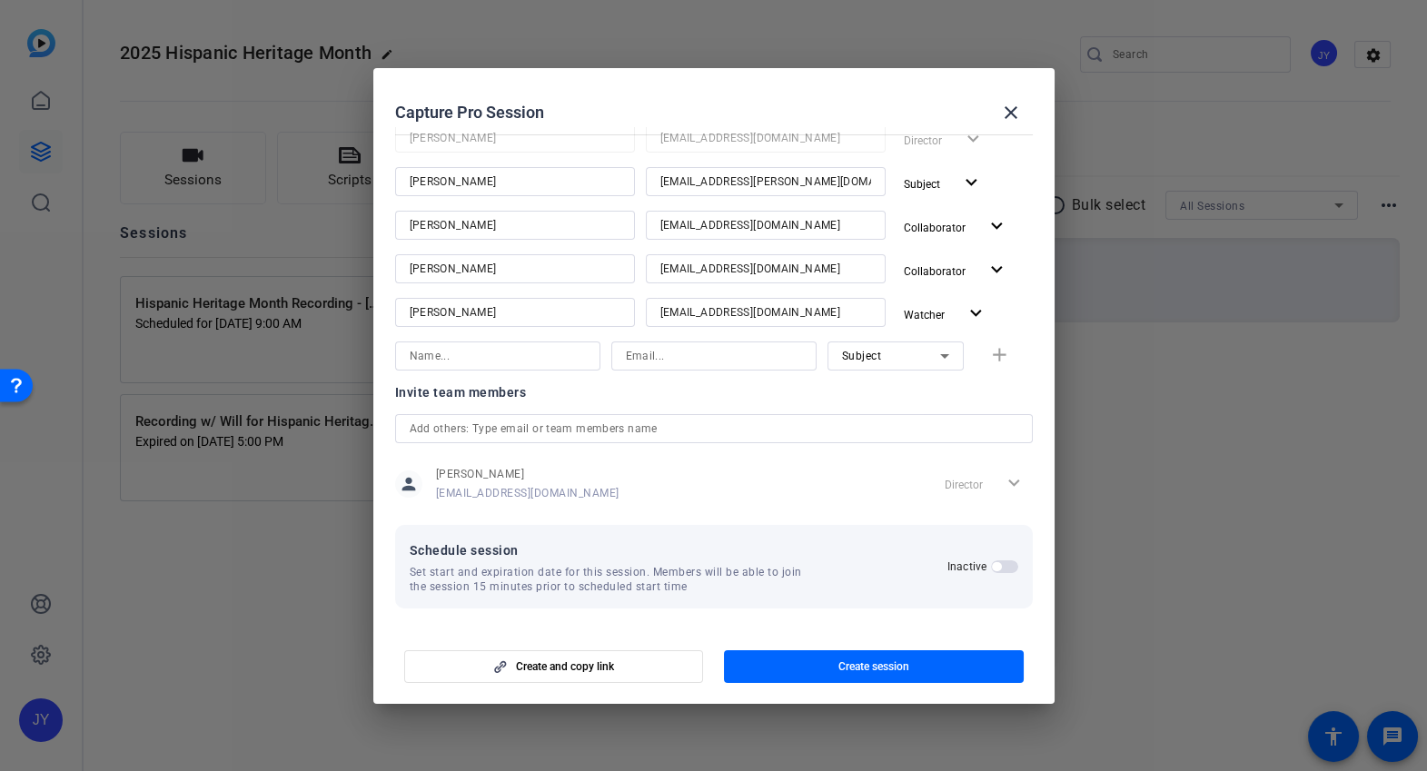
click at [992, 562] on span "button" at bounding box center [996, 566] width 9 height 9
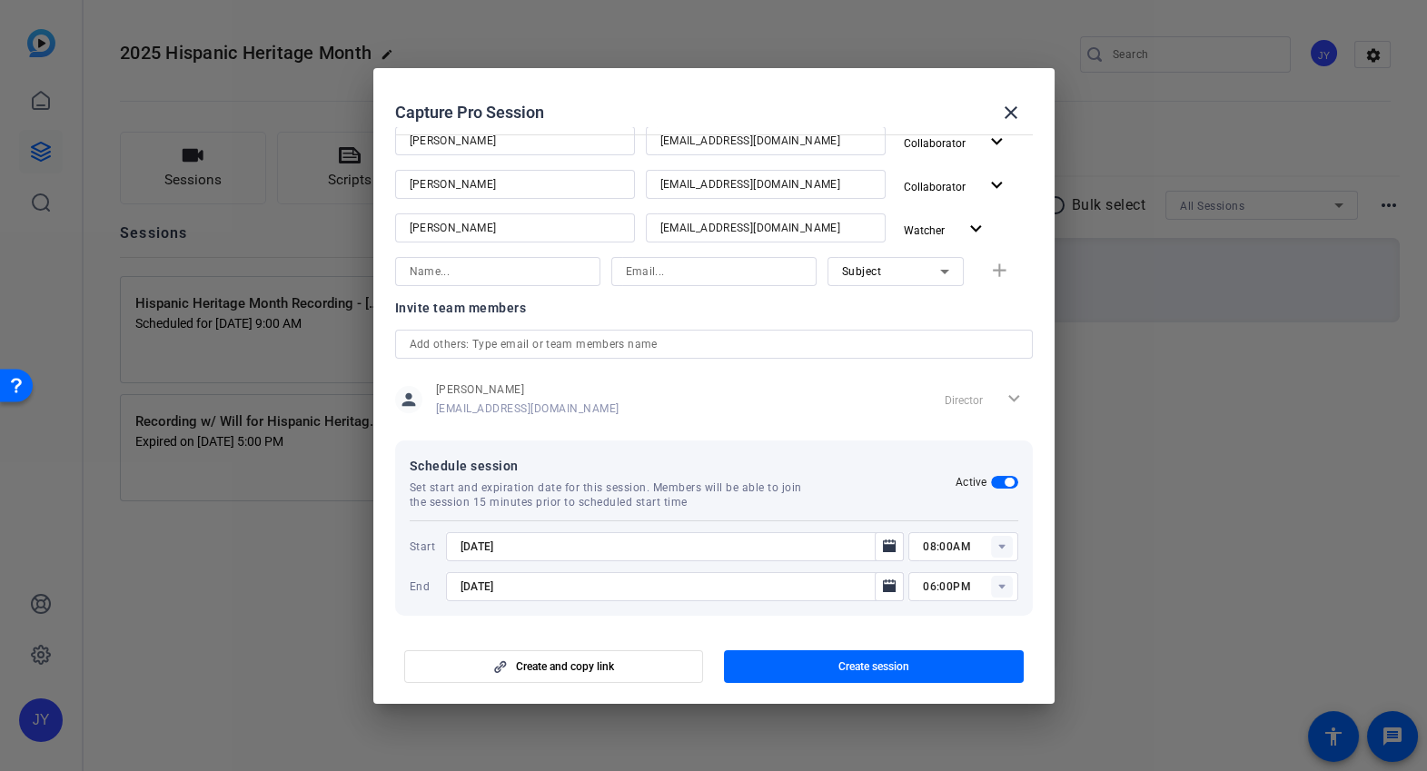
scroll to position [303, 0]
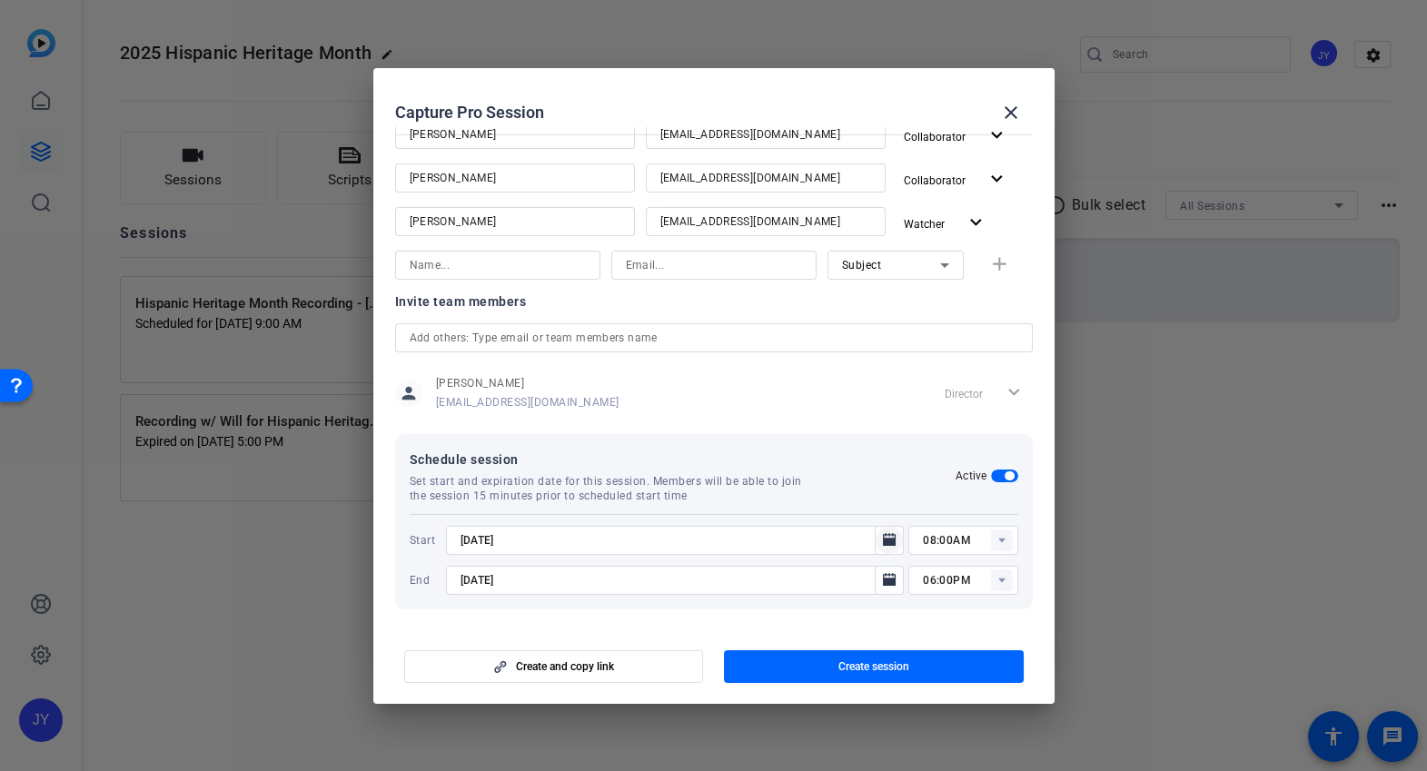
click at [884, 543] on icon "Open calendar" at bounding box center [889, 539] width 13 height 13
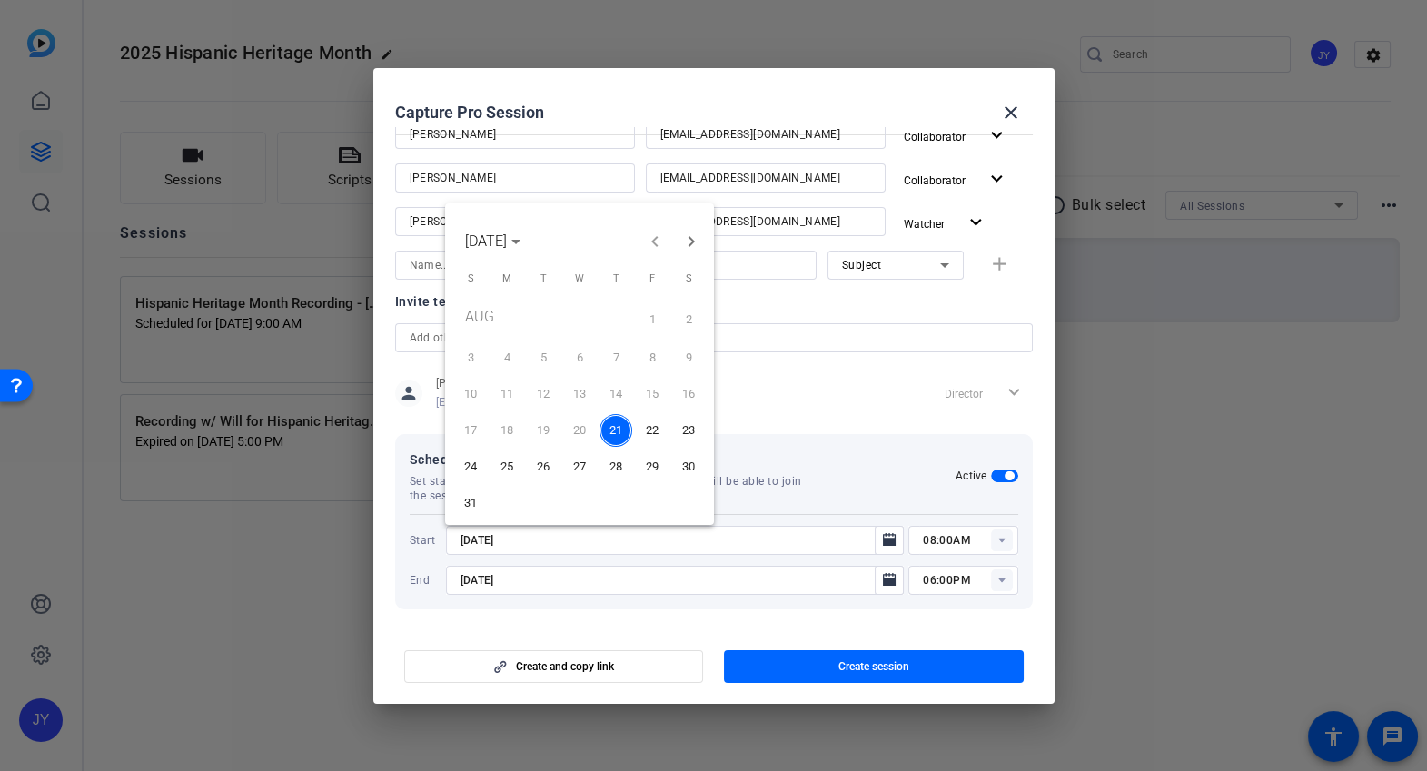
click at [545, 469] on span "26" at bounding box center [543, 467] width 33 height 33
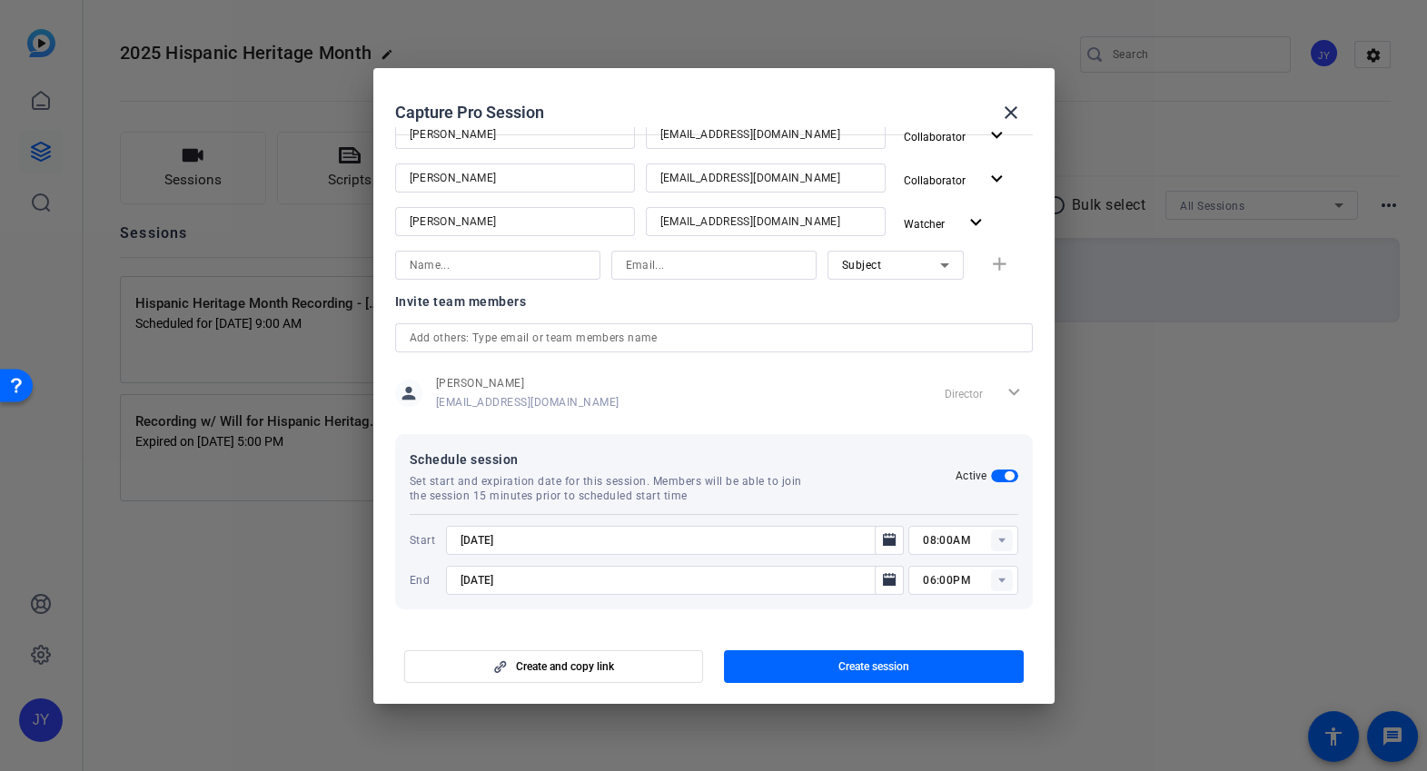
type input "[DATE]"
click at [892, 582] on mat-icon "Open calendar" at bounding box center [890, 581] width 22 height 22
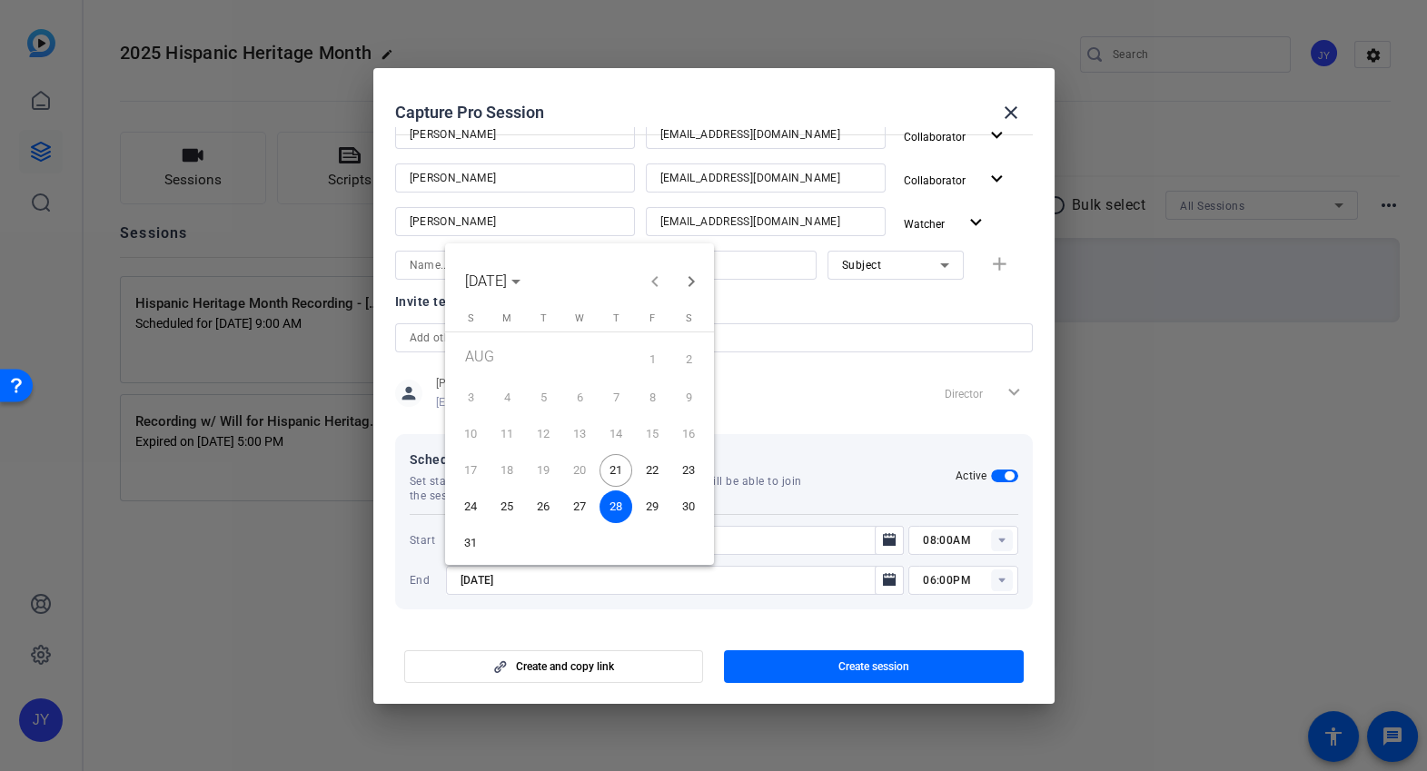
click at [544, 499] on span "26" at bounding box center [543, 507] width 33 height 33
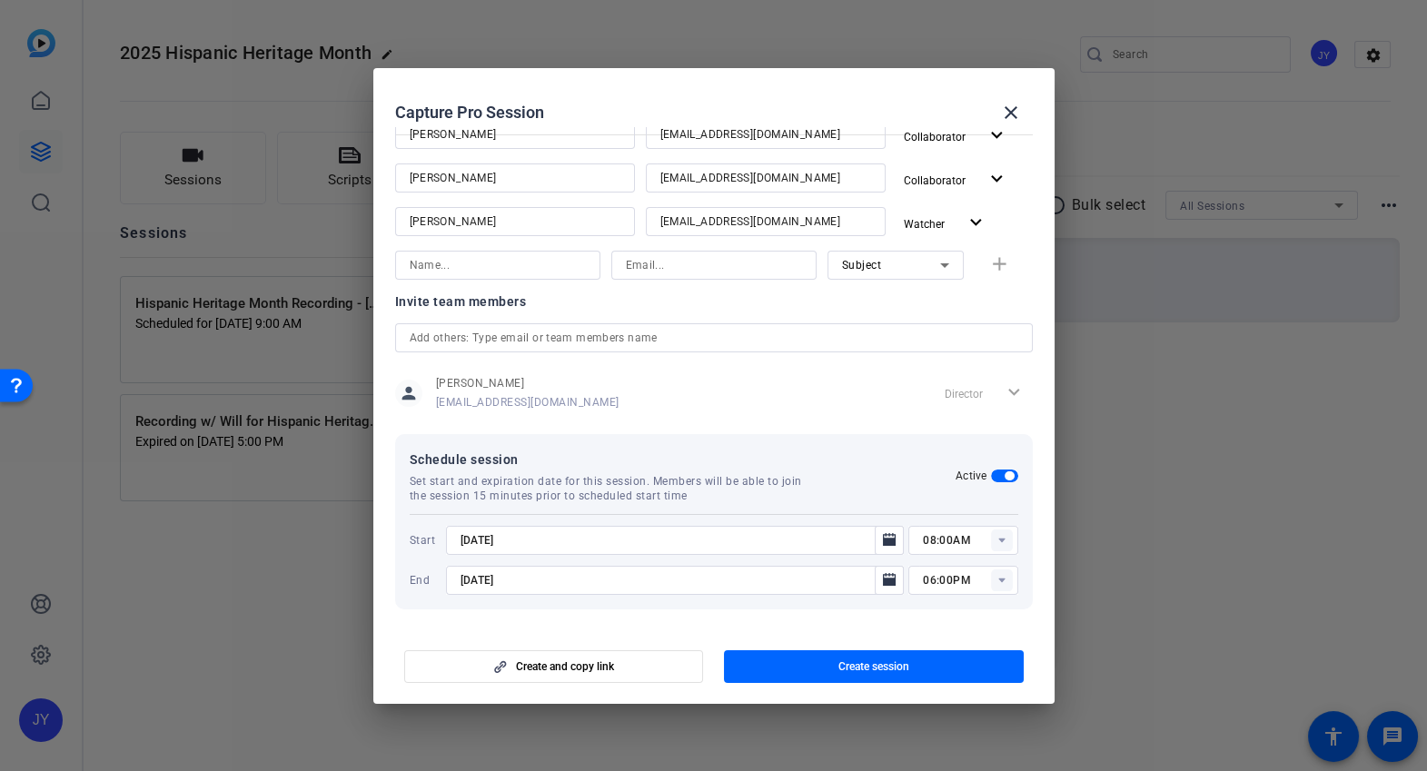
type input "[DATE]"
click at [999, 541] on rect at bounding box center [1002, 541] width 22 height 22
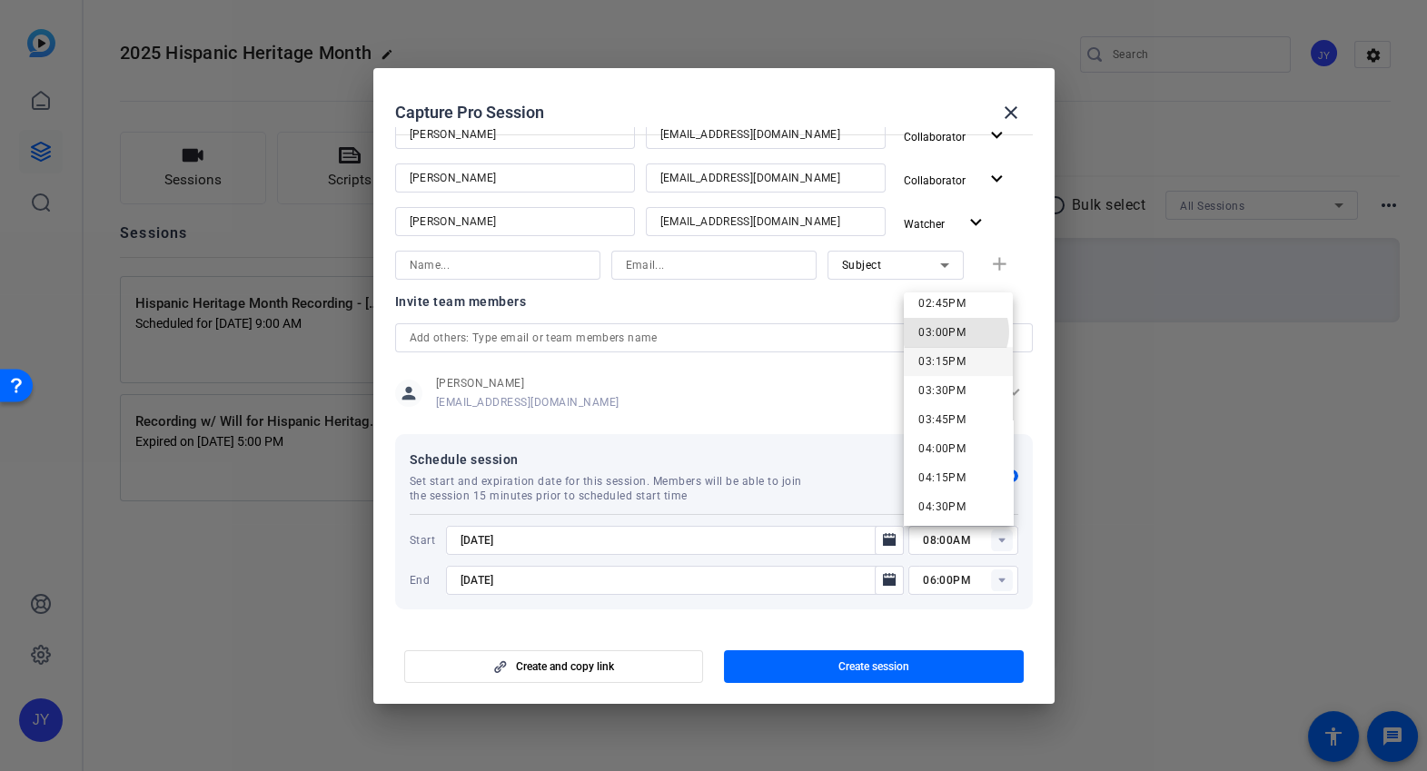
click at [956, 332] on span "03:00PM" at bounding box center [942, 332] width 47 height 13
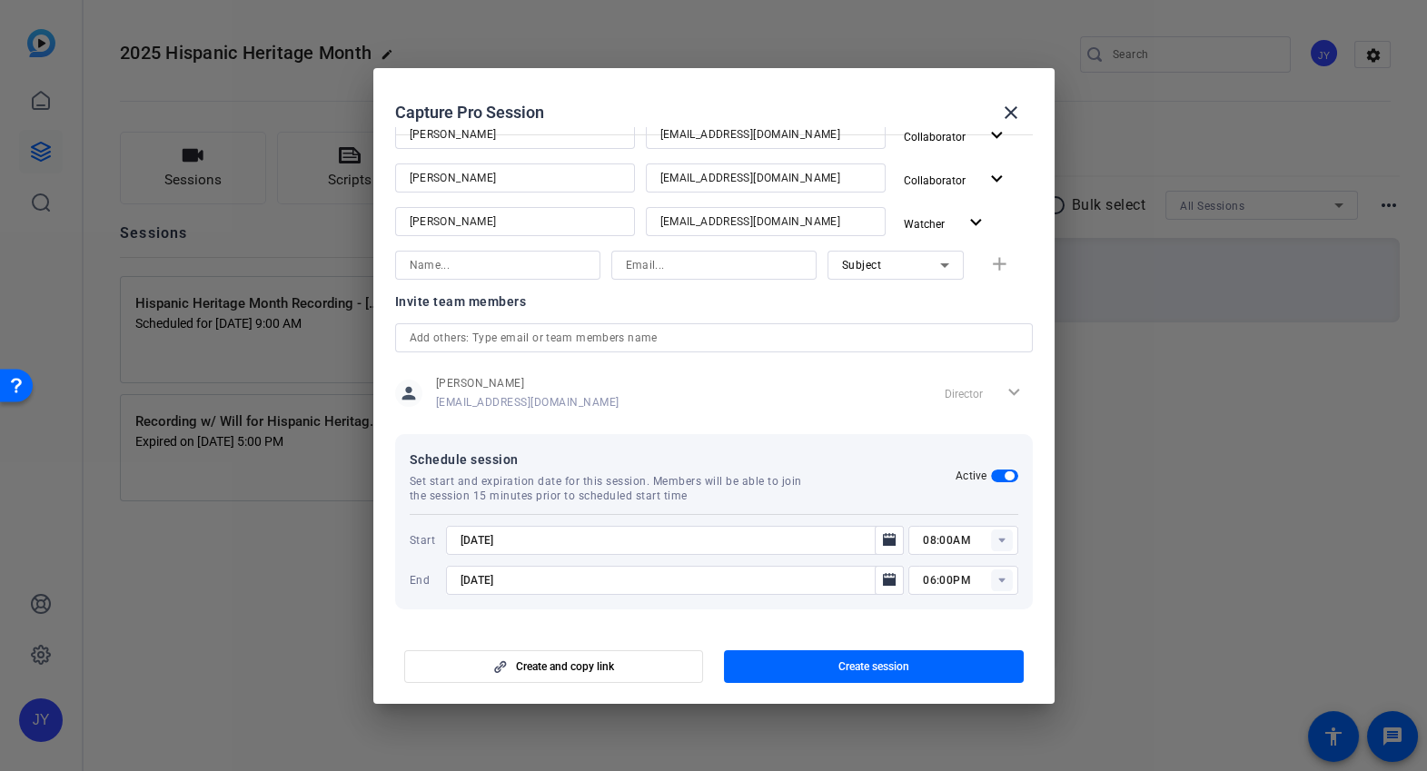
type input "03:00PM"
click at [999, 581] on rect at bounding box center [1002, 581] width 22 height 22
click at [954, 438] on span "04:00PM" at bounding box center [942, 438] width 47 height 13
type input "04:00PM"
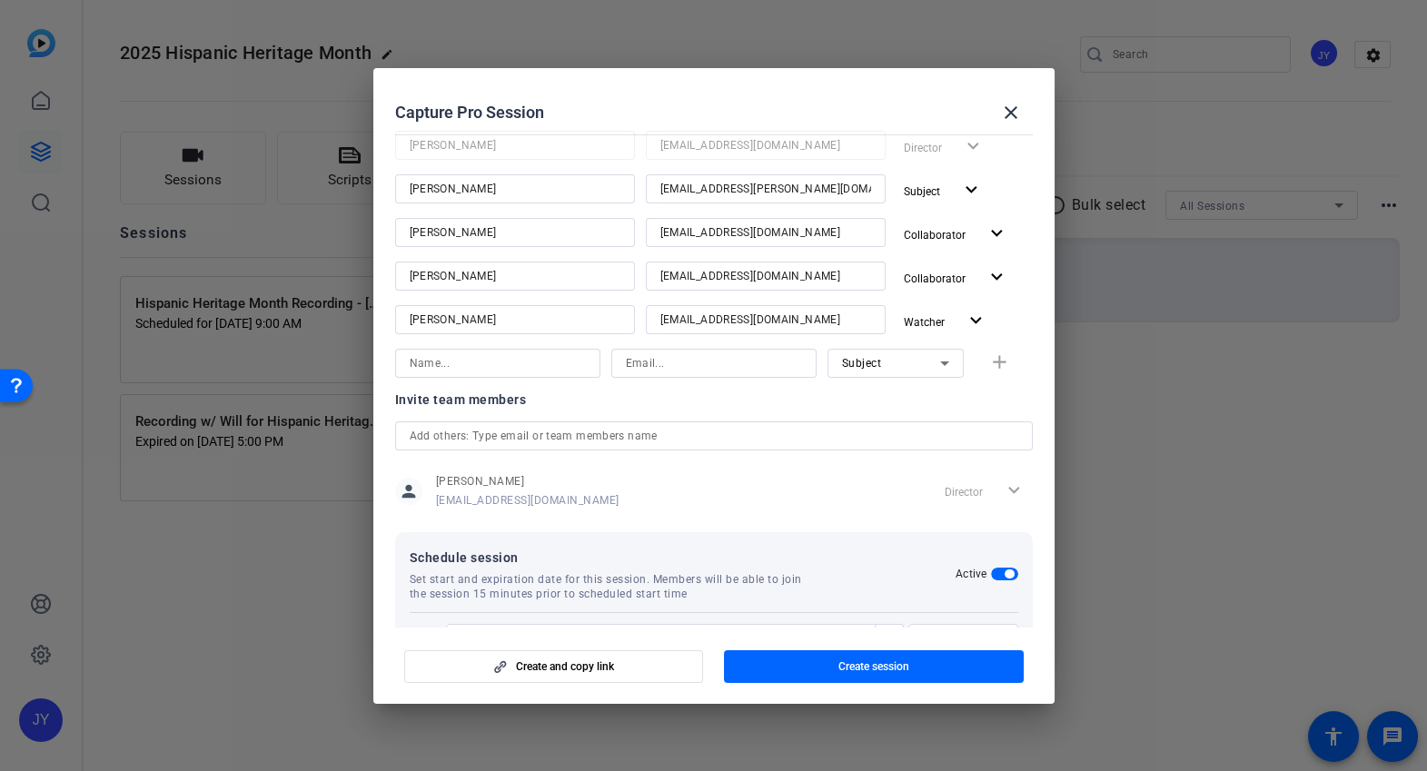
scroll to position [303, 0]
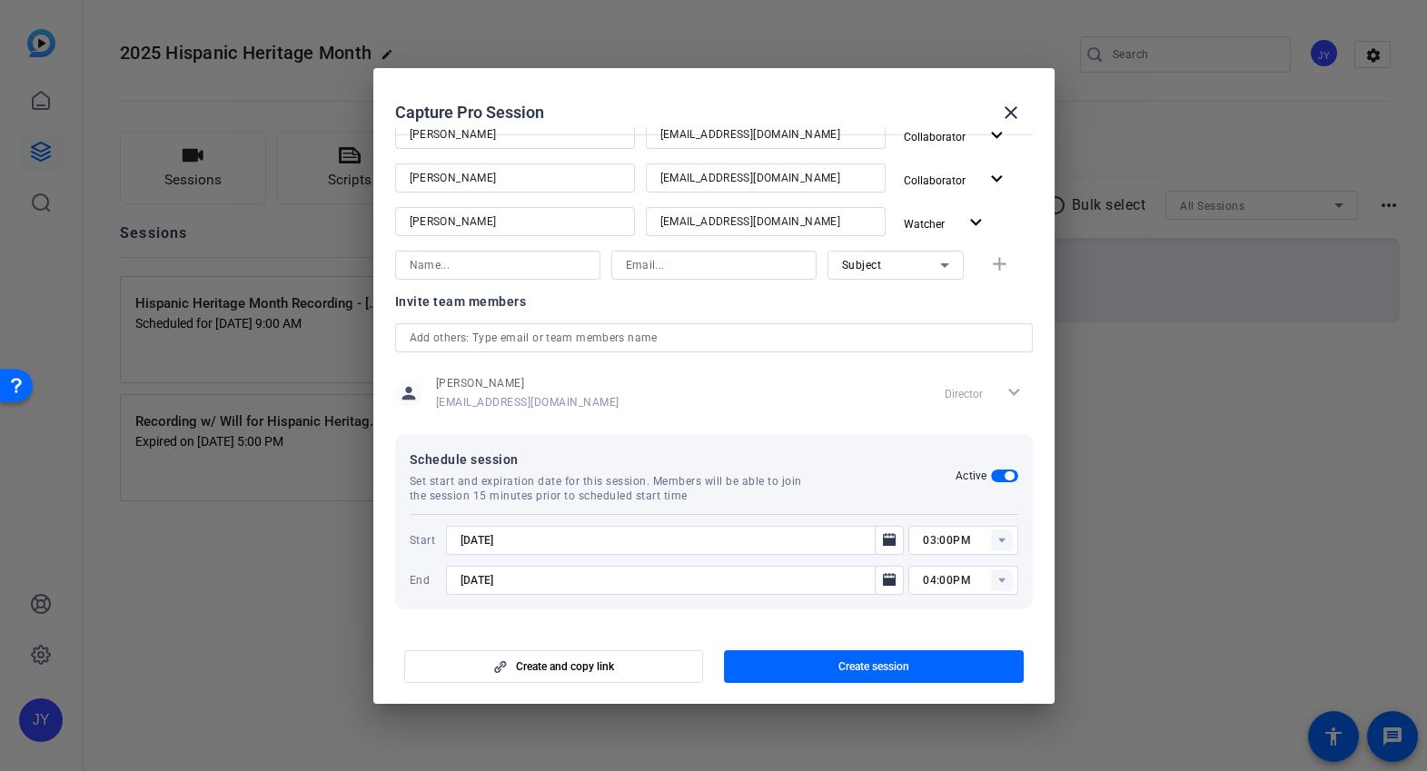
drag, startPoint x: 966, startPoint y: 661, endPoint x: 1029, endPoint y: 610, distance: 81.3
click at [1029, 610] on openreel-create-edit-capture-pro-session "Capture Pro Session close Session name Advanced settings Hispanic Heritage Mont…" at bounding box center [713, 386] width 681 height 636
click at [959, 671] on span "button" at bounding box center [874, 667] width 300 height 44
